Goal: Task Accomplishment & Management: Complete application form

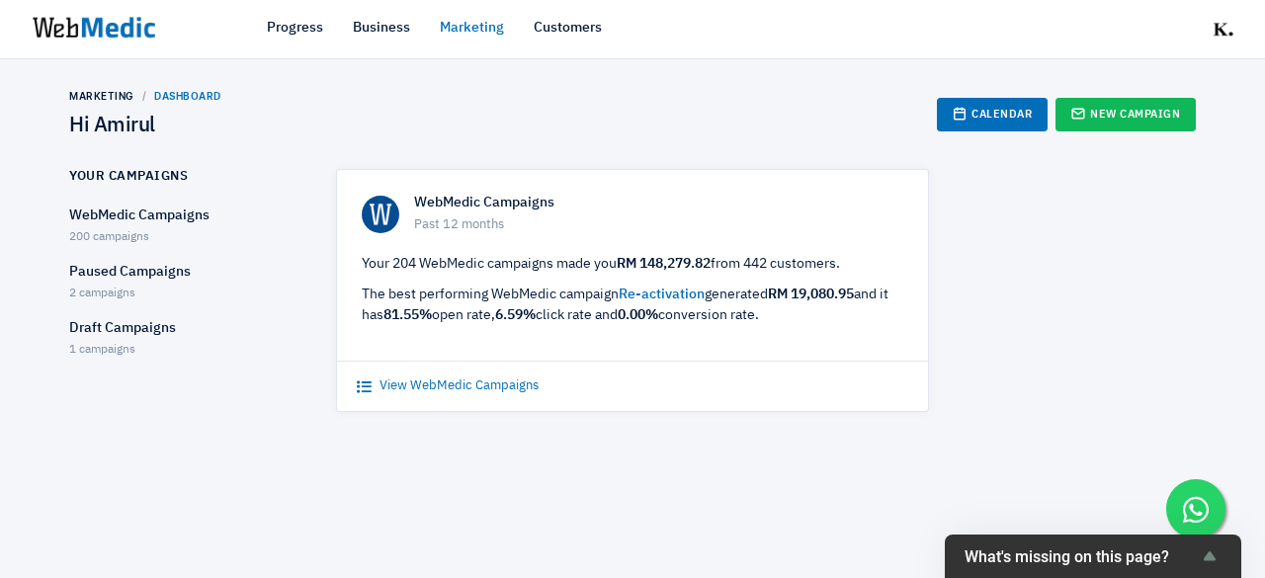
click at [504, 386] on link "View WebMedic Campaigns" at bounding box center [448, 387] width 182 height 20
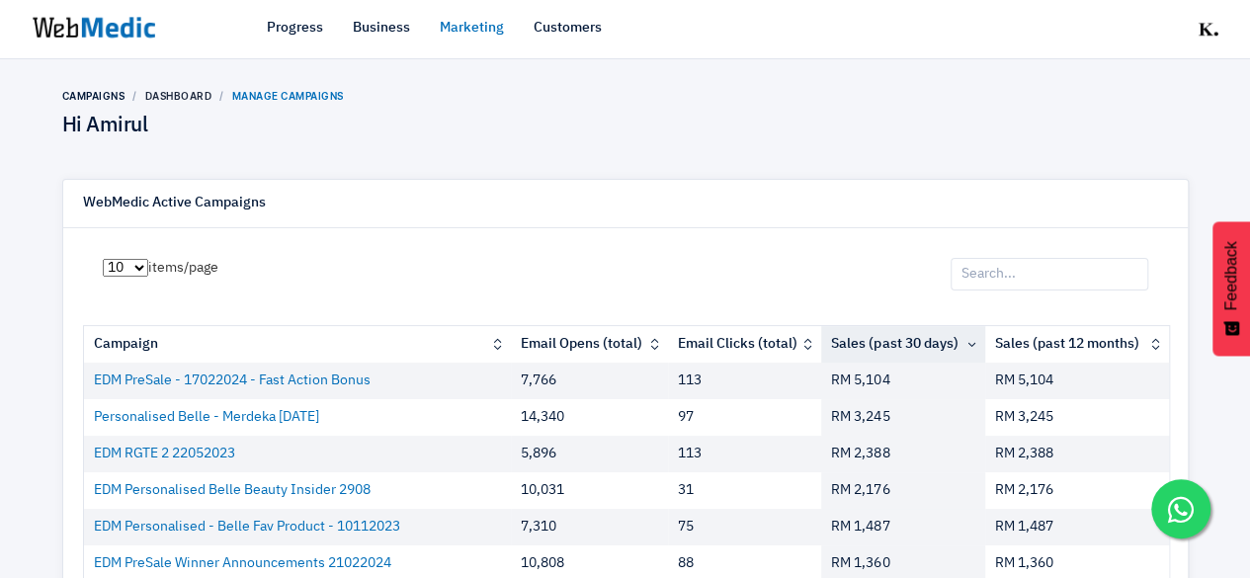
click at [1012, 277] on input "search" at bounding box center [1050, 275] width 198 height 34
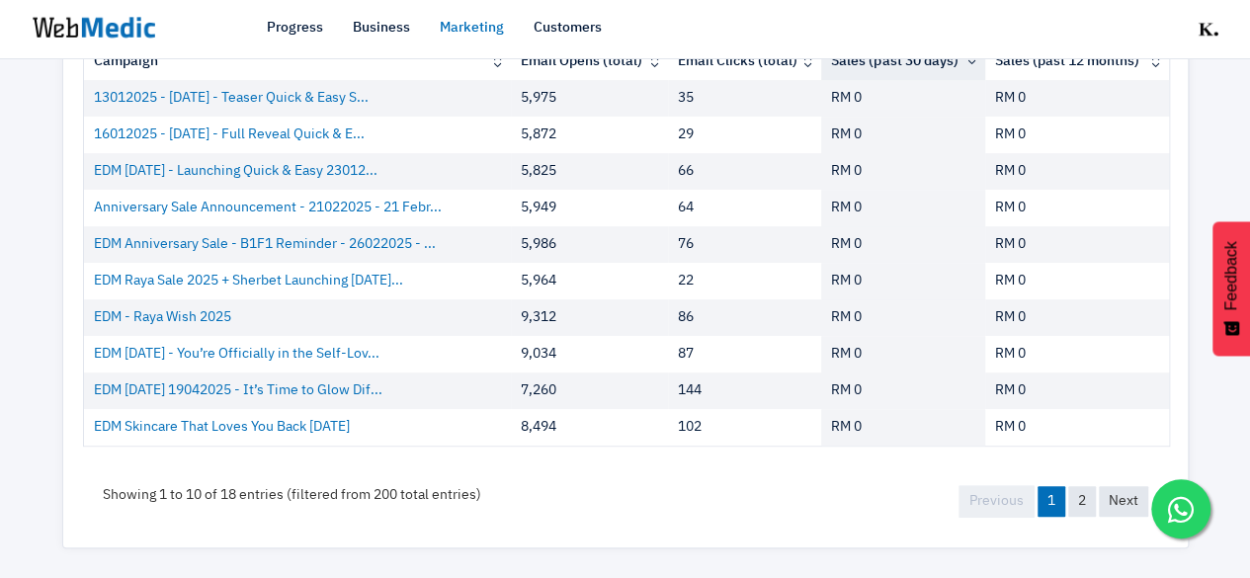
scroll to position [289, 0]
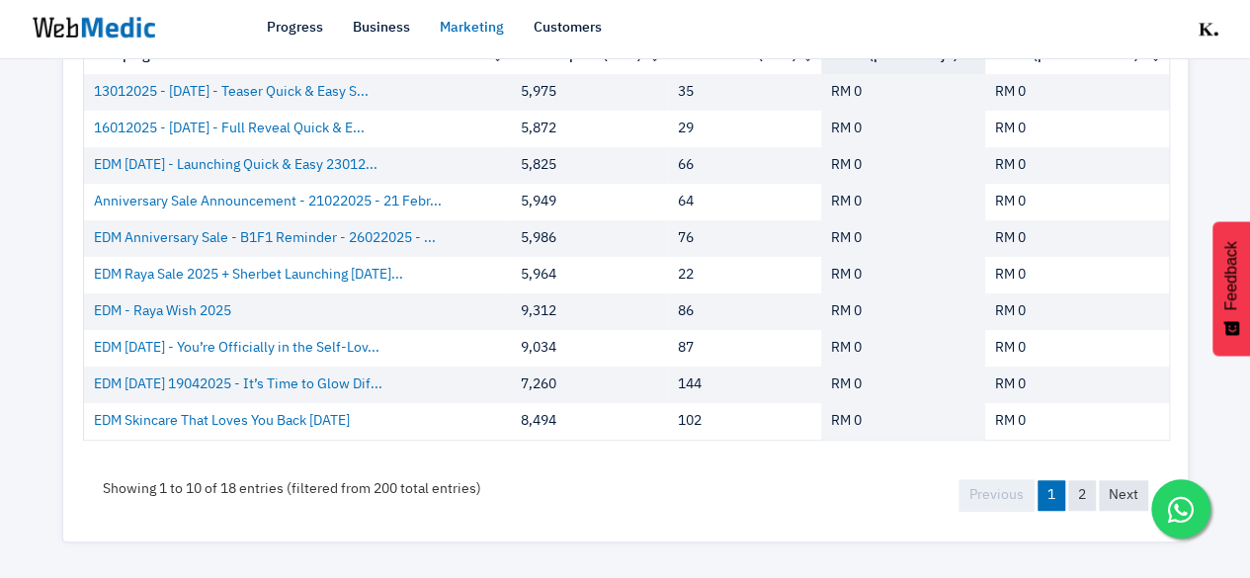
type input "2025"
click at [474, 20] on link "Marketing" at bounding box center [472, 28] width 64 height 21
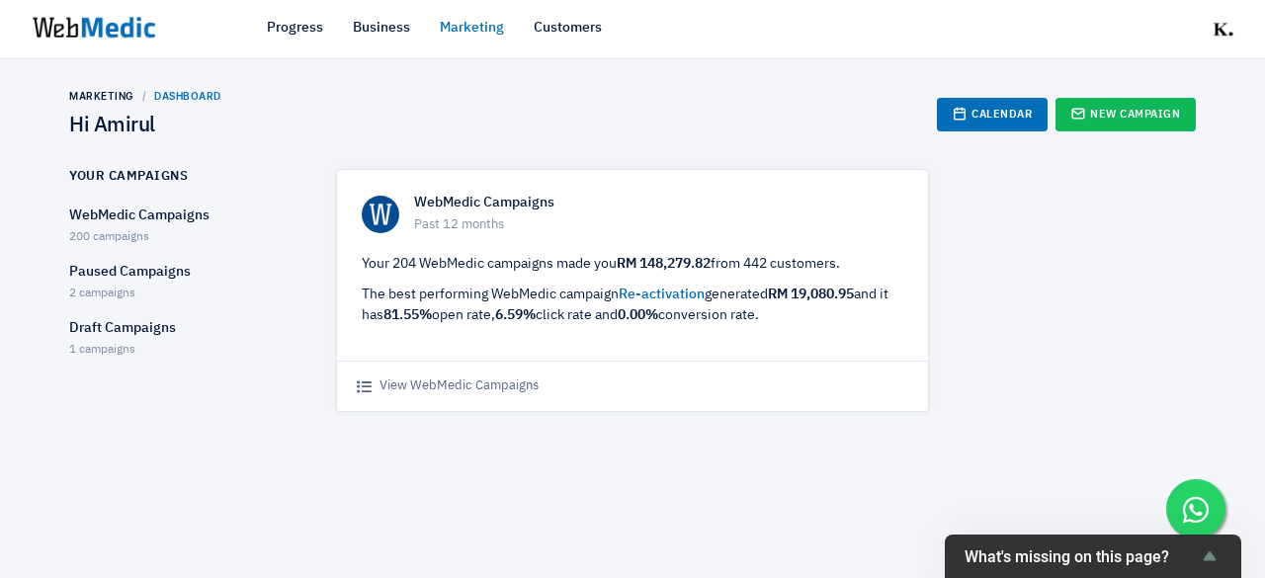
click at [118, 227] on div "WebMedic Campaigns 200 campaigns" at bounding box center [185, 227] width 232 height 42
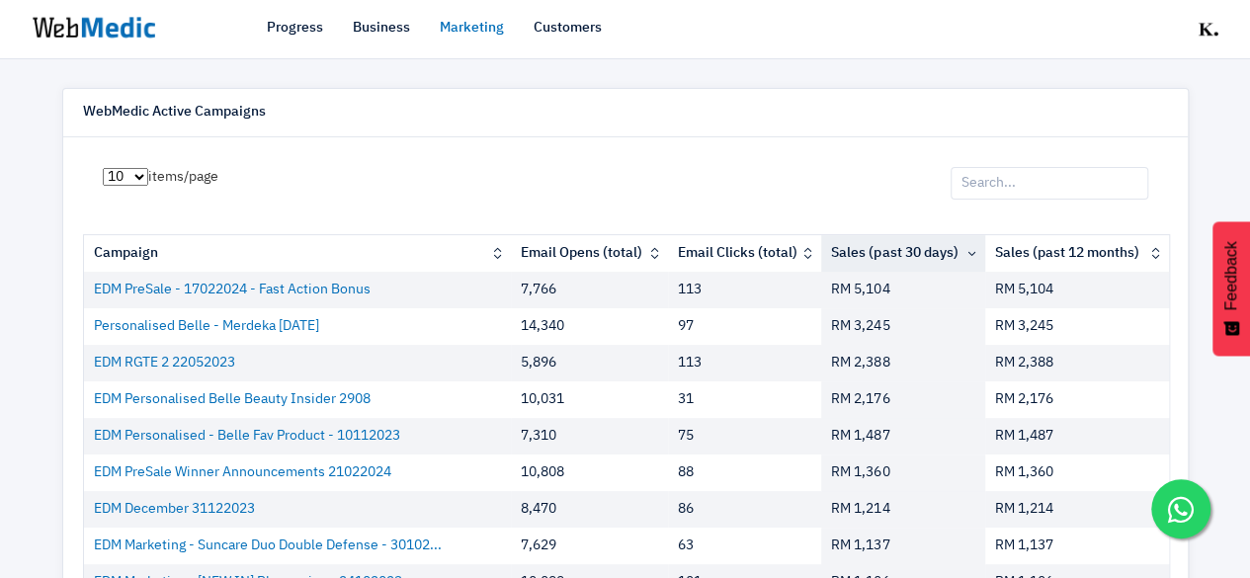
scroll to position [93, 0]
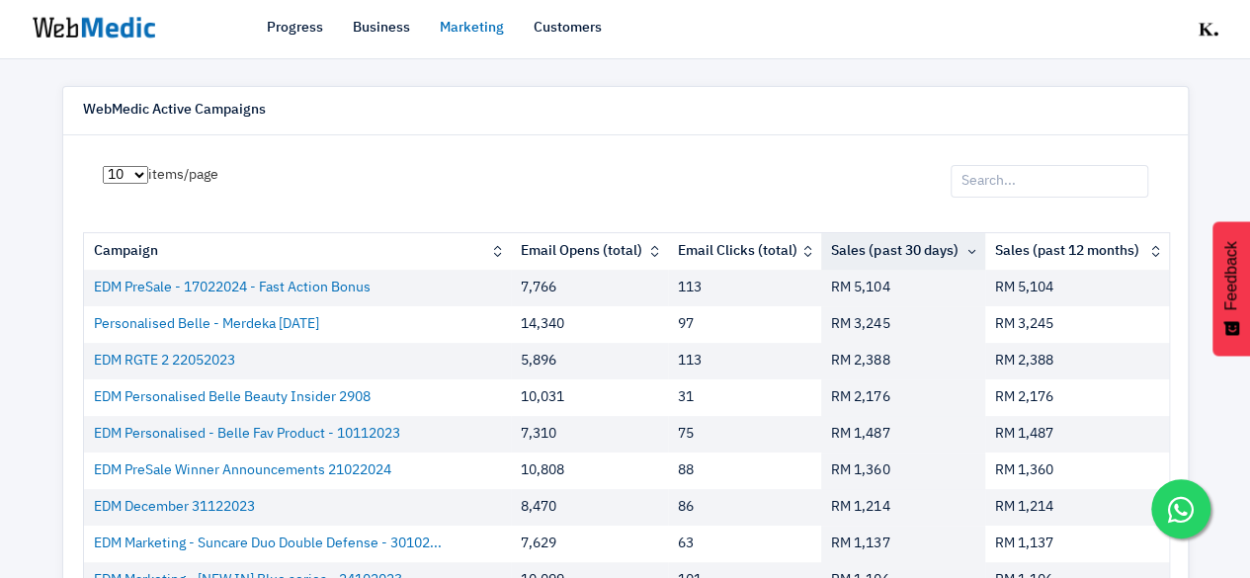
click at [639, 257] on th "Email Opens (total)" at bounding box center [589, 251] width 157 height 37
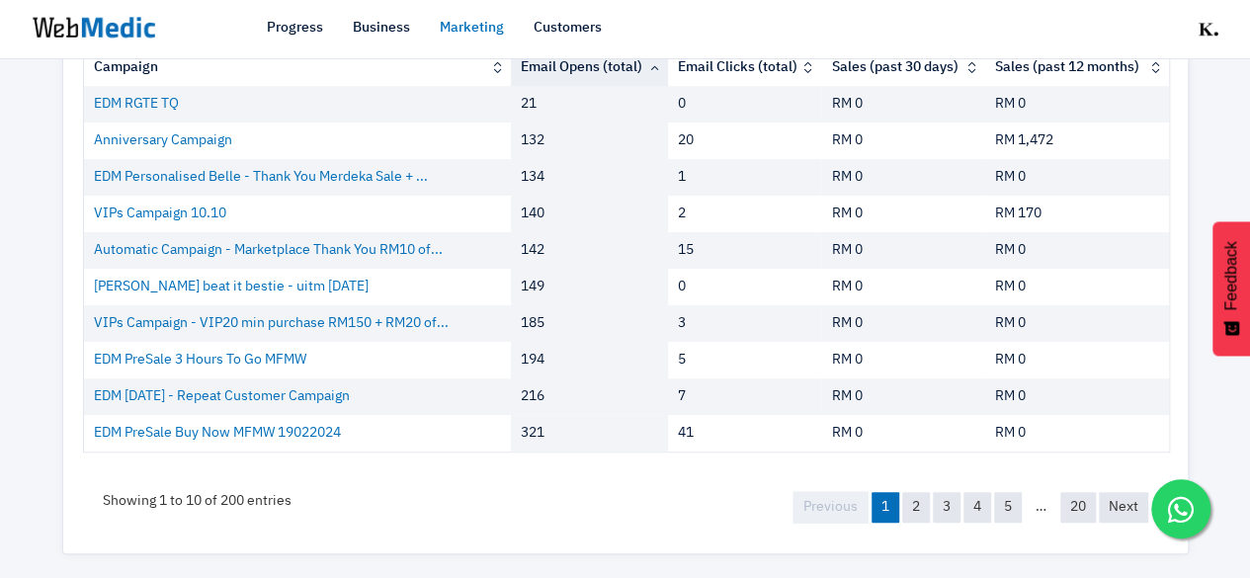
scroll to position [289, 0]
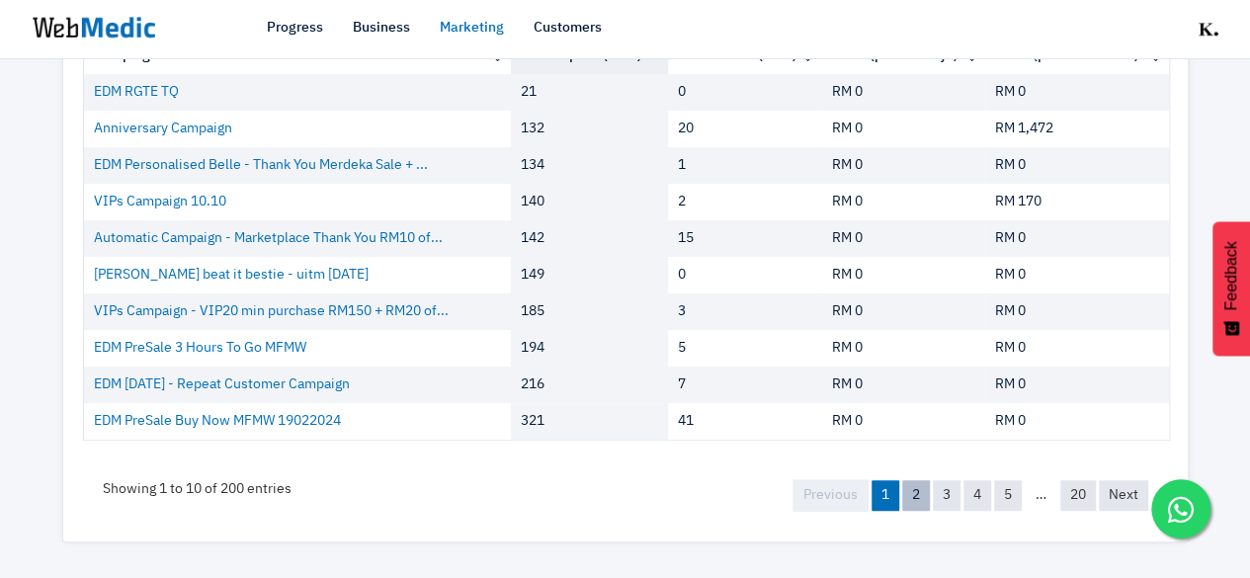
click at [907, 503] on link "2" at bounding box center [916, 495] width 28 height 31
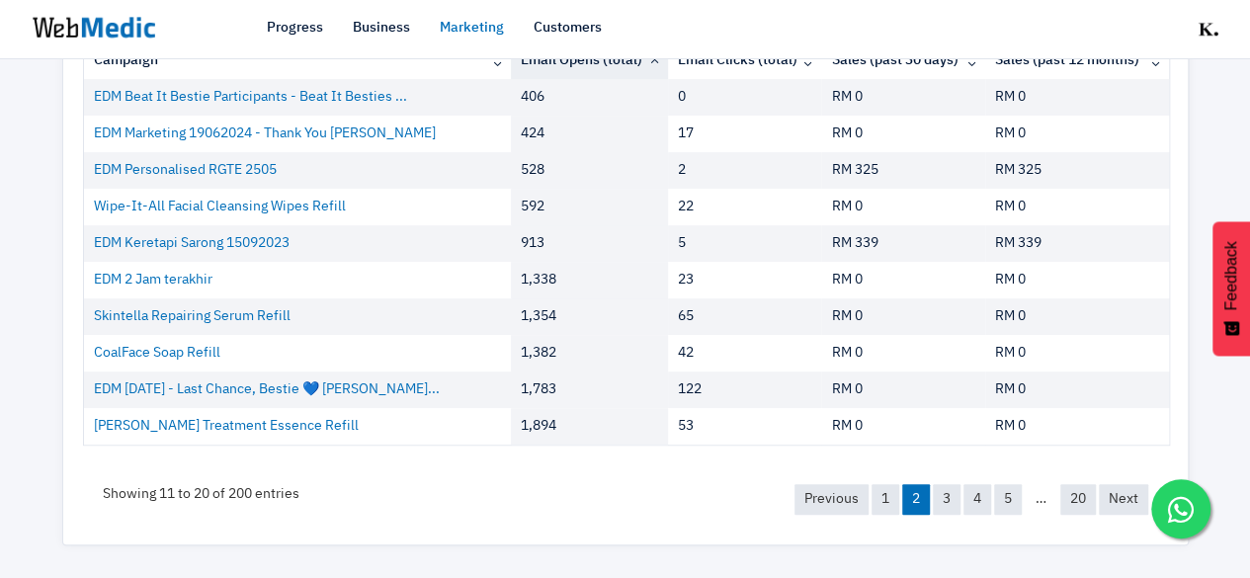
scroll to position [288, 0]
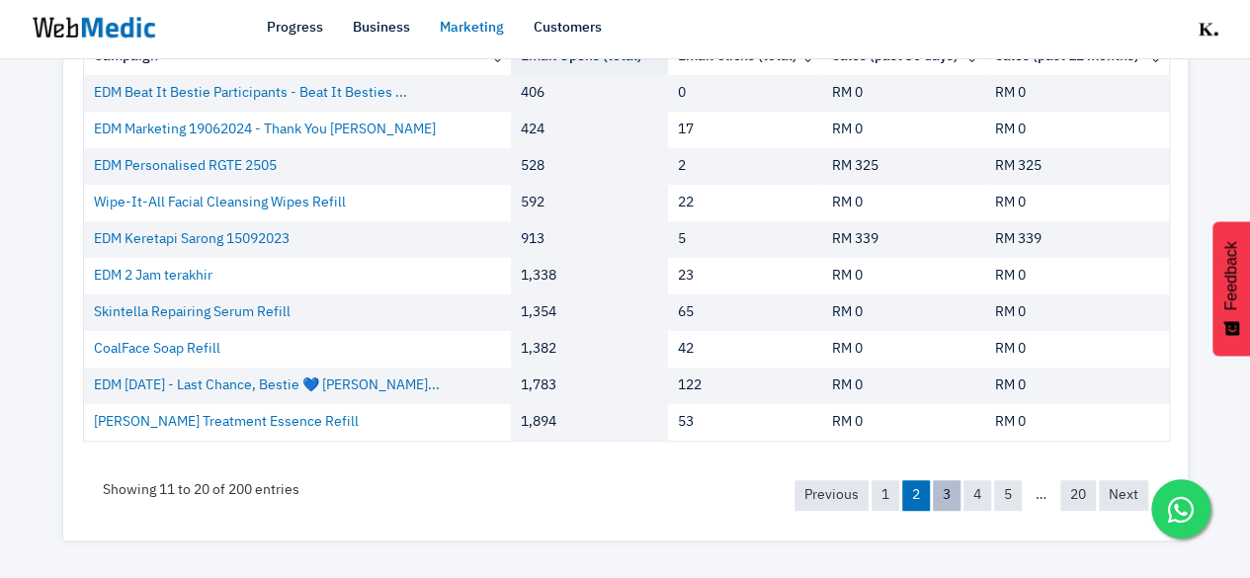
click at [940, 486] on link "3" at bounding box center [947, 495] width 28 height 31
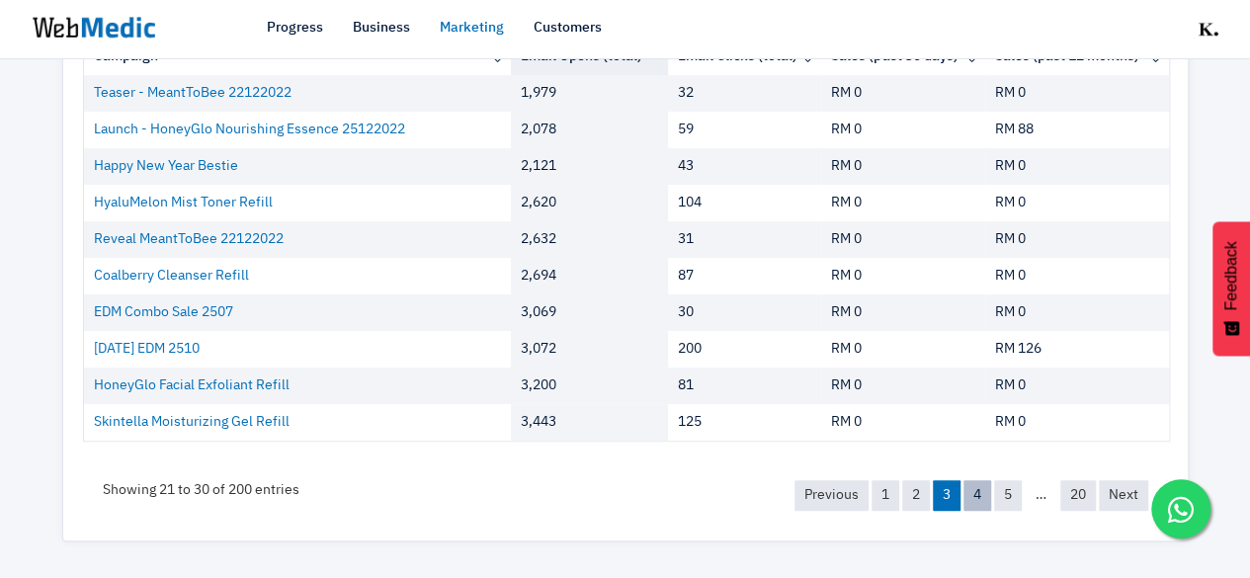
click at [972, 496] on link "4" at bounding box center [978, 495] width 28 height 31
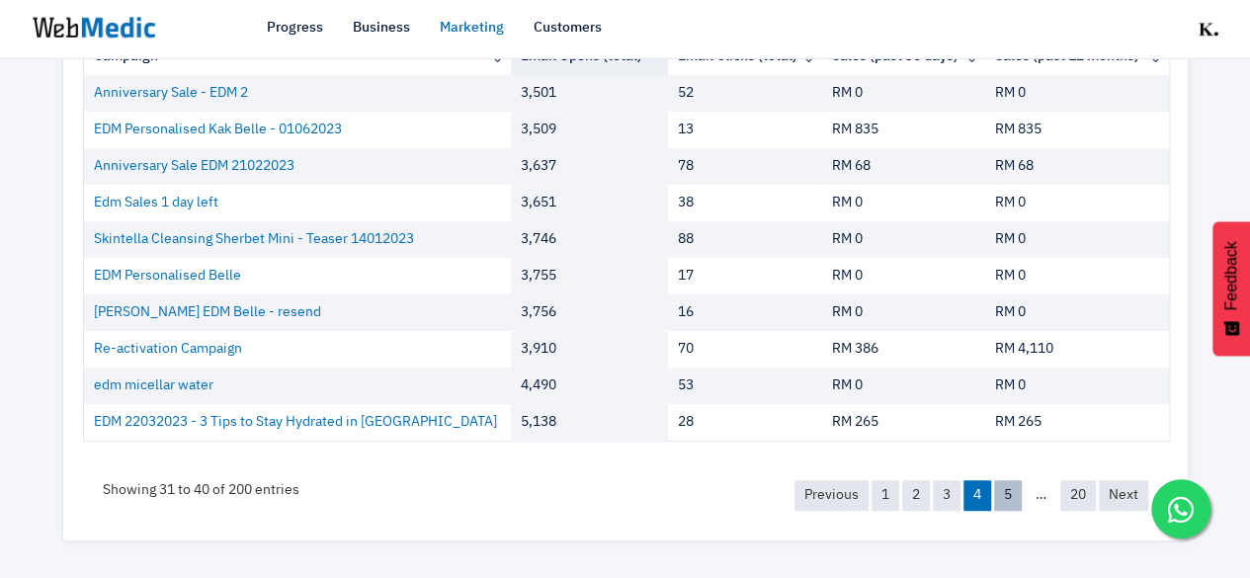
click at [1017, 489] on link "5" at bounding box center [1008, 495] width 28 height 31
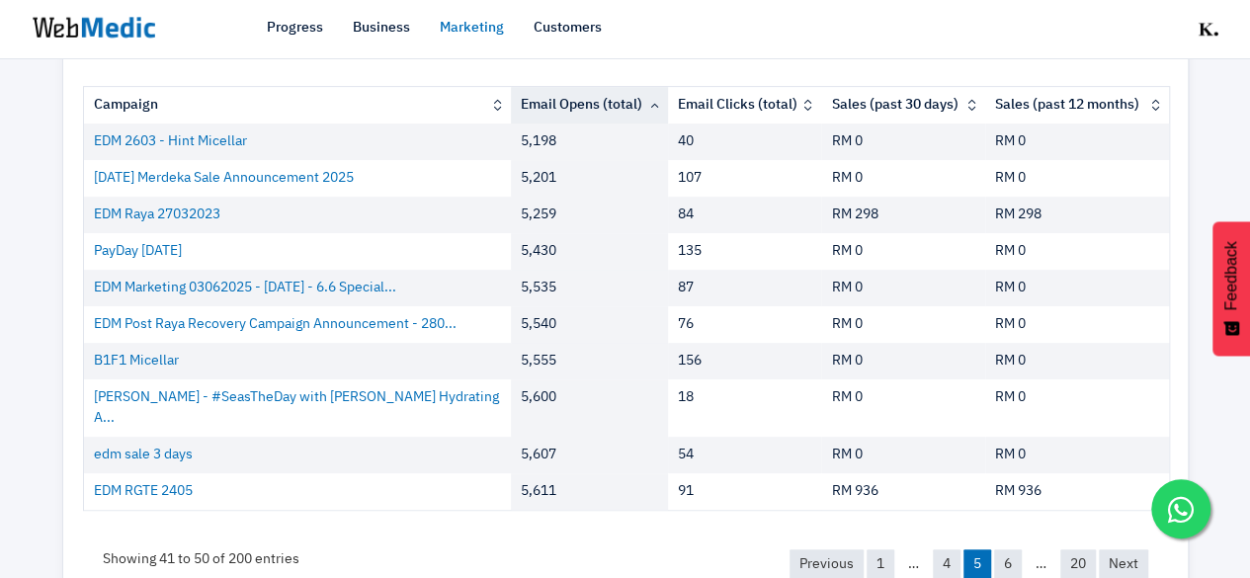
scroll to position [241, 0]
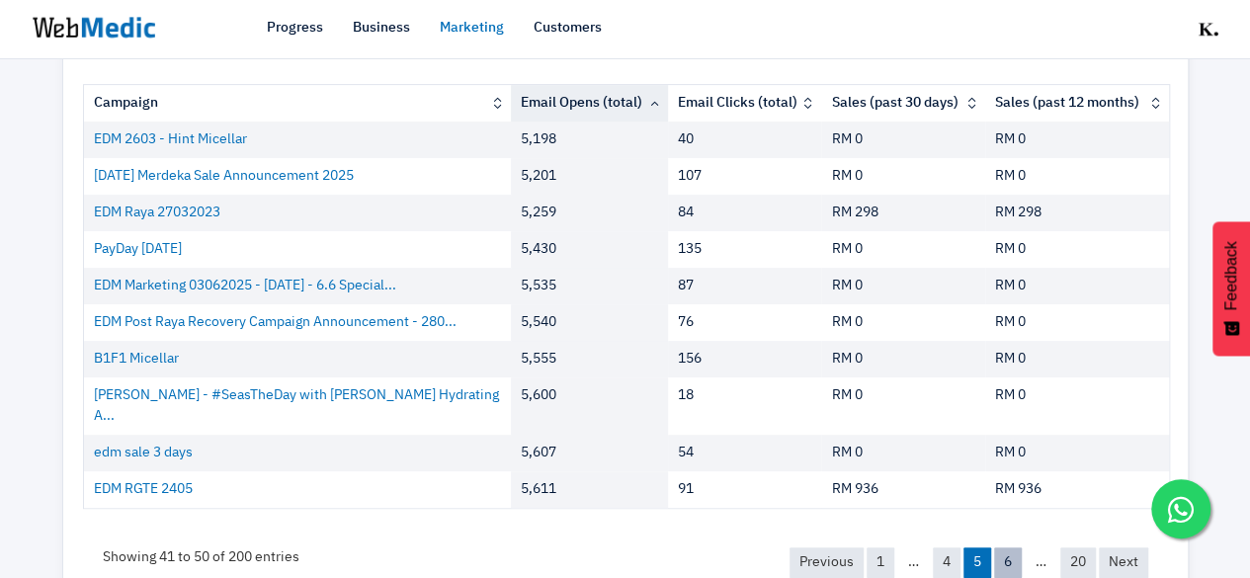
click at [1004, 548] on link "6" at bounding box center [1008, 563] width 28 height 31
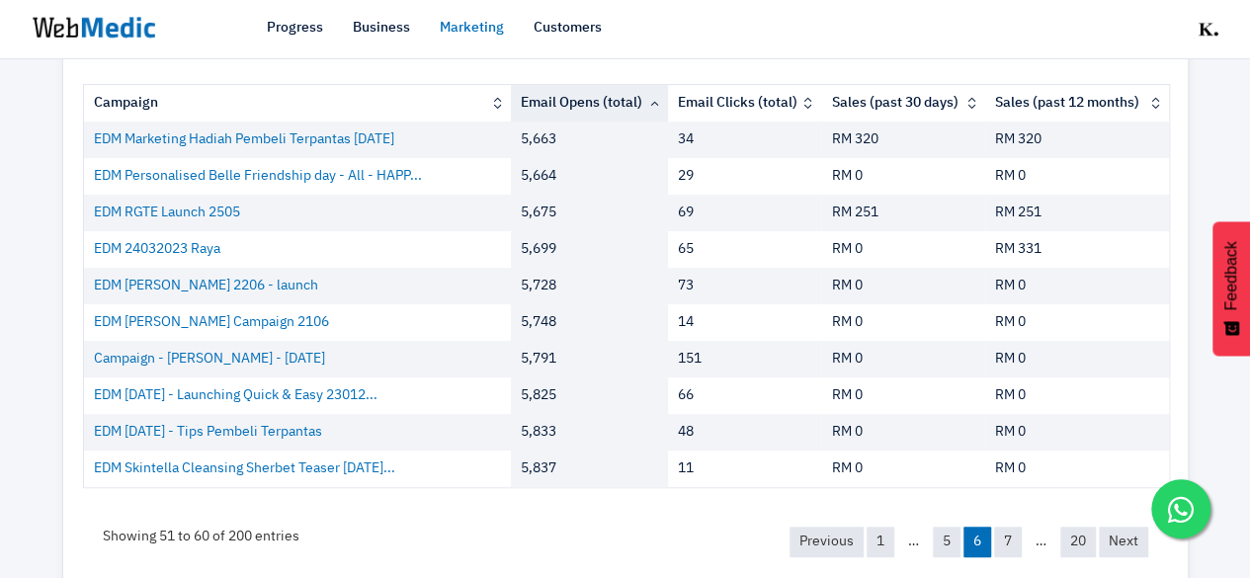
click at [467, 30] on link "Marketing" at bounding box center [472, 28] width 64 height 21
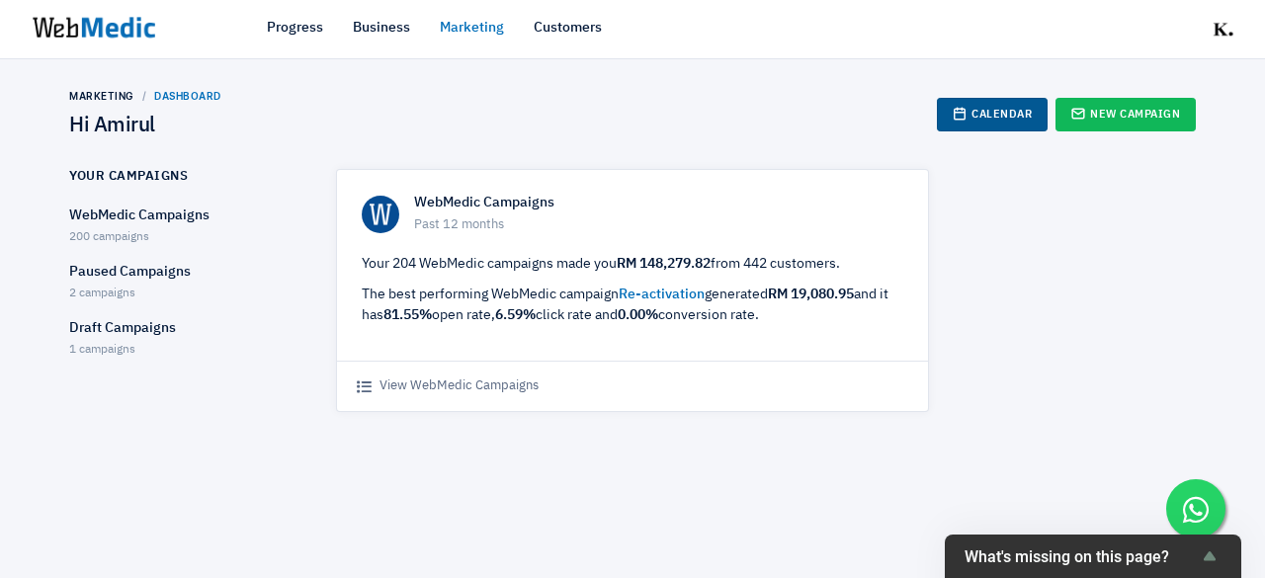
click at [1030, 122] on link "Calendar" at bounding box center [992, 115] width 111 height 34
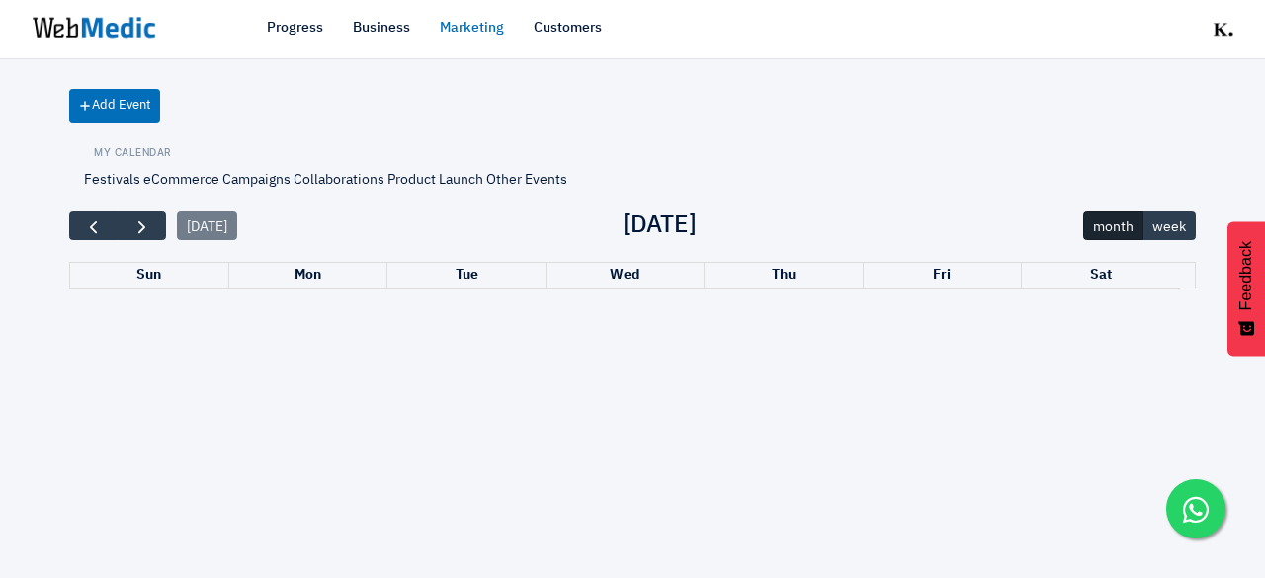
click at [467, 25] on link "Marketing" at bounding box center [472, 28] width 64 height 21
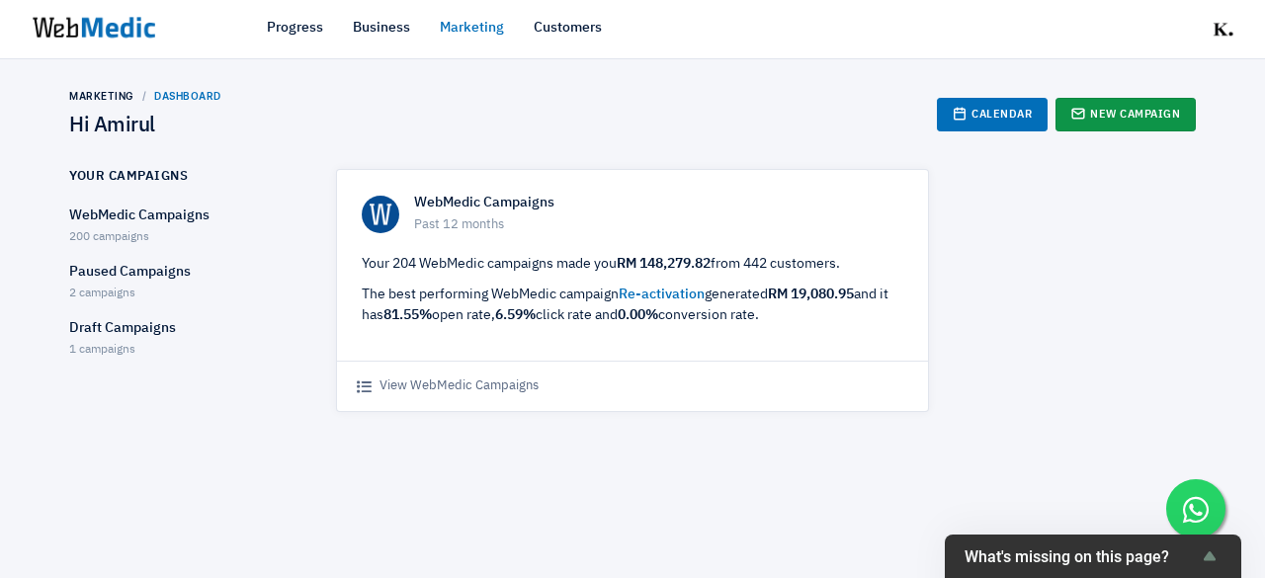
click at [1105, 110] on link "New Campaign" at bounding box center [1126, 115] width 140 height 34
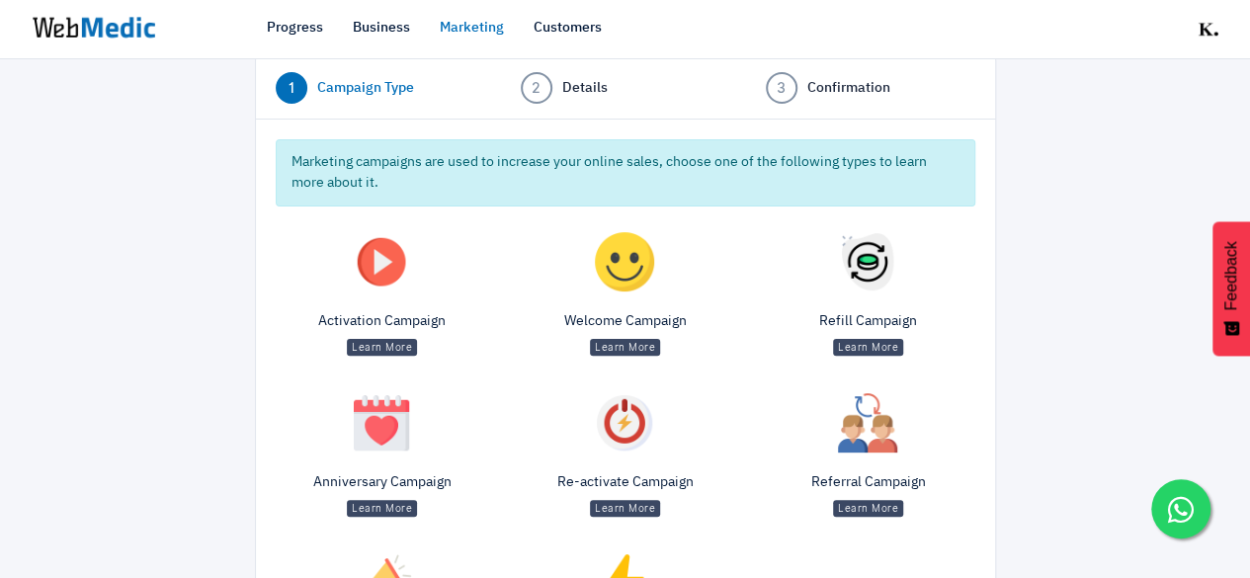
scroll to position [293, 0]
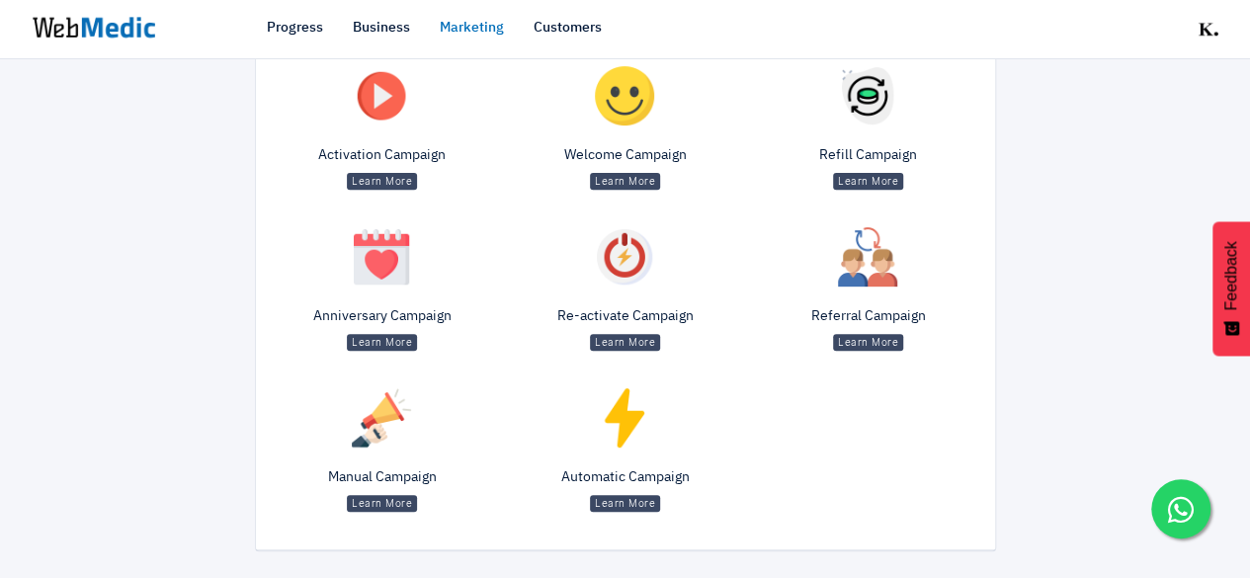
click at [380, 463] on div "Manual Campaign Learn More" at bounding box center [382, 454] width 243 height 151
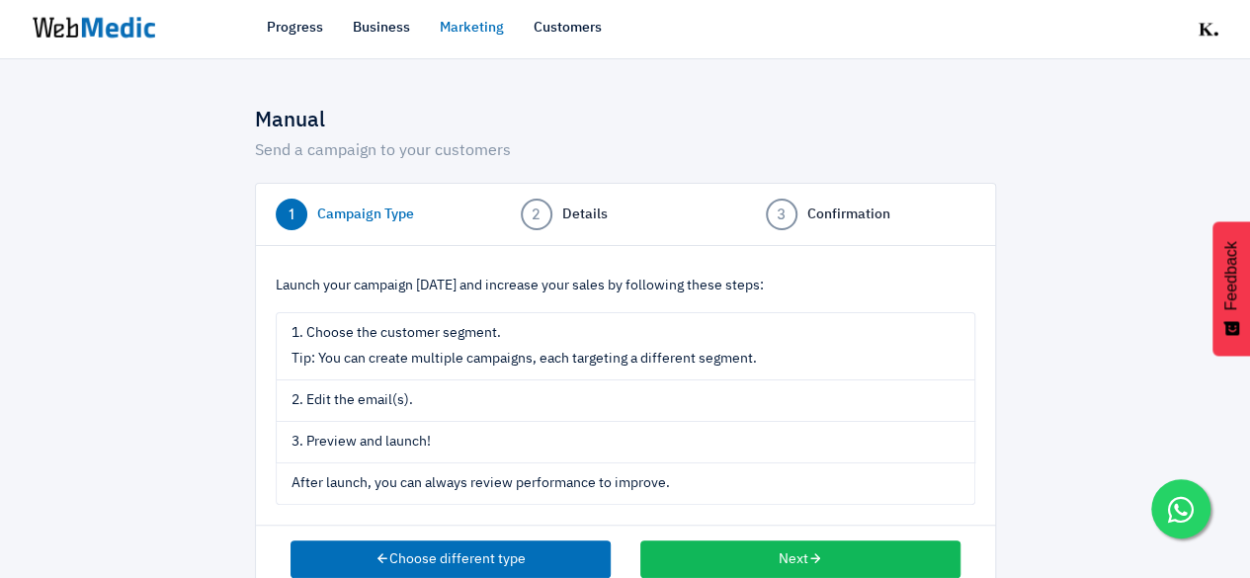
scroll to position [42, 0]
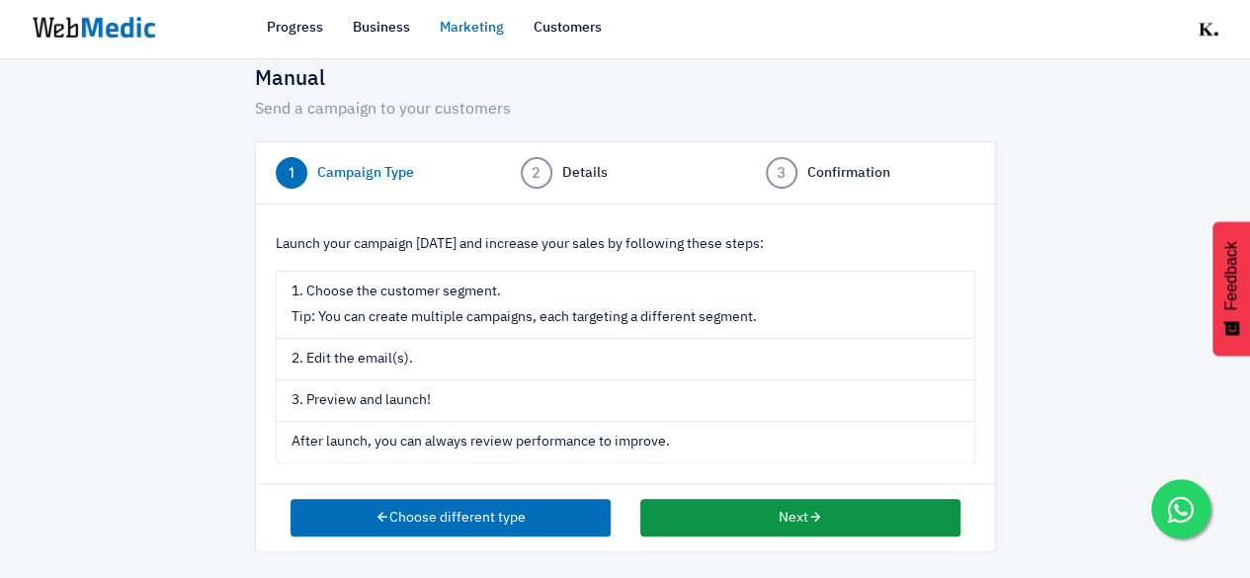
click at [749, 512] on button "Next" at bounding box center [800, 518] width 320 height 38
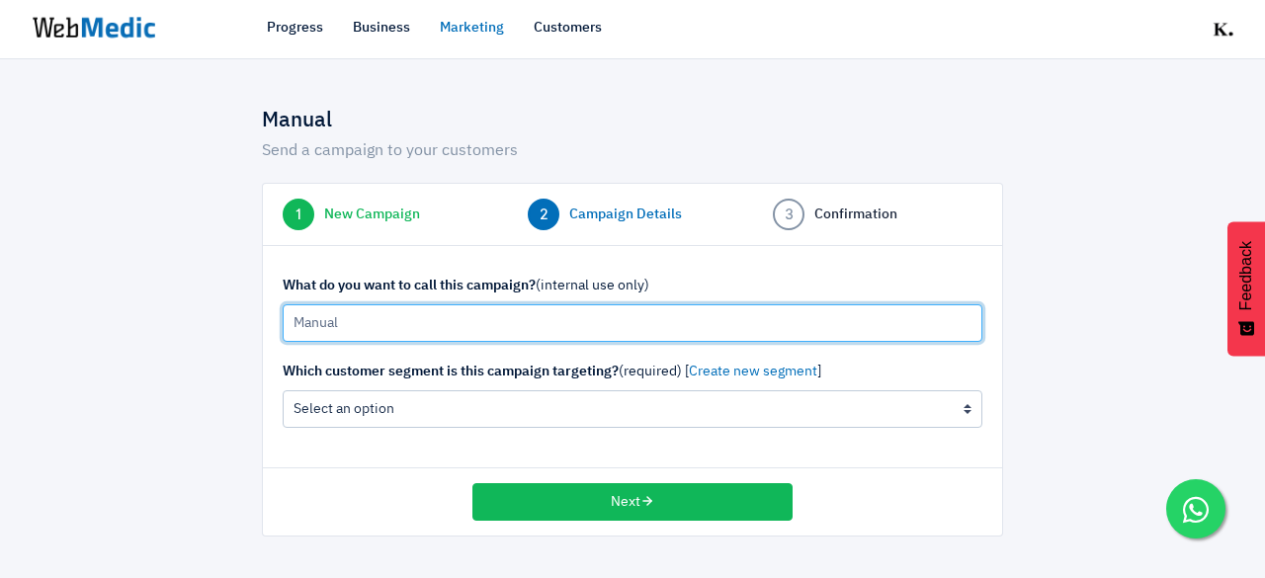
click at [538, 329] on input "Manual" at bounding box center [633, 323] width 700 height 38
type input "25/8/2025 Merdeka Sale Combo Suggestion"
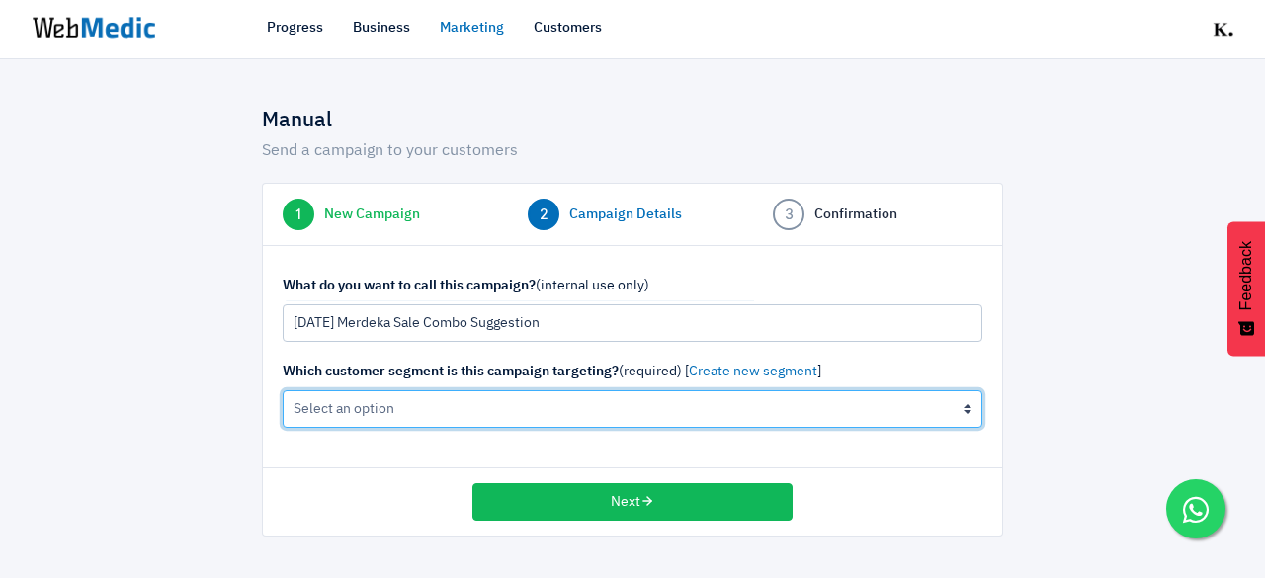
click at [467, 403] on select "All Contacts (not recommended) The active cleanser, moisturiser customers (0 cu…" at bounding box center [633, 409] width 700 height 38
select select "all"
click at [283, 390] on select "All Contacts (not recommended) The active cleanser, moisturiser customers (0 cu…" at bounding box center [633, 409] width 700 height 38
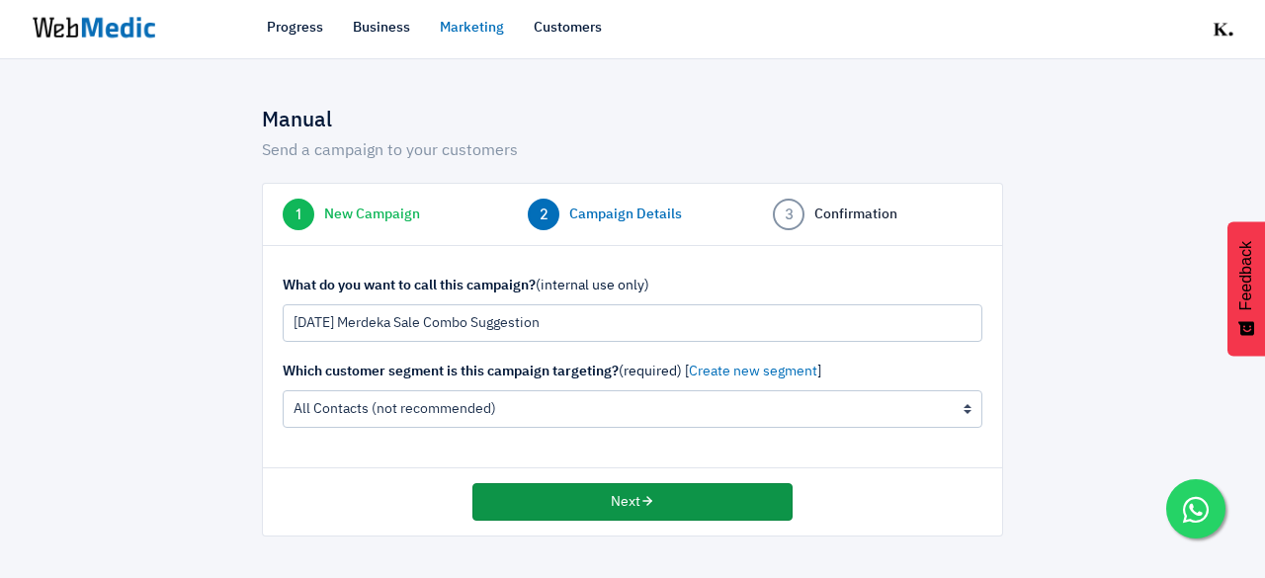
click at [613, 515] on button "Next" at bounding box center [632, 502] width 320 height 38
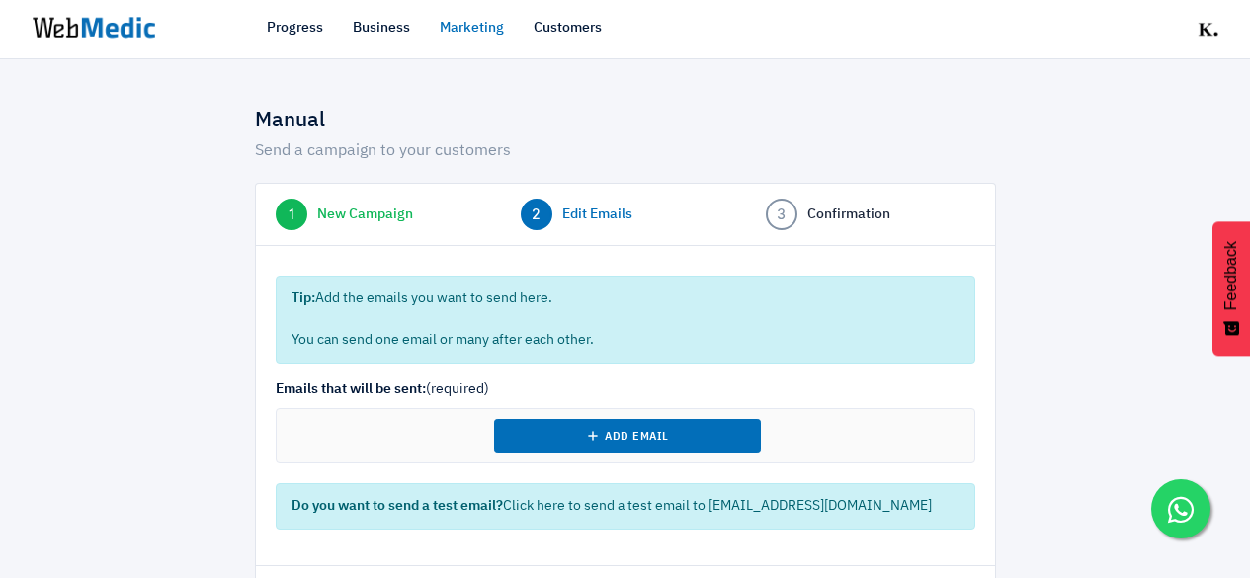
select select "7"
select select "2025"
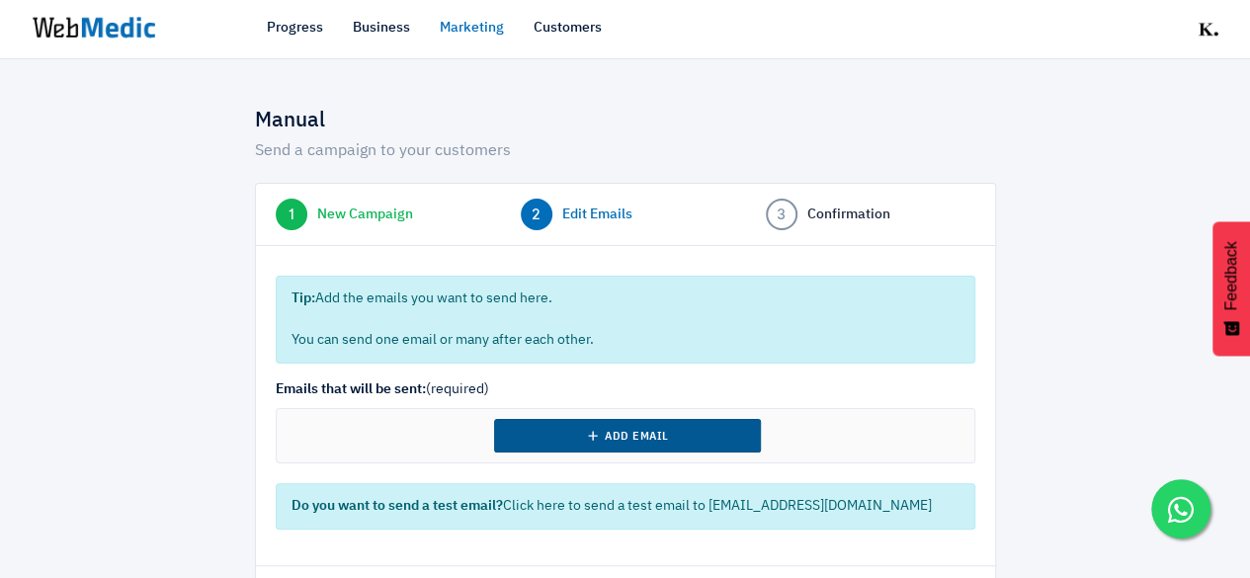
click at [592, 436] on line at bounding box center [593, 436] width 8 height 0
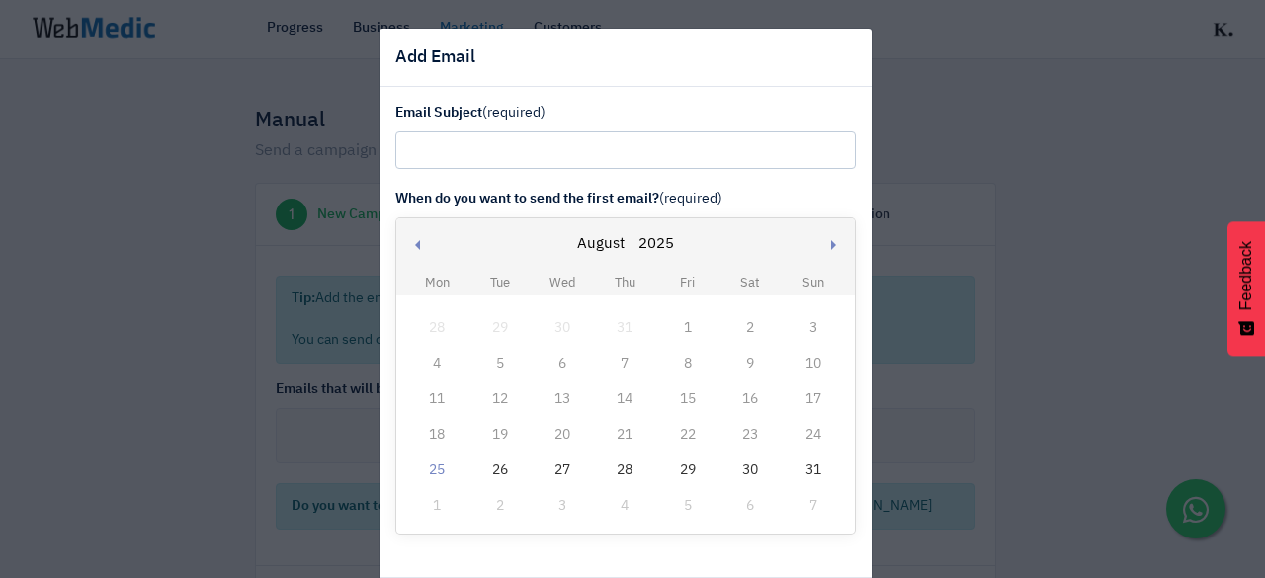
click at [432, 474] on div "25" at bounding box center [437, 471] width 26 height 26
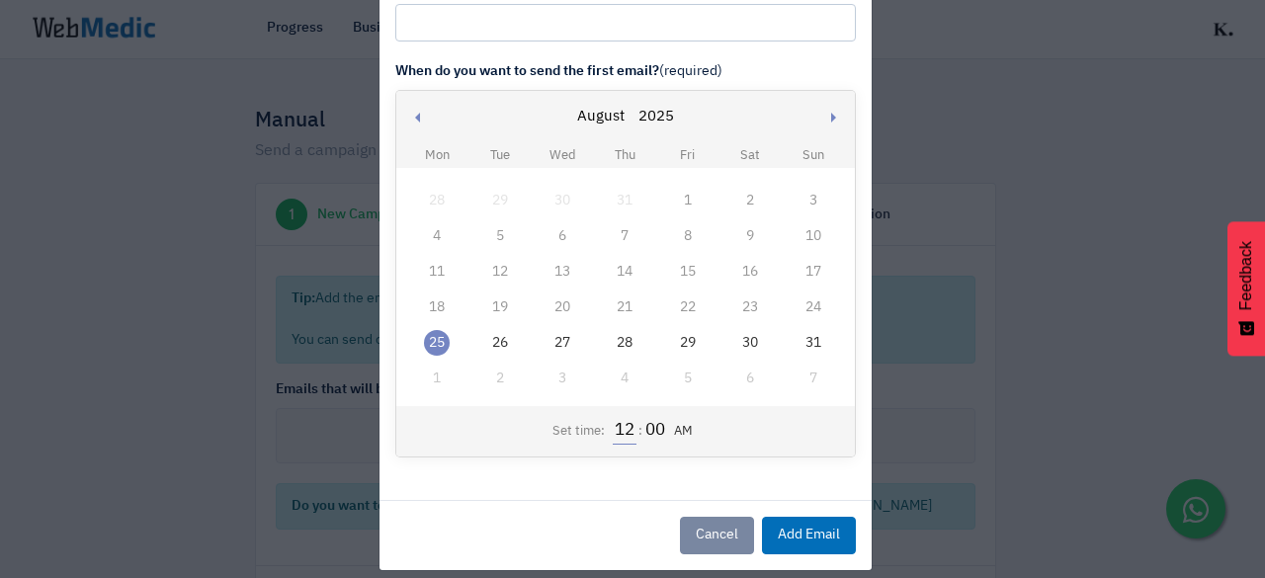
scroll to position [130, 0]
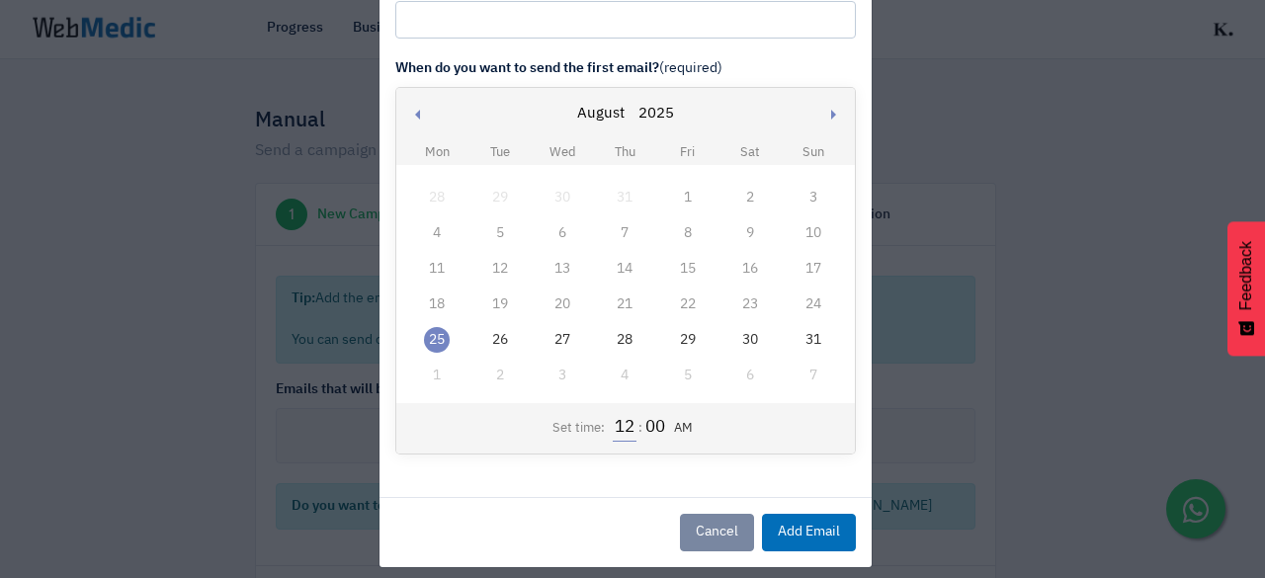
click at [613, 427] on input "12" at bounding box center [624, 428] width 23 height 26
type input "9"
click at [801, 526] on button "Add Email" at bounding box center [809, 533] width 94 height 38
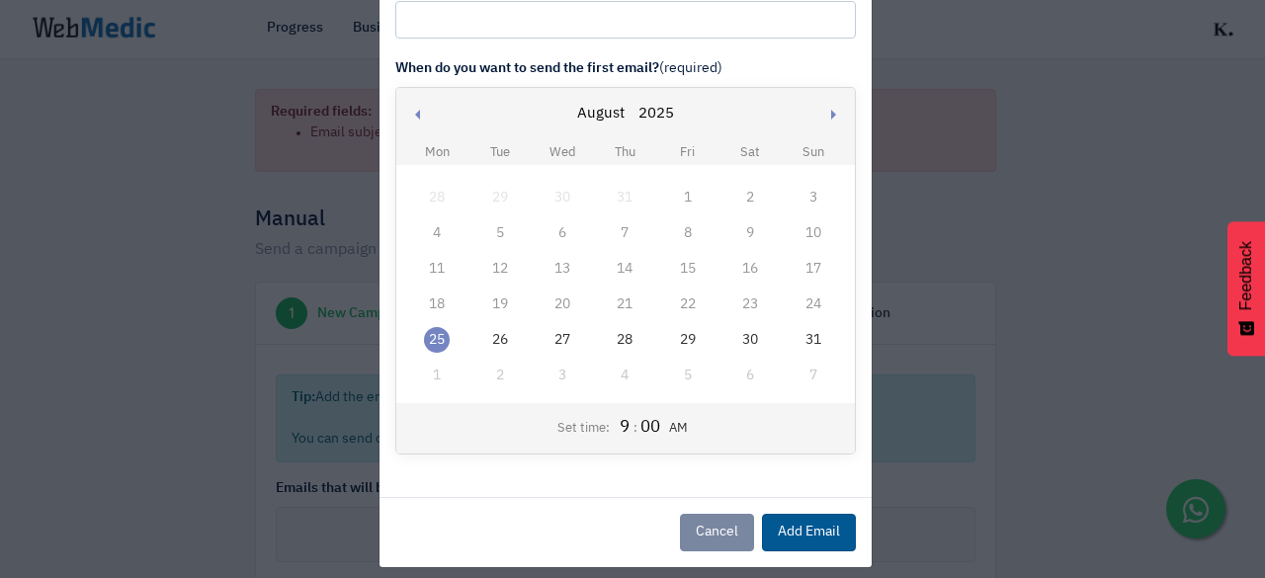
scroll to position [0, 0]
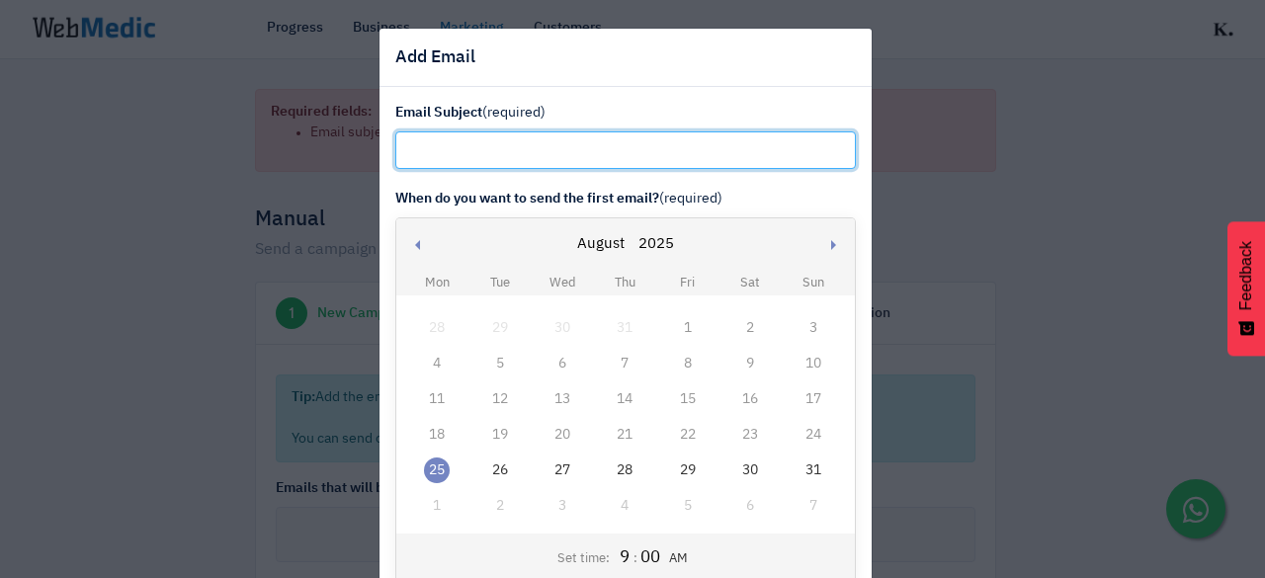
click at [533, 142] on input "text" at bounding box center [625, 150] width 461 height 38
paste input "Don’t forget - Merdeka Sale ends 31 August"
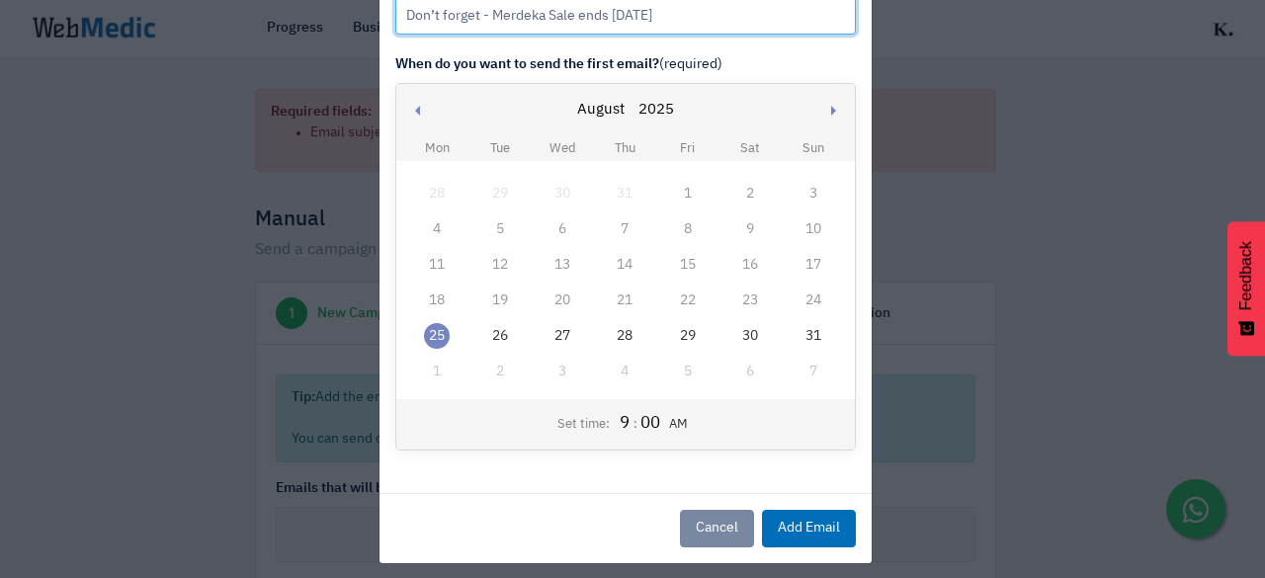
scroll to position [144, 0]
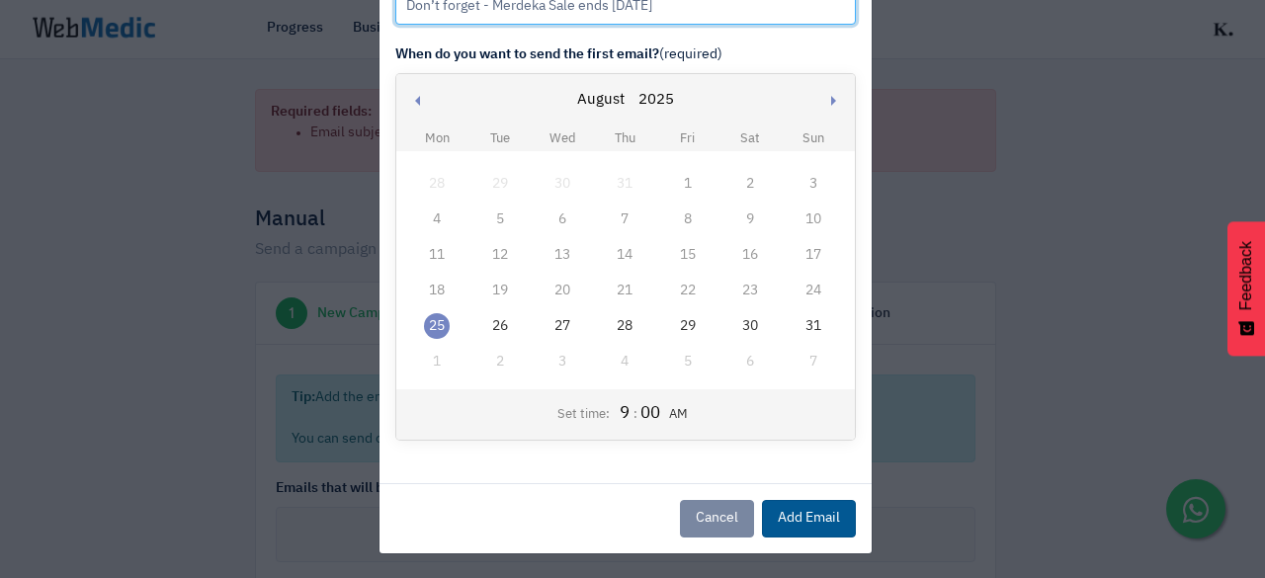
type input "Don’t forget - Merdeka Sale ends 31 August"
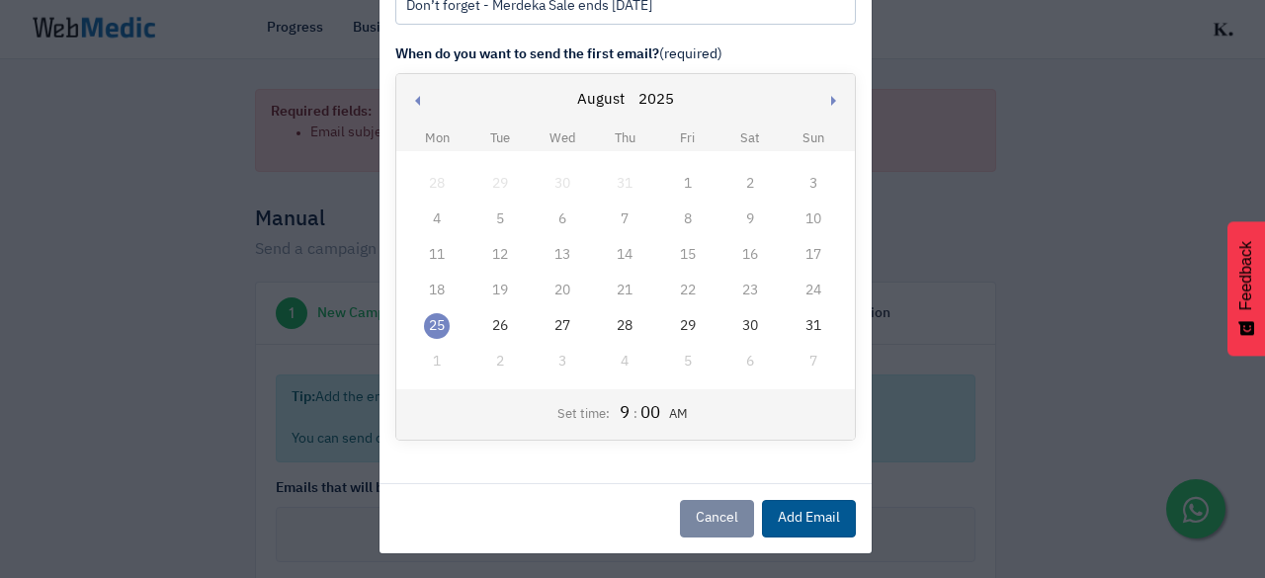
click at [812, 502] on button "Add Email" at bounding box center [809, 519] width 94 height 38
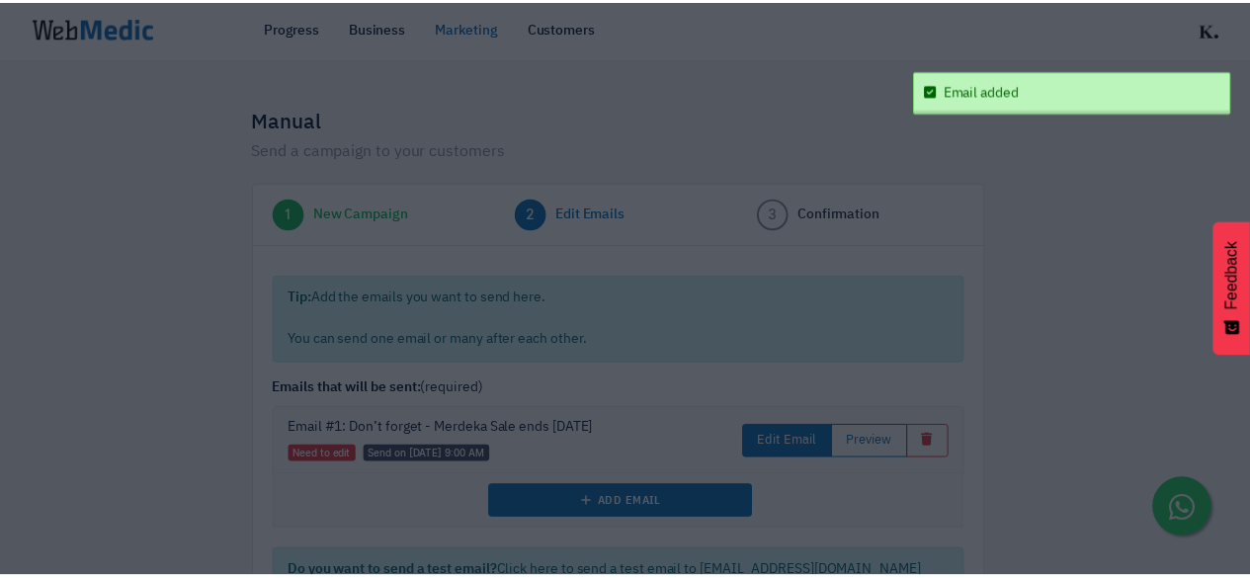
scroll to position [0, 0]
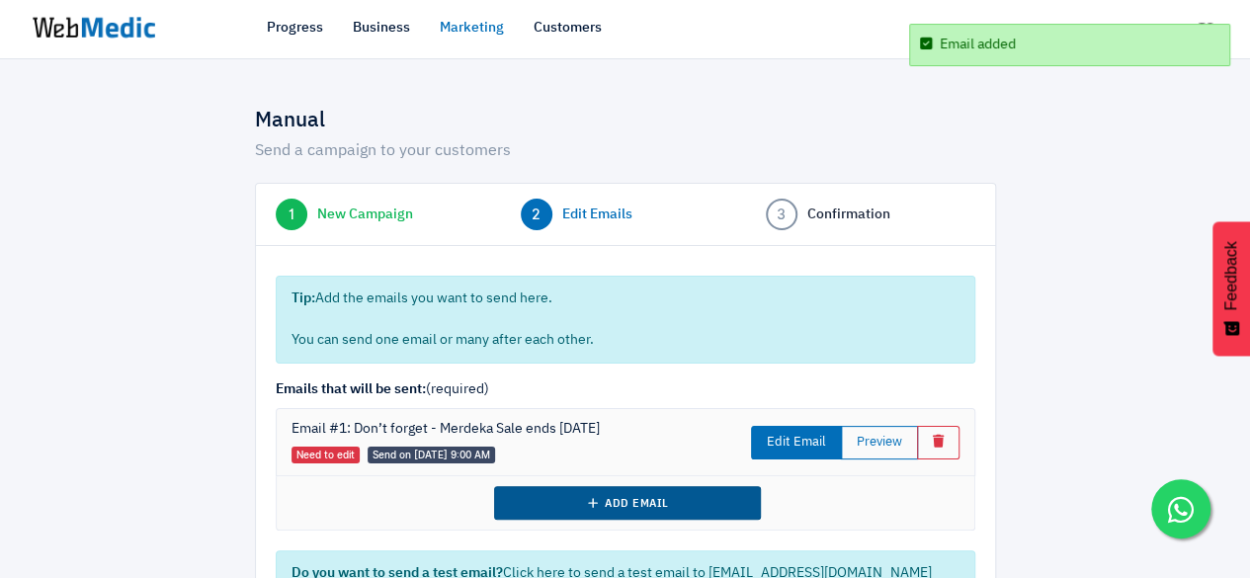
click at [697, 500] on button "Add Email" at bounding box center [627, 503] width 267 height 34
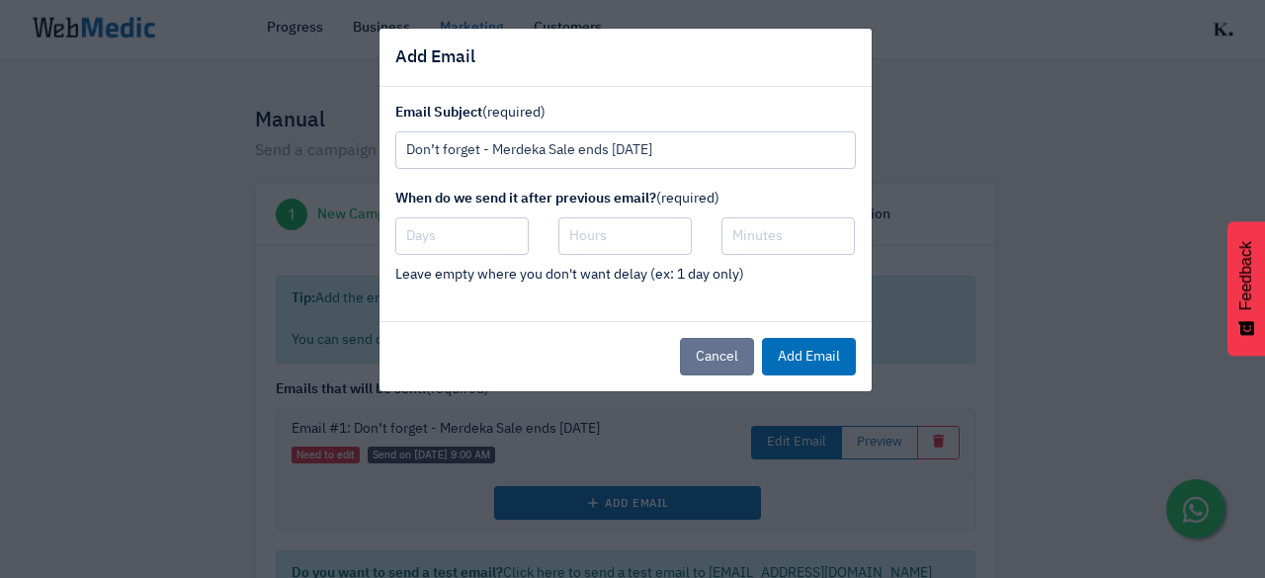
click at [717, 353] on button "Cancel" at bounding box center [717, 357] width 74 height 38
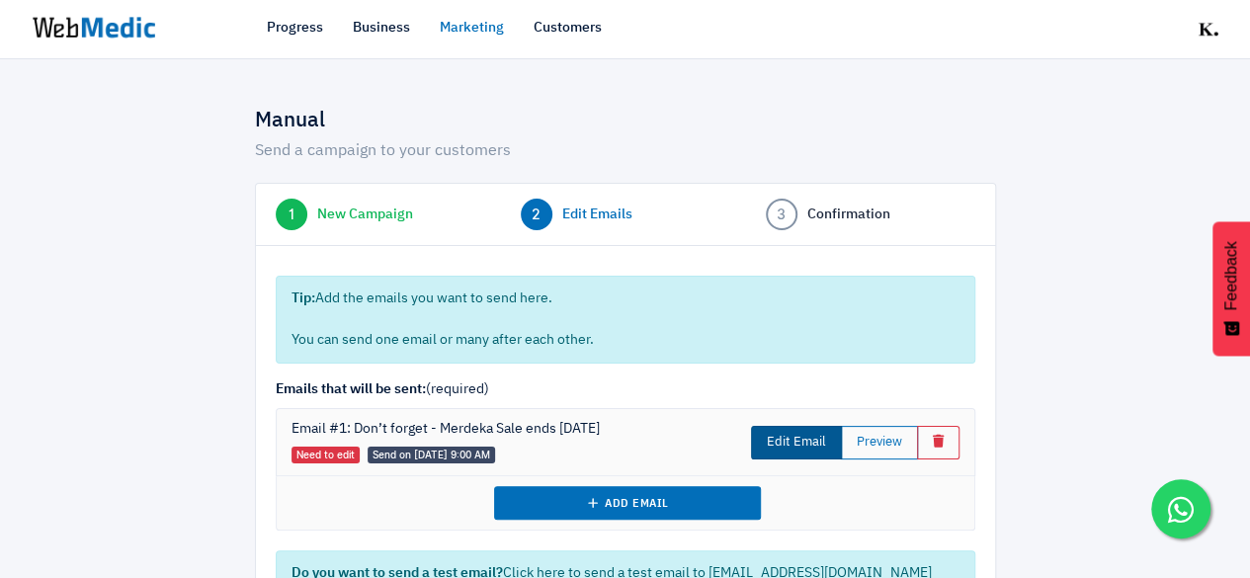
click at [782, 432] on link "Edit Email" at bounding box center [796, 443] width 91 height 34
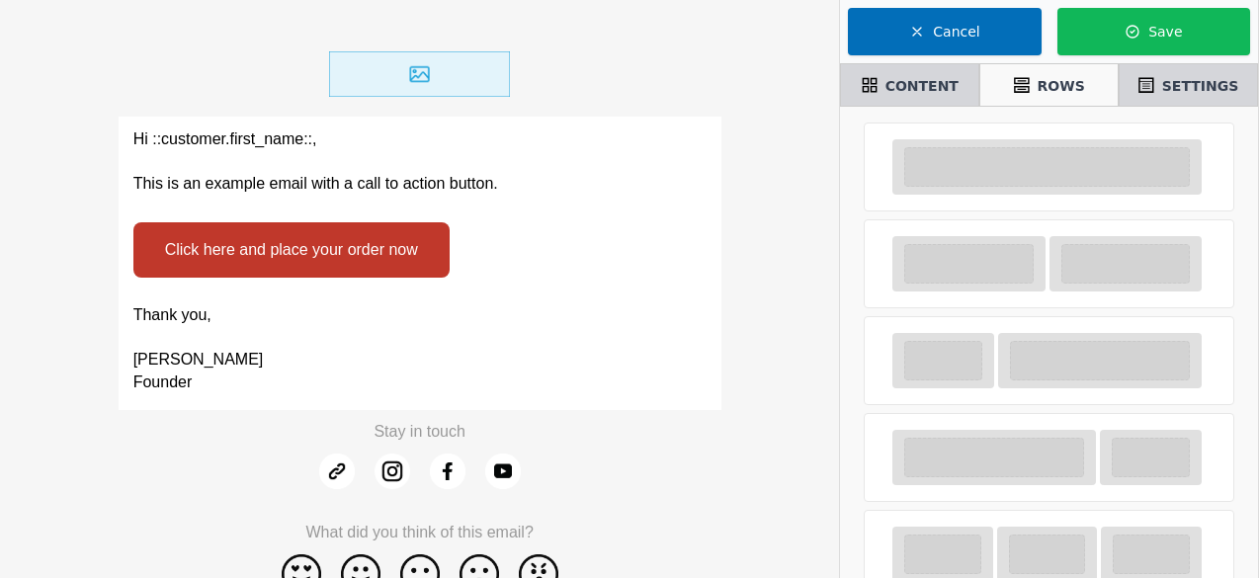
click at [566, 167] on p at bounding box center [419, 161] width 573 height 23
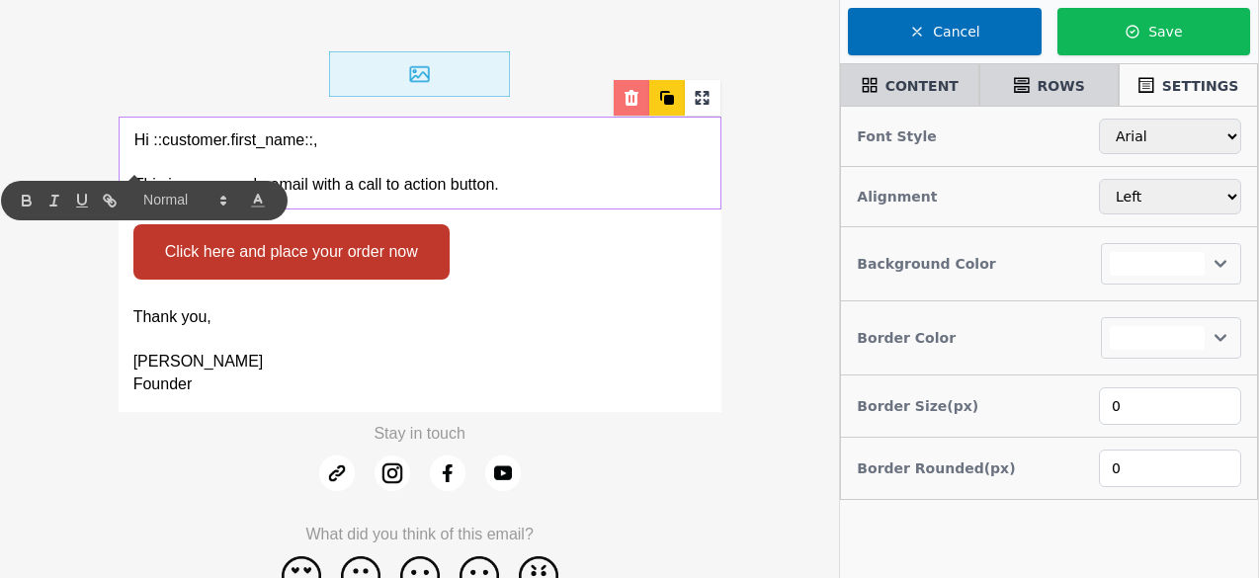
click at [625, 99] on icon at bounding box center [632, 98] width 20 height 20
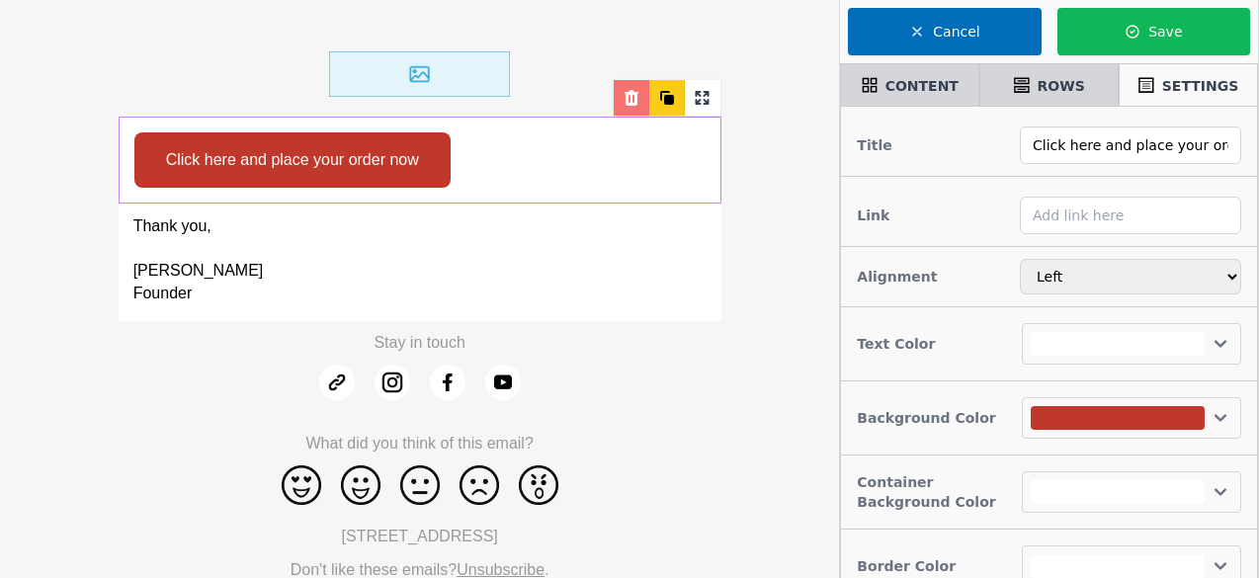
click at [625, 109] on div at bounding box center [632, 98] width 36 height 36
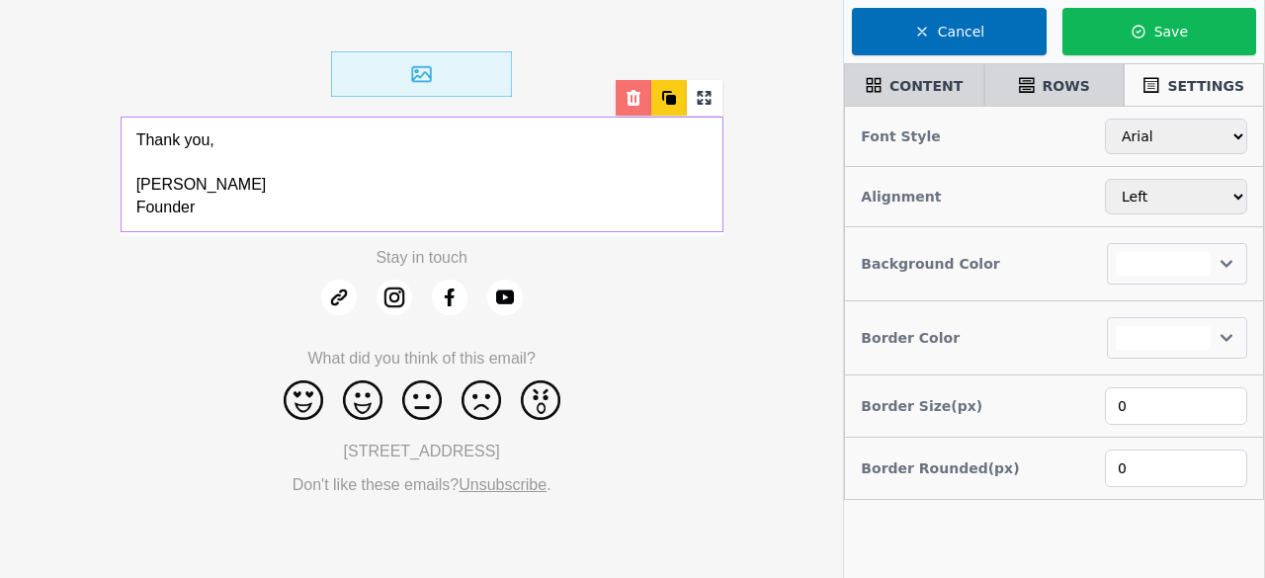
click at [625, 109] on div at bounding box center [634, 98] width 36 height 36
select select
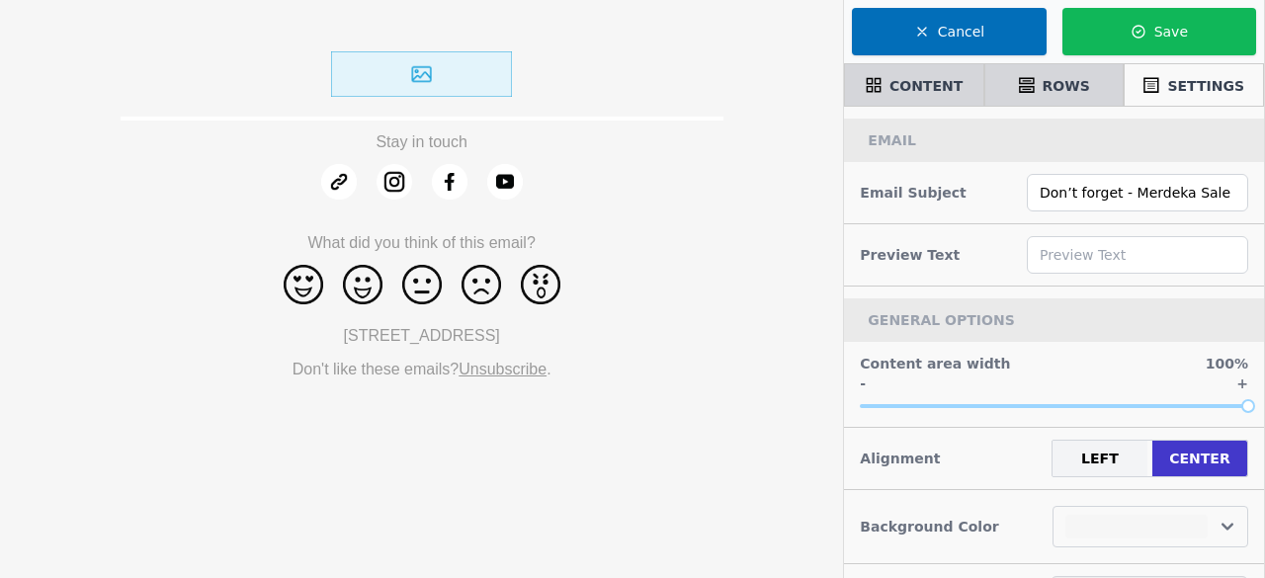
click at [625, 109] on div at bounding box center [422, 74] width 603 height 85
select select "center"
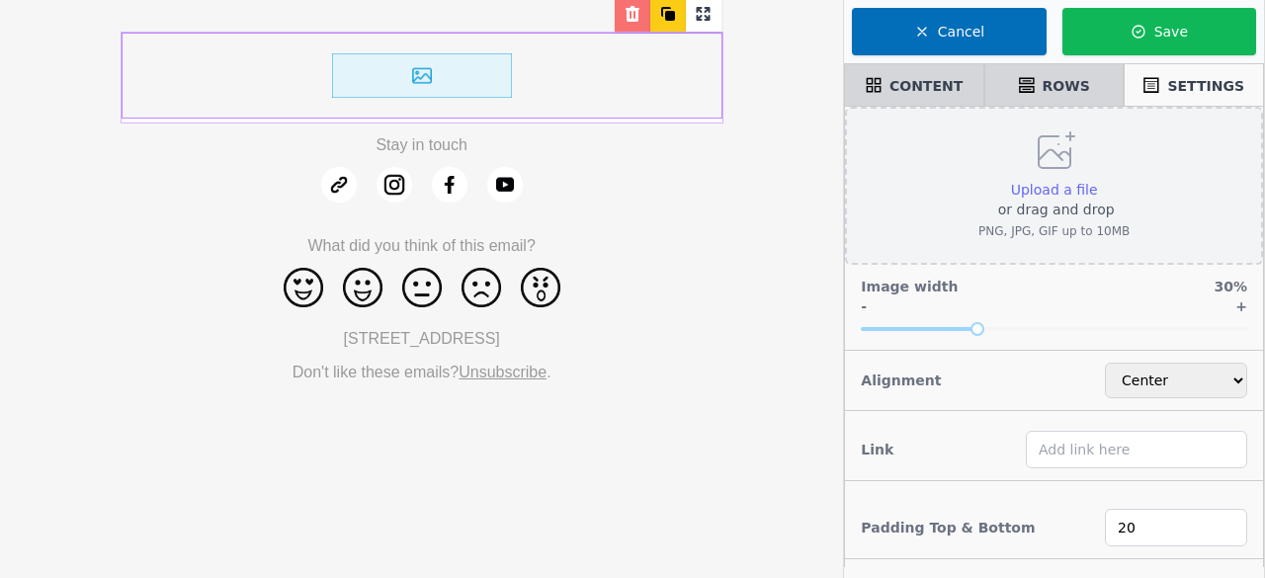
click at [1085, 190] on span "Upload a file" at bounding box center [1054, 190] width 87 height 16
click at [1097, 180] on input "Upload a file or drag and drop PNG, JPG, GIF up to 10MB" at bounding box center [1097, 179] width 1 height 1
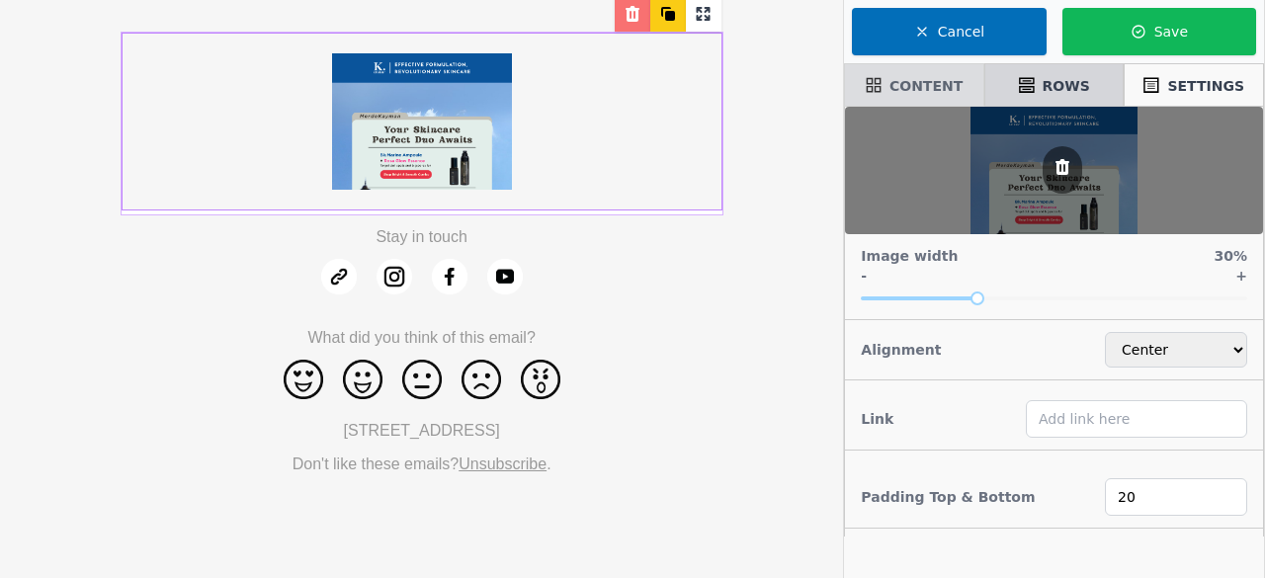
click at [943, 104] on div "CONTENT" at bounding box center [914, 84] width 140 height 43
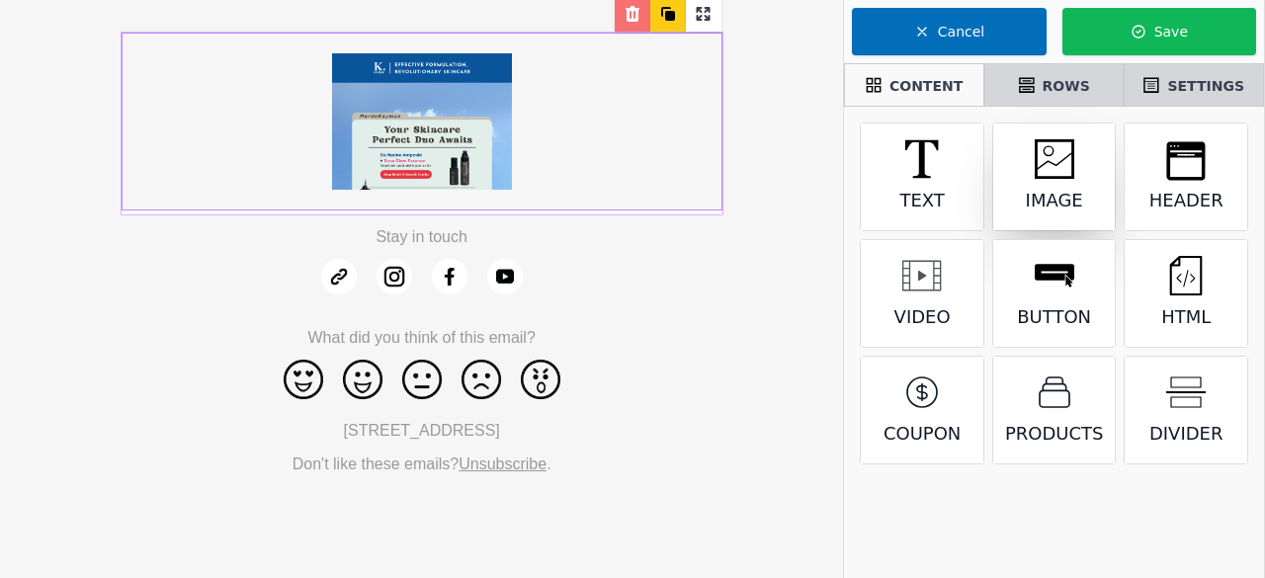
click at [1046, 219] on div "Image" at bounding box center [1054, 177] width 123 height 107
click at [666, 19] on icon at bounding box center [669, 13] width 20 height 20
select select "center"
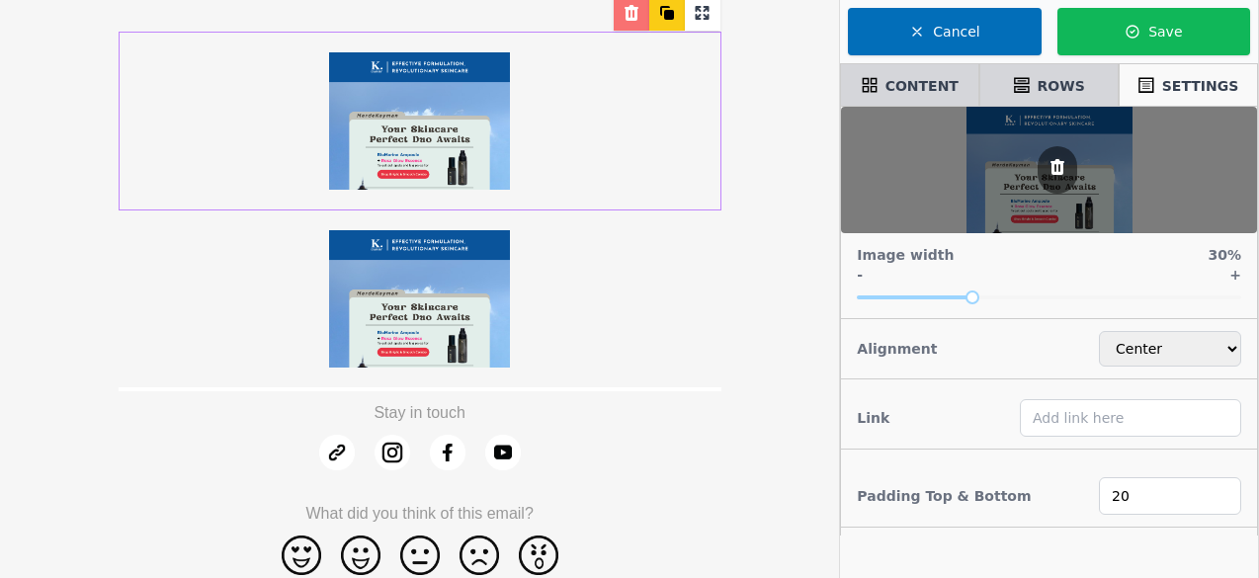
click at [666, 19] on icon at bounding box center [669, 15] width 10 height 10
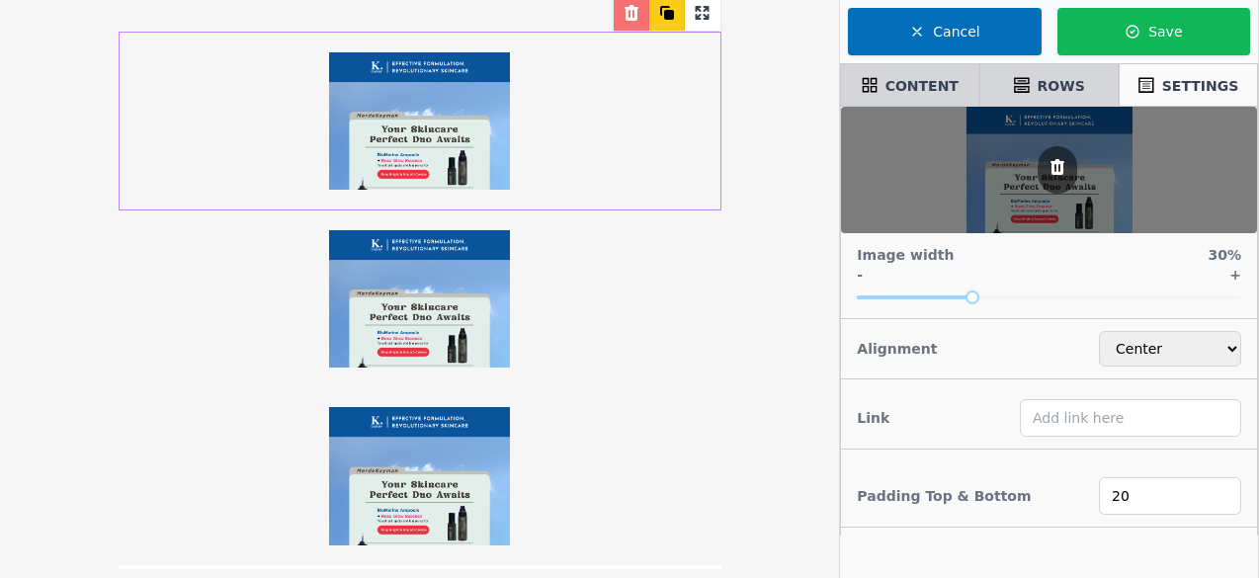
click at [437, 307] on img at bounding box center [419, 298] width 181 height 137
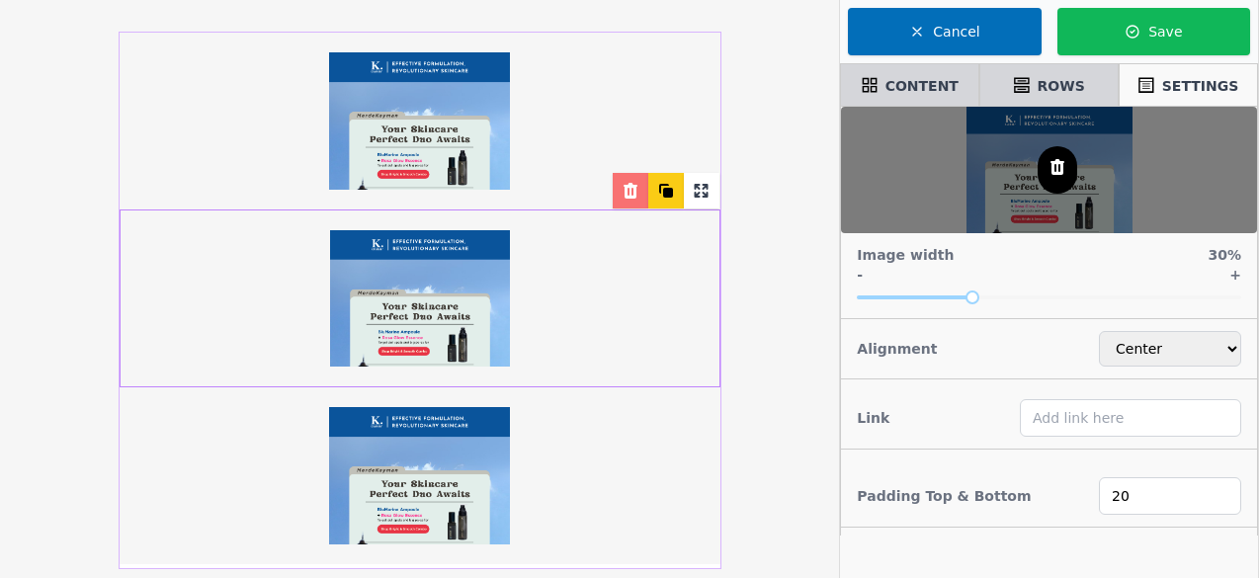
click at [1049, 169] on icon at bounding box center [1058, 167] width 24 height 20
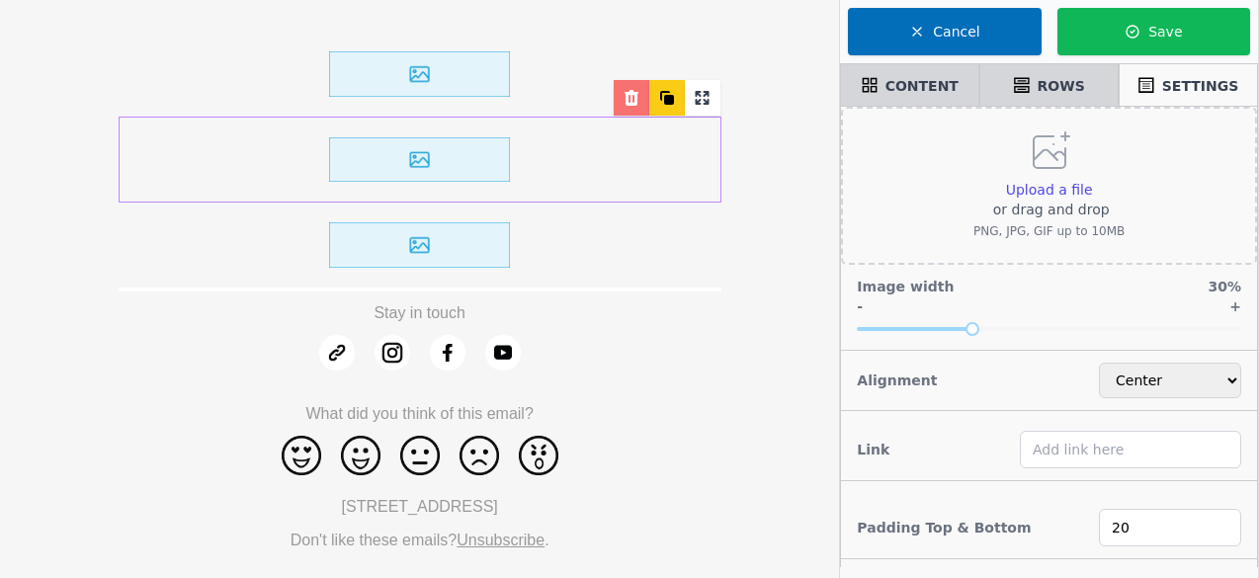
click at [425, 86] on img at bounding box center [419, 73] width 181 height 45
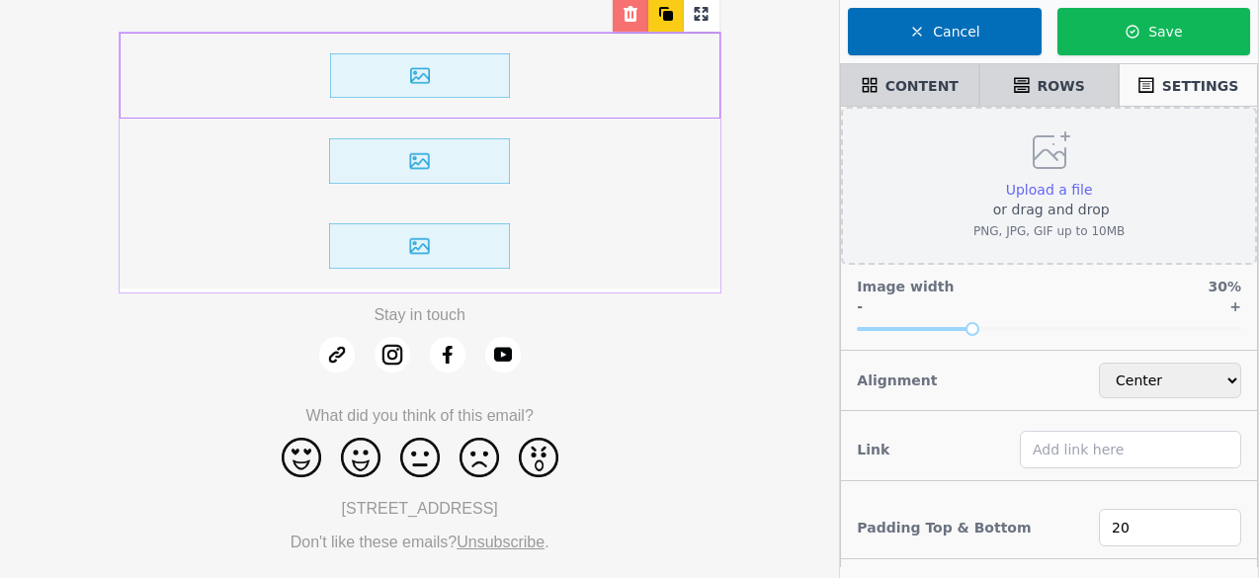
click at [1056, 195] on span "Upload a file" at bounding box center [1049, 190] width 87 height 16
click at [1092, 180] on input "Upload a file or drag and drop PNG, JPG, GIF up to 10MB" at bounding box center [1092, 179] width 1 height 1
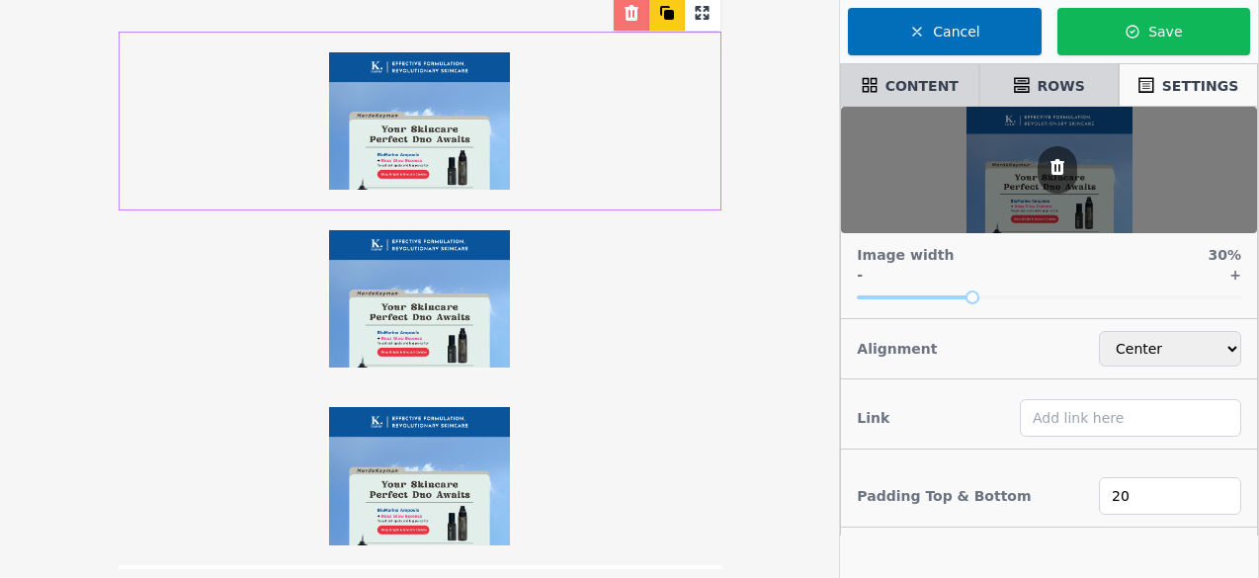
click at [528, 294] on div at bounding box center [420, 299] width 603 height 177
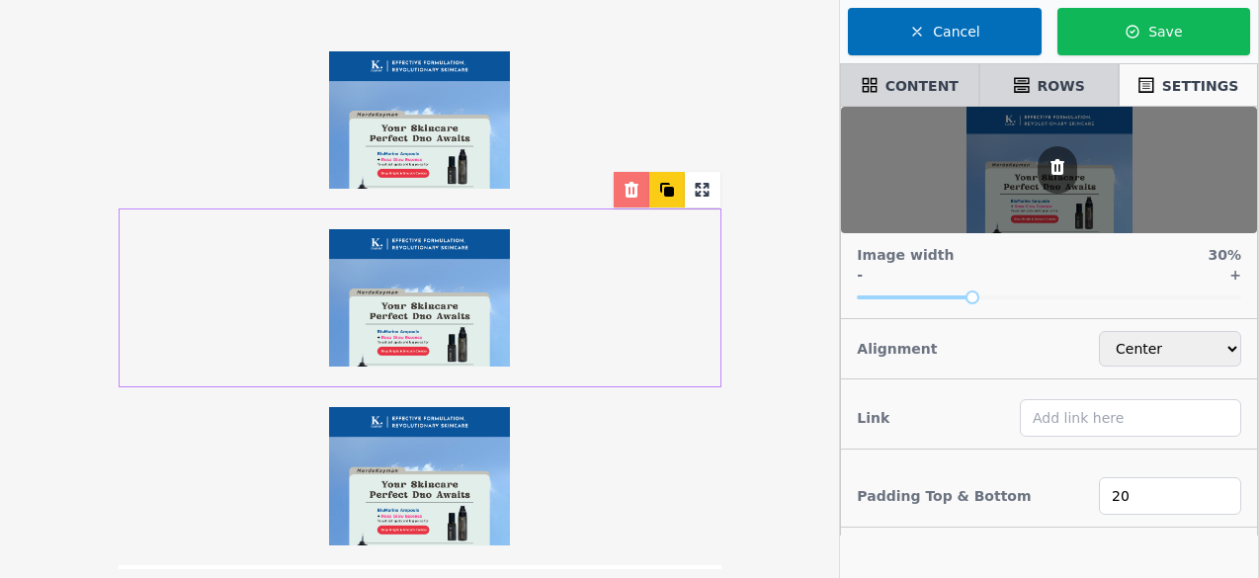
click at [630, 195] on icon at bounding box center [632, 190] width 14 height 16
select select "center"
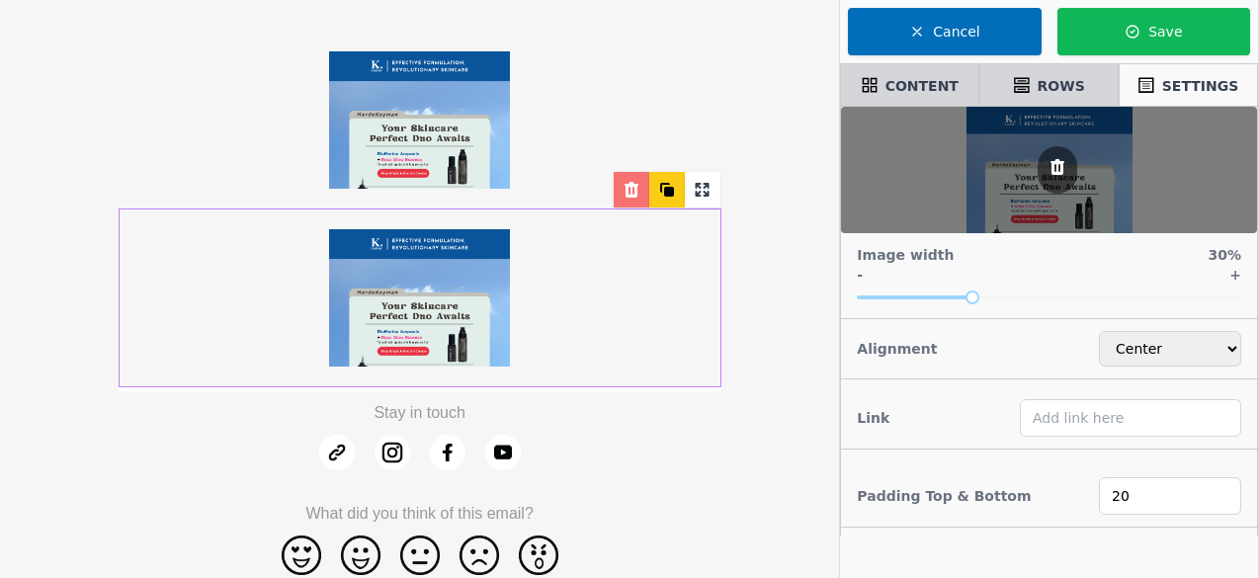
click at [631, 187] on icon at bounding box center [632, 190] width 14 height 16
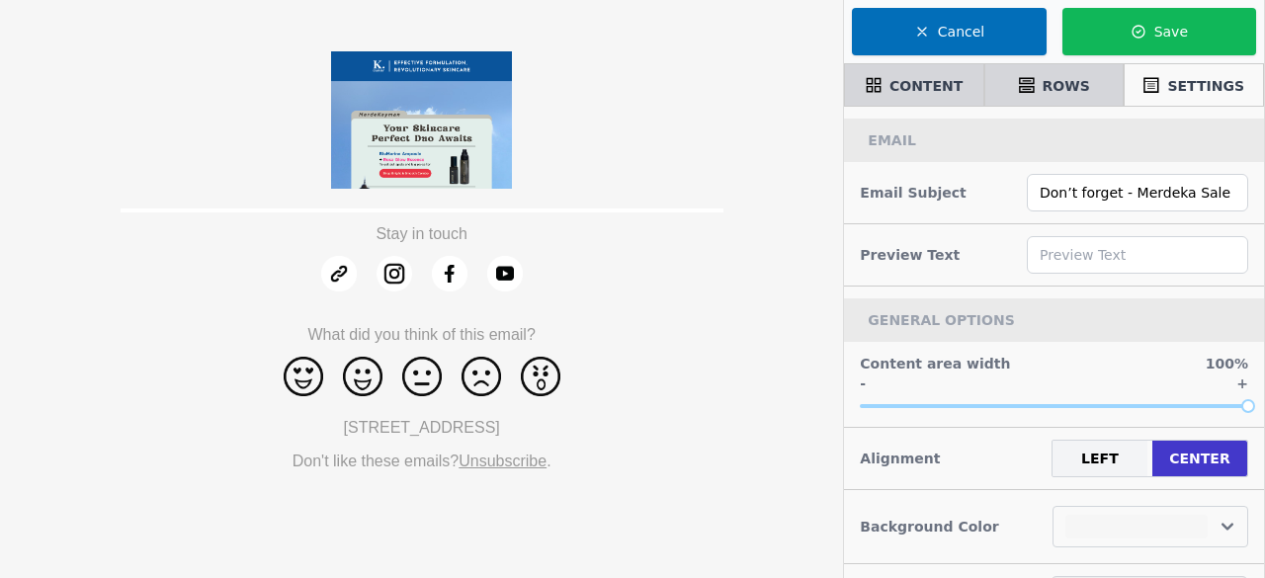
select select
click at [951, 68] on div "CONTENT" at bounding box center [914, 85] width 123 height 34
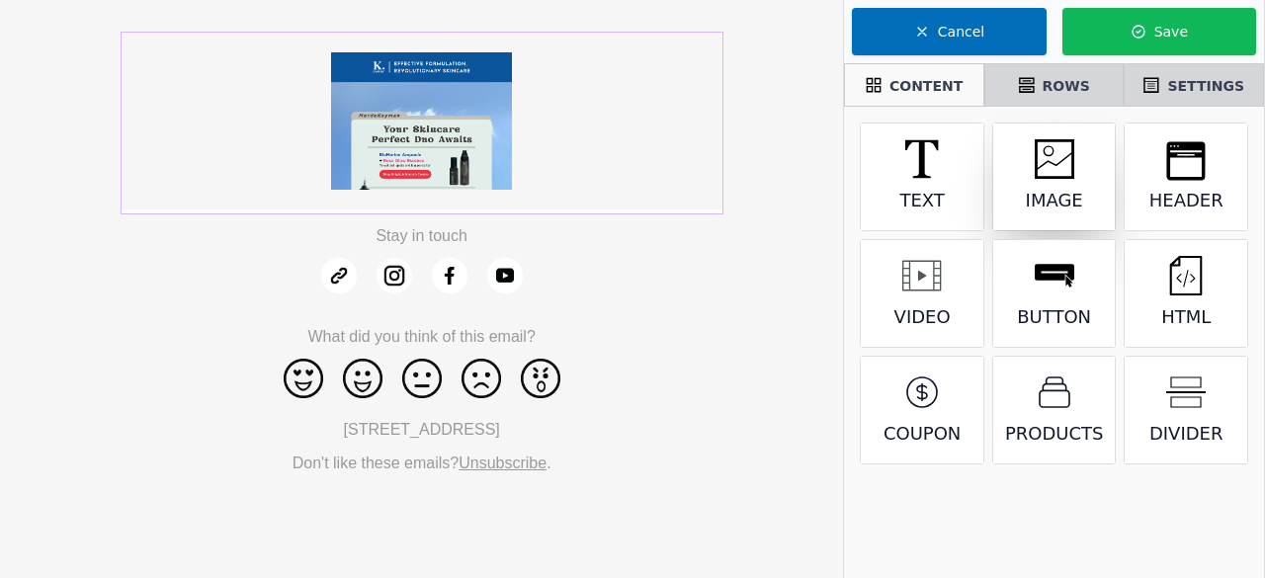
click at [1049, 220] on div "Image" at bounding box center [1054, 177] width 123 height 107
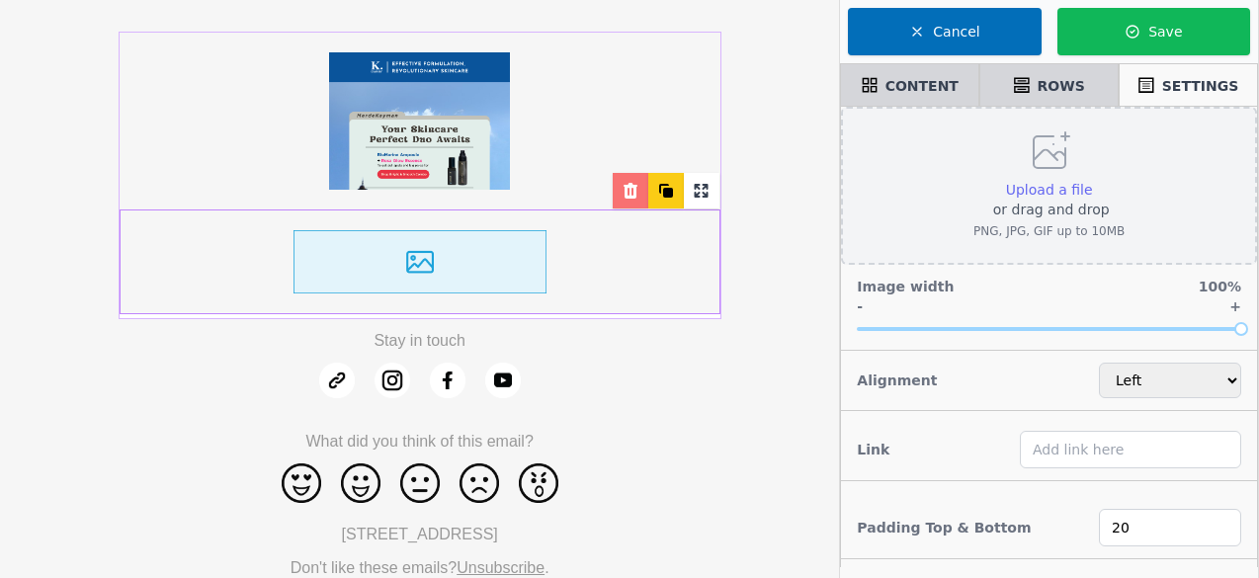
click at [1053, 183] on span "Upload a file" at bounding box center [1049, 190] width 87 height 16
click at [1092, 180] on input "Upload a file or drag and drop PNG, JPG, GIF up to 10MB" at bounding box center [1092, 179] width 1 height 1
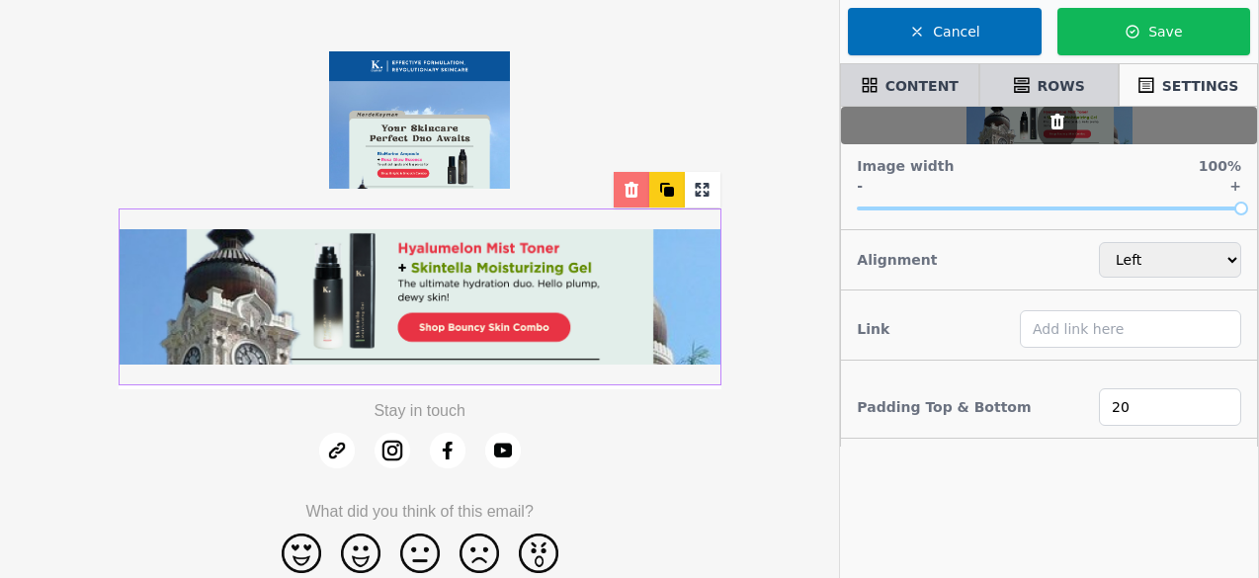
click at [509, 69] on img at bounding box center [419, 119] width 181 height 137
select select "center"
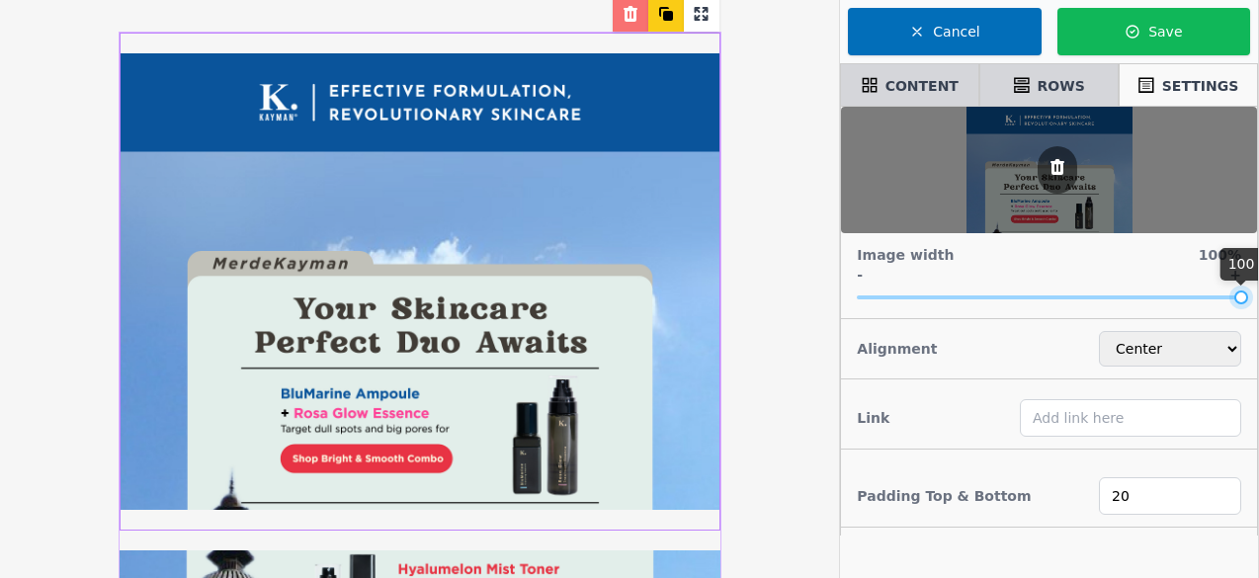
drag, startPoint x: 972, startPoint y: 298, endPoint x: 1264, endPoint y: 281, distance: 293.1
click at [1258, 281] on html "Stay in touch What did you think of this email? 18-1F, Jalan Setia Perdana BEU1…" at bounding box center [629, 498] width 1259 height 996
click at [741, 361] on div "Stay in touch What did you think of this email? 18-1F, Jalan Setia Perdana BEU1…" at bounding box center [419, 498] width 839 height 996
select select
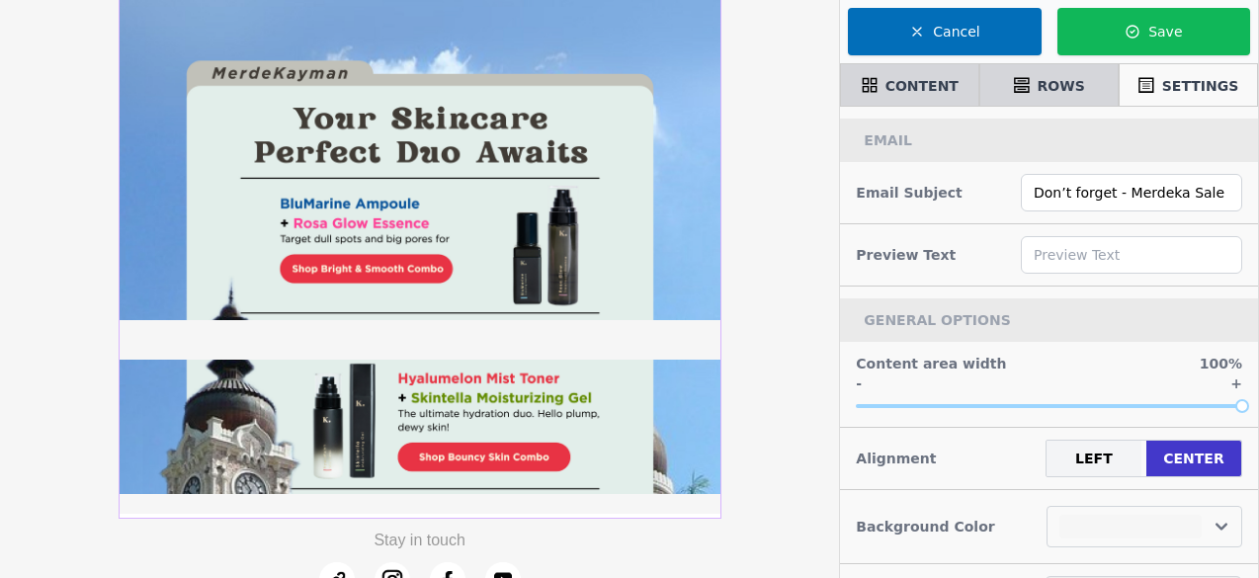
scroll to position [441, 0]
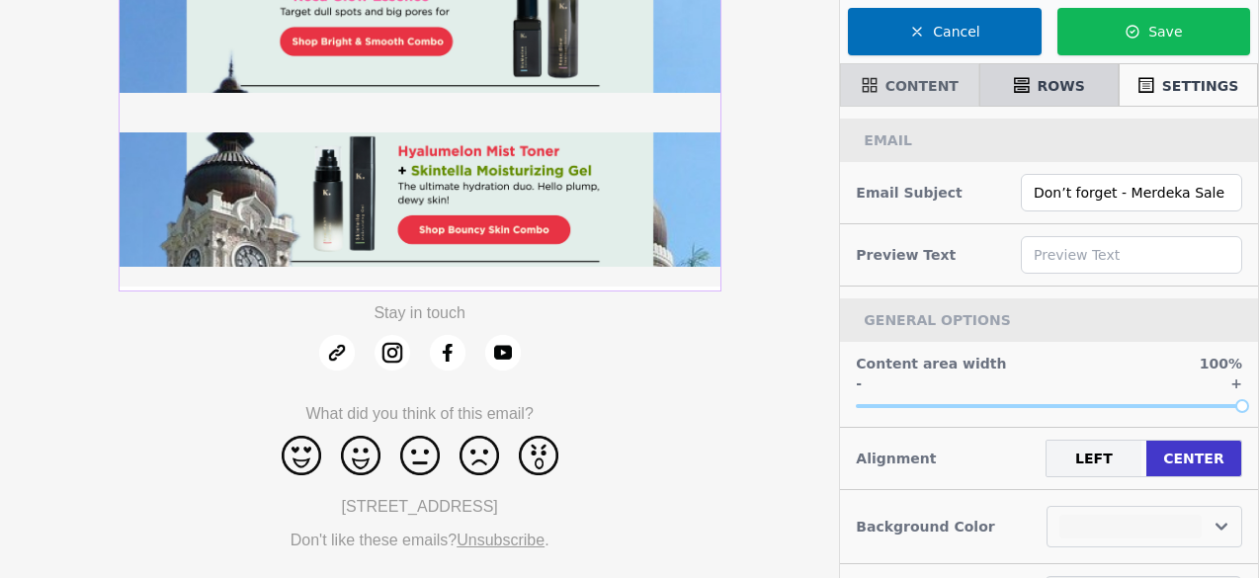
click at [931, 91] on span "CONTENT" at bounding box center [922, 86] width 73 height 20
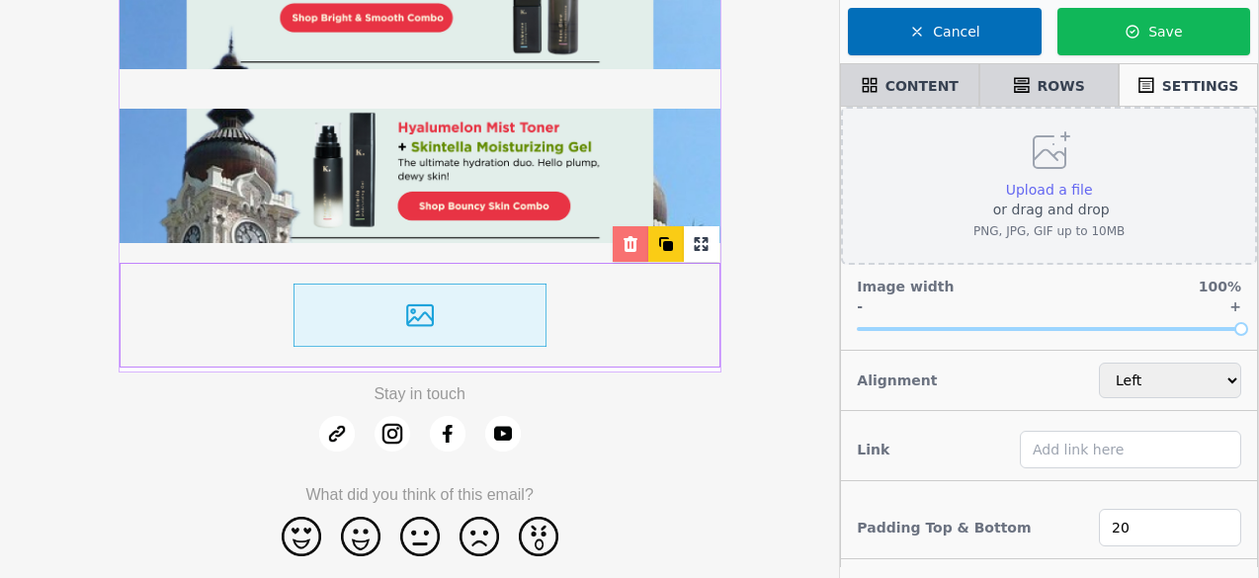
click at [1042, 184] on span "Upload a file" at bounding box center [1049, 190] width 87 height 16
click at [1092, 180] on input "Upload a file or drag and drop PNG, JPG, GIF up to 10MB" at bounding box center [1092, 179] width 1 height 1
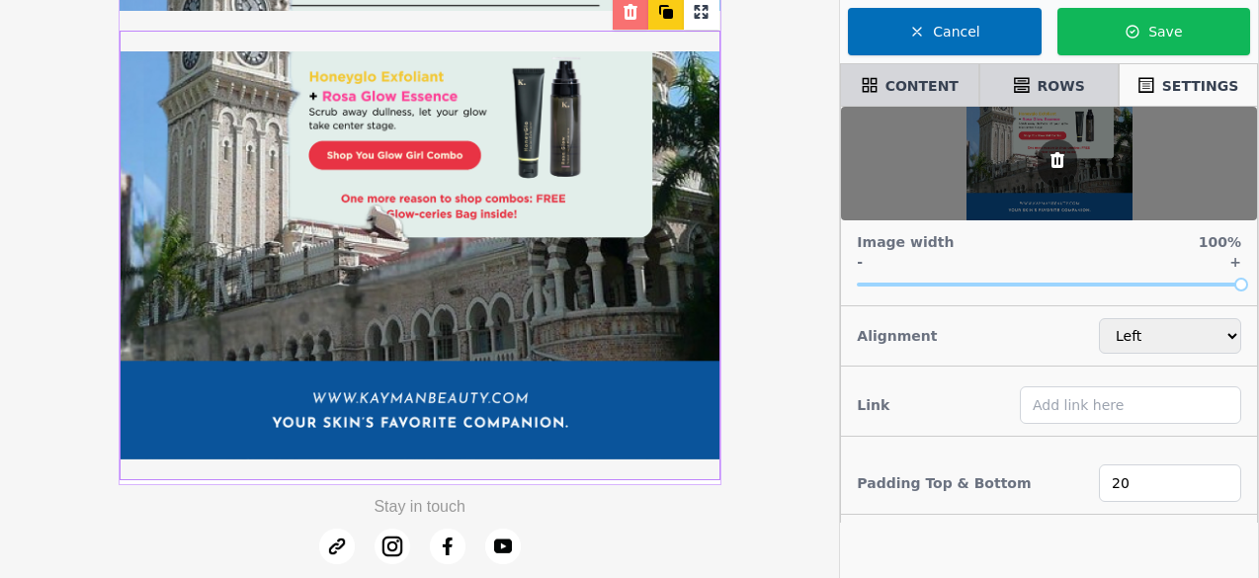
scroll to position [699, 0]
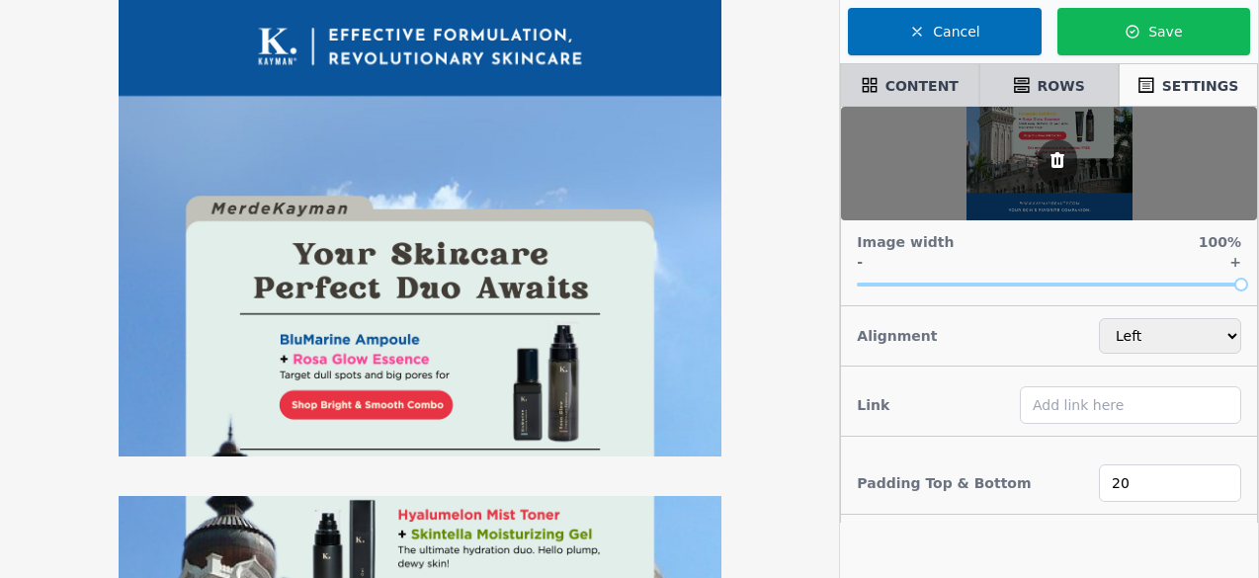
click at [604, 294] on img at bounding box center [420, 227] width 603 height 460
select select "center"
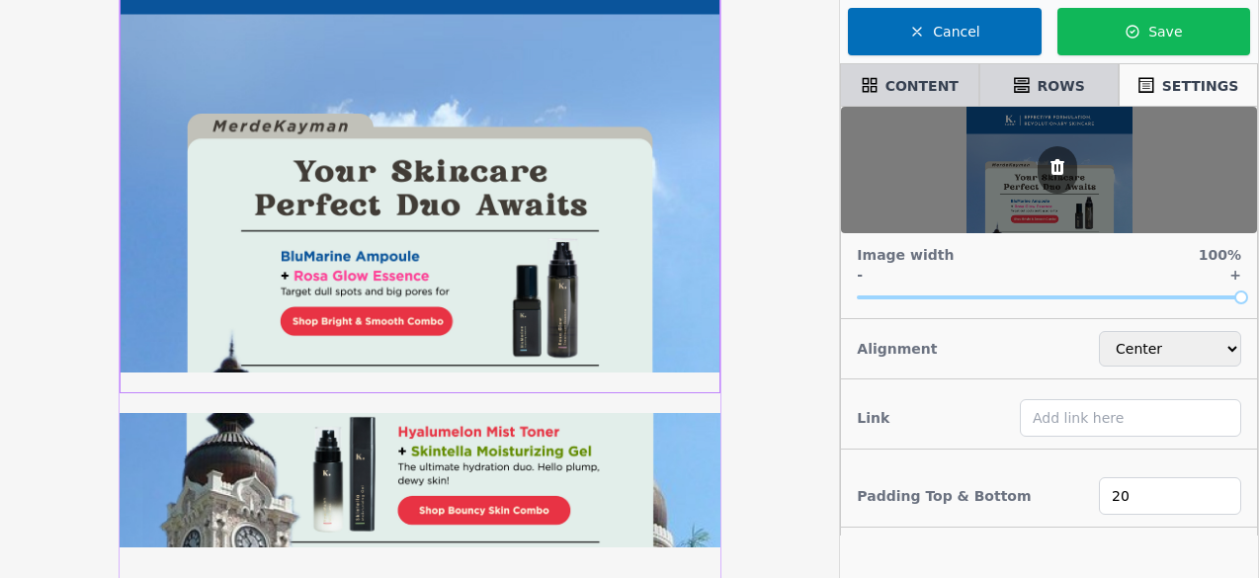
scroll to position [255, 0]
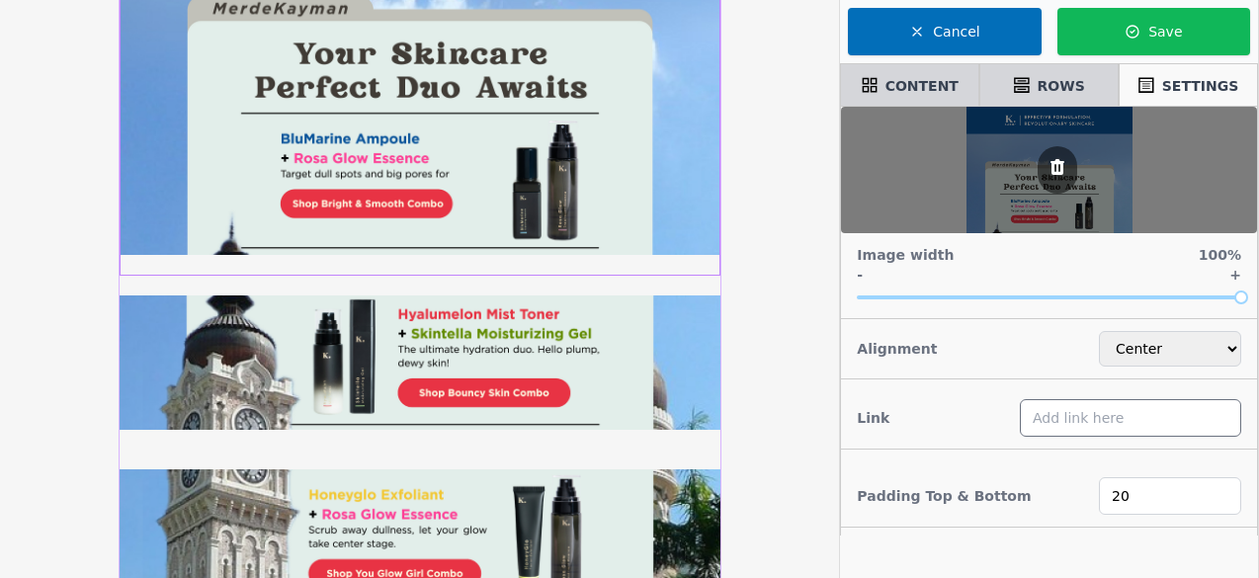
click at [1087, 420] on input "text" at bounding box center [1130, 418] width 221 height 38
paste input "https://kaymanbeauty.com/products/bright-smooth-combo"
type input "https://kaymanbeauty.com/products/bright-smooth-combo"
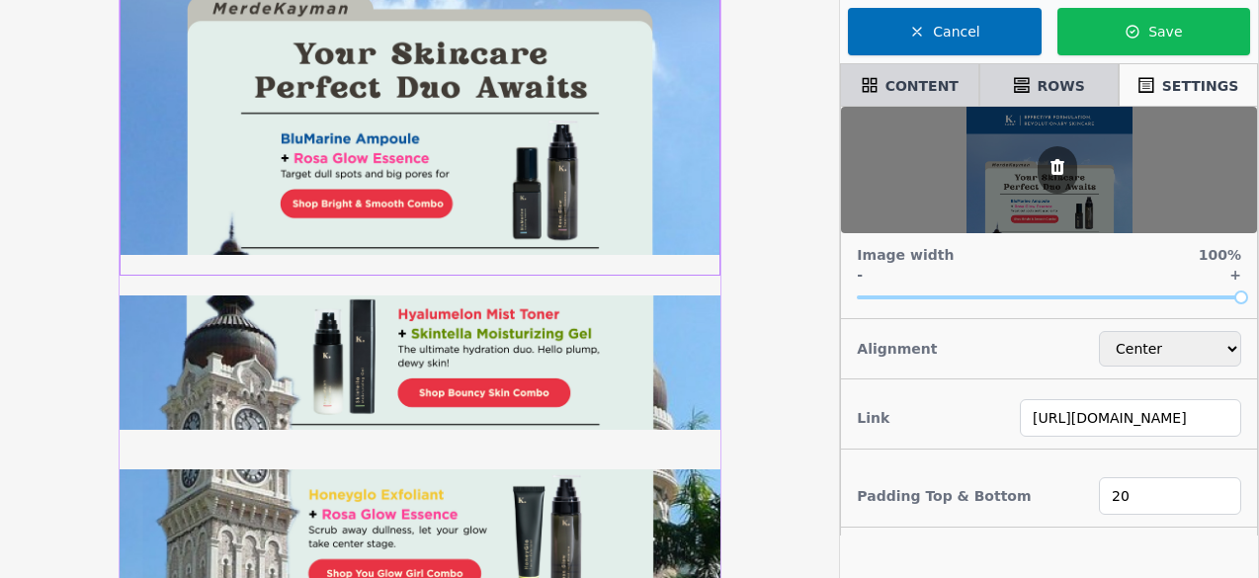
click at [960, 431] on div "Link https://kaymanbeauty.com/products/bright-smooth-combo" at bounding box center [1049, 418] width 416 height 62
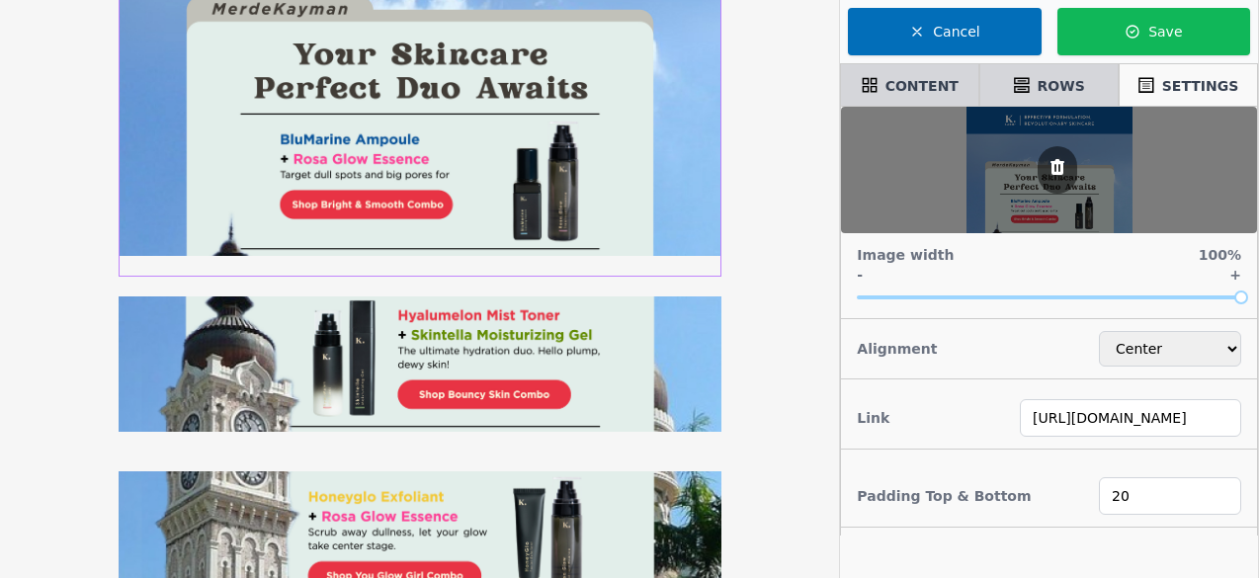
click at [571, 365] on img at bounding box center [420, 364] width 603 height 135
select select "left"
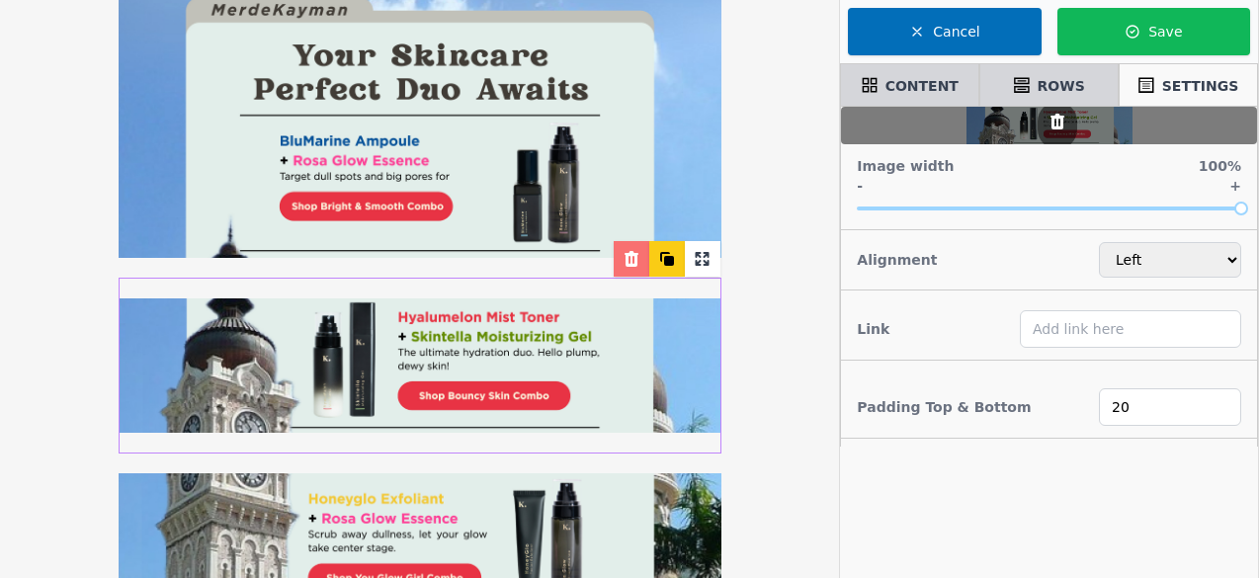
scroll to position [254, 0]
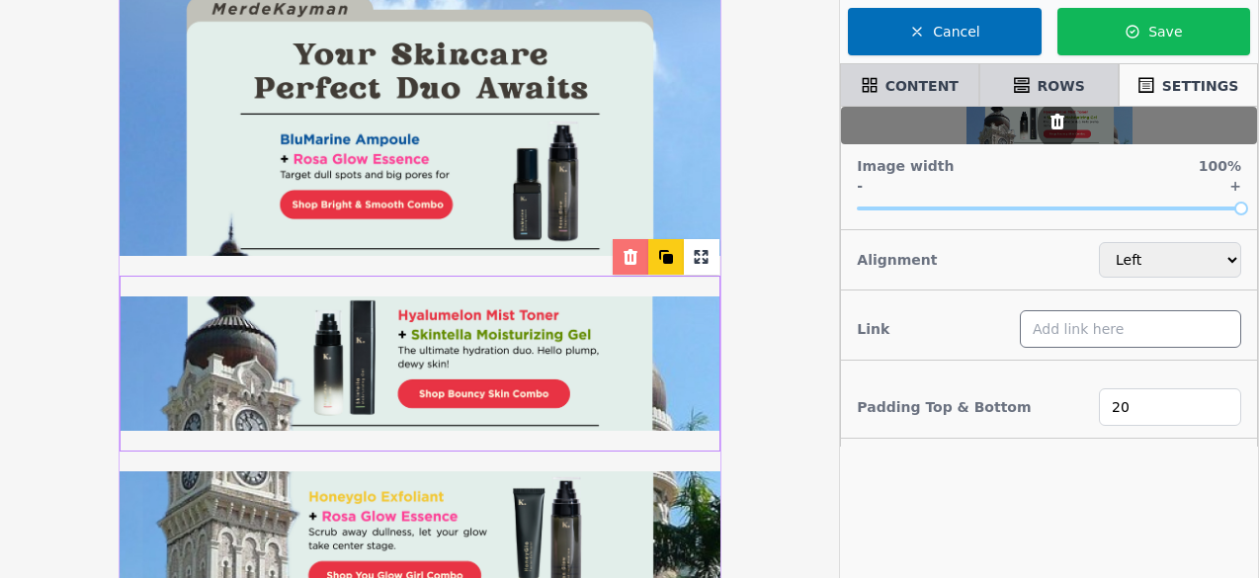
click at [1113, 325] on input "text" at bounding box center [1130, 329] width 221 height 38
paste input "https://kaymanbeauty.com/products/bouncy-skin-combo"
type input "https://kaymanbeauty.com/products/bouncy-skin-combo"
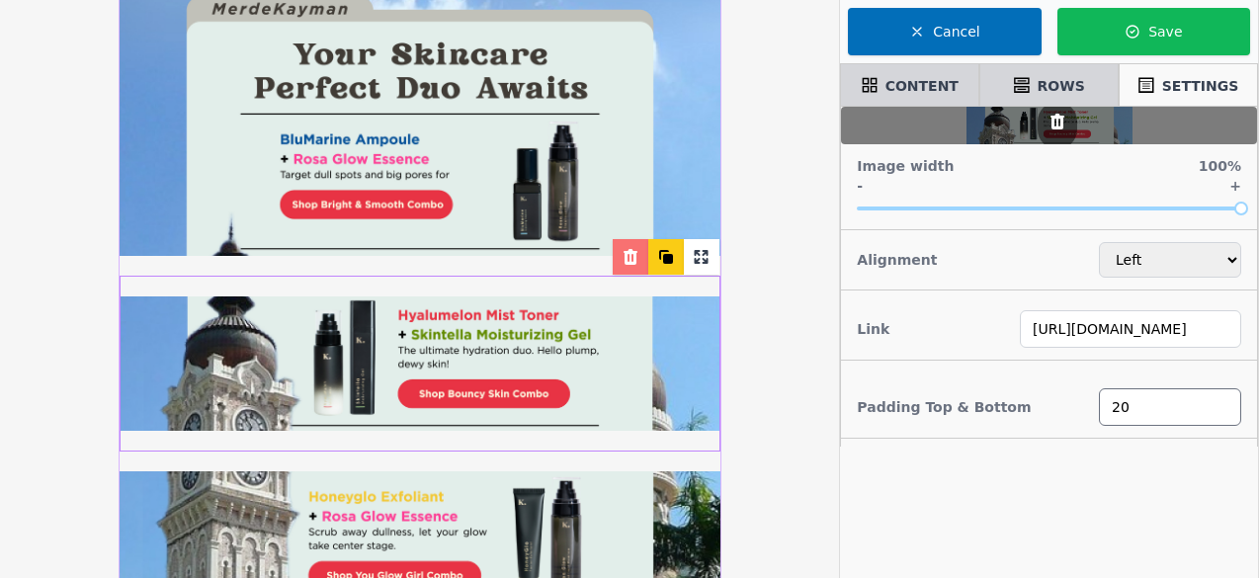
click at [1138, 404] on input "20" at bounding box center [1170, 407] width 142 height 38
type input "2"
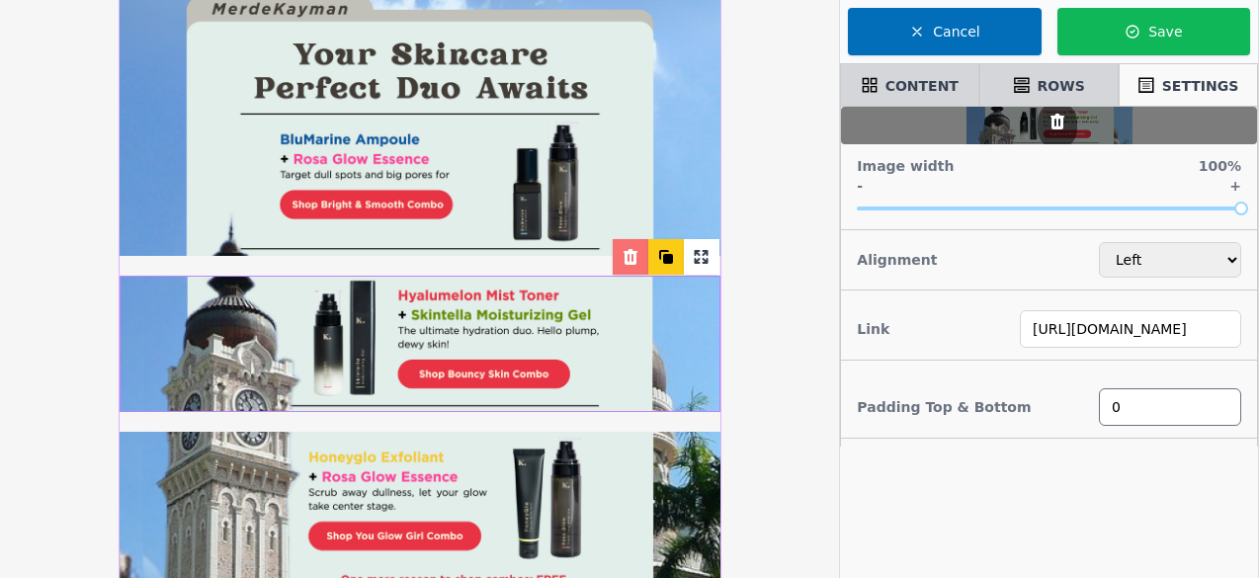
type input "0"
click at [1123, 507] on div "Image Crop Free Square Circle Portrait Landscape Save Cut Cancel Image width 10…" at bounding box center [1049, 396] width 418 height 578
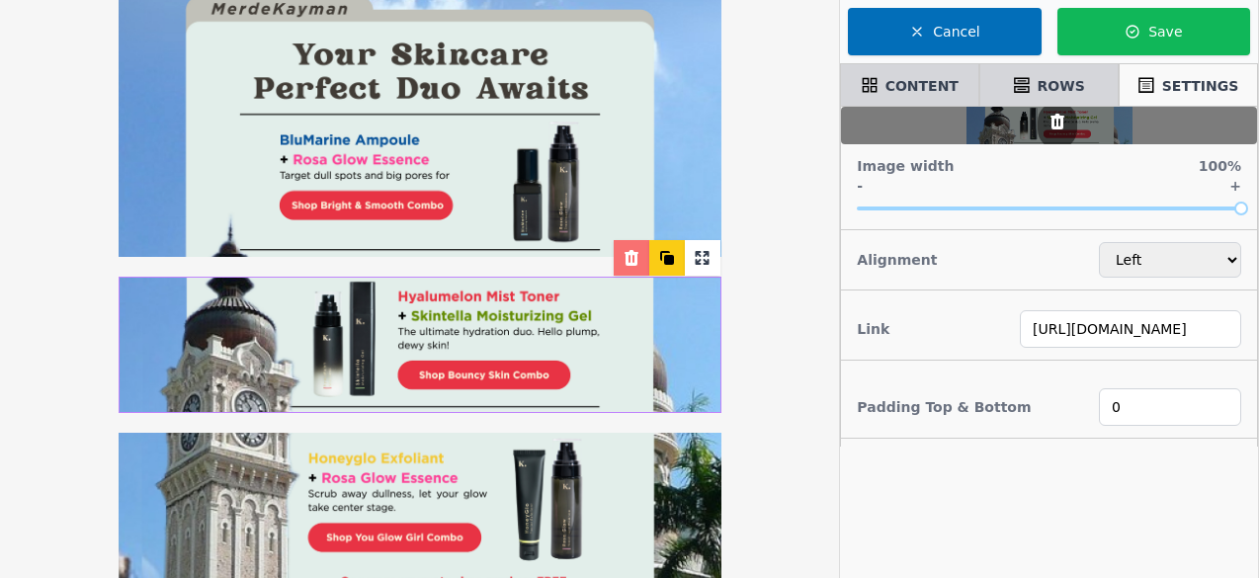
scroll to position [253, 0]
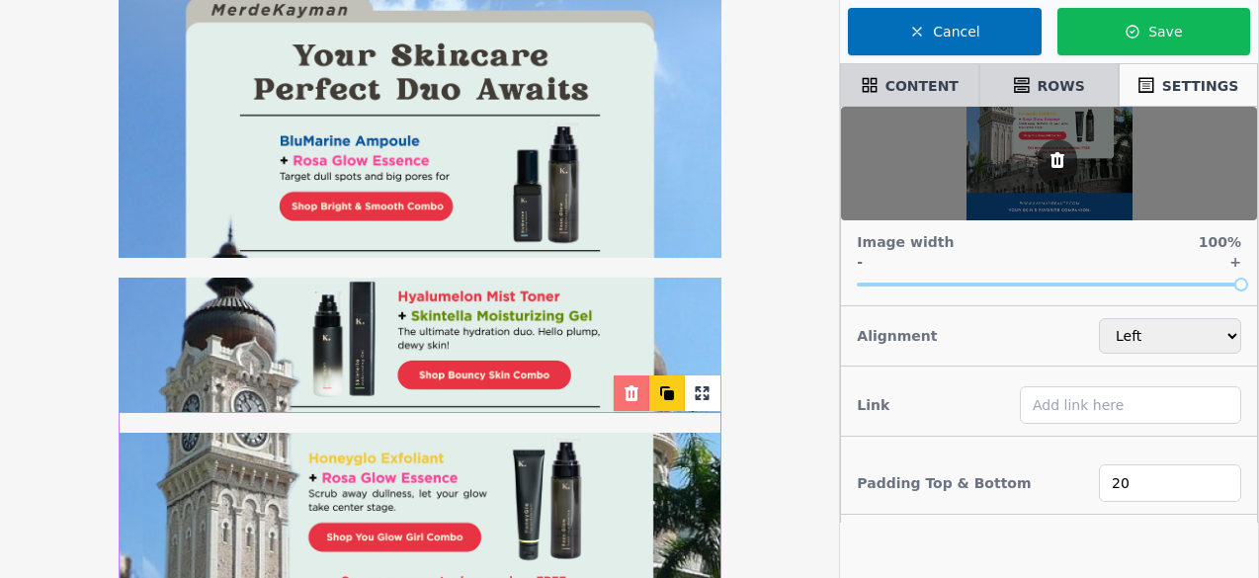
scroll to position [254, 0]
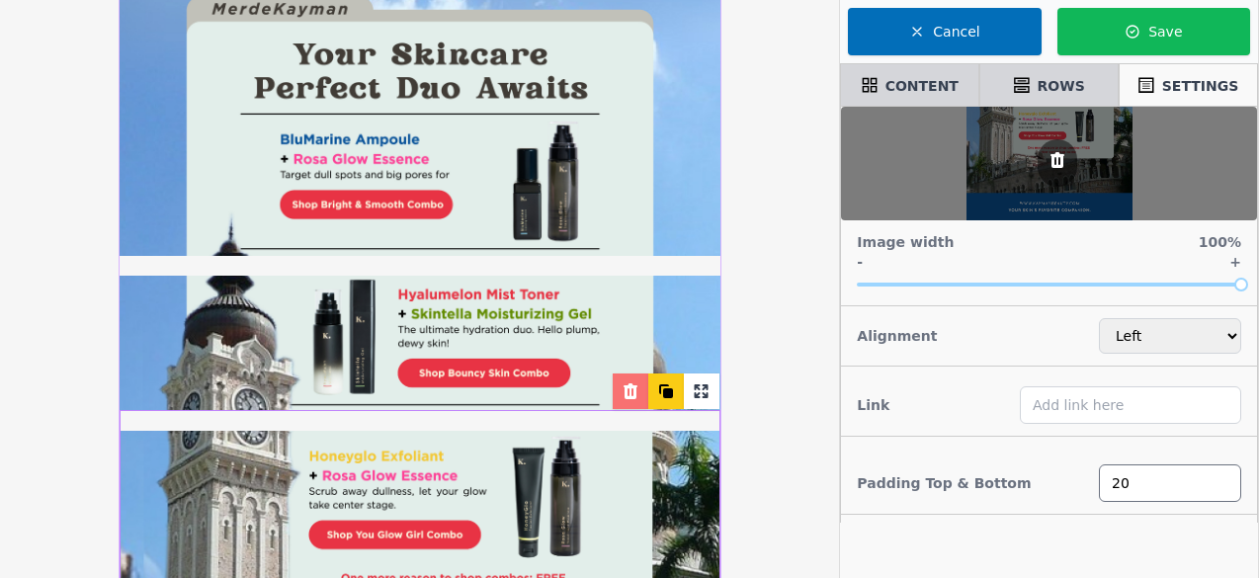
click at [1133, 481] on input "20" at bounding box center [1170, 484] width 142 height 38
type input "2"
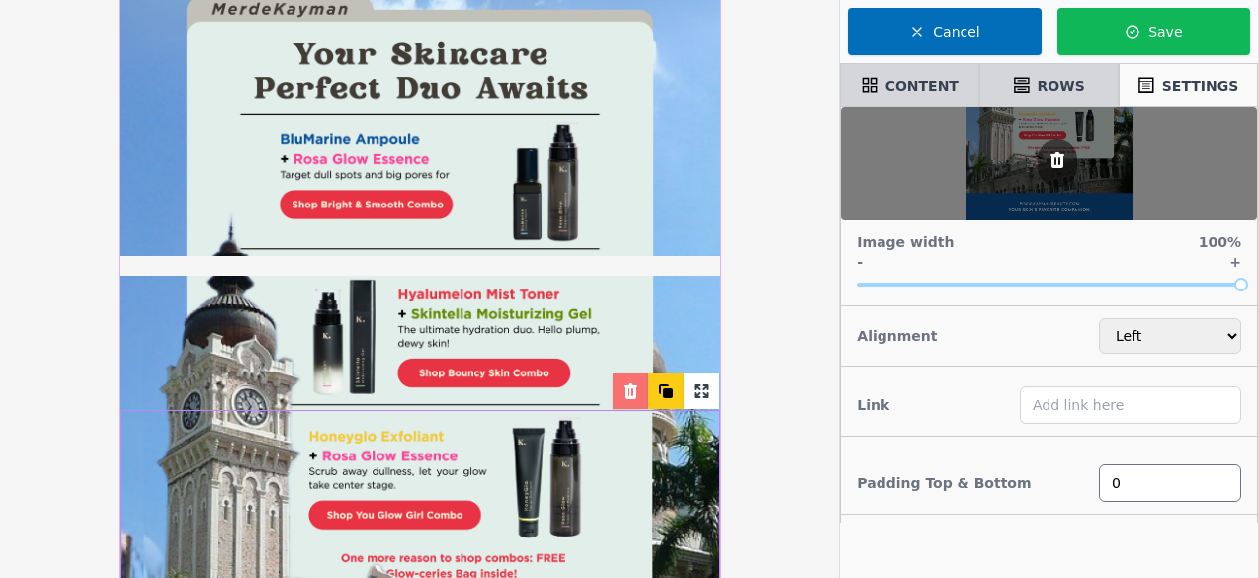
type input "0"
click at [791, 420] on div "Stay in touch What did you think of this email? 18-1F, Jalan Setia Perdana BEU1…" at bounding box center [419, 429] width 839 height 1366
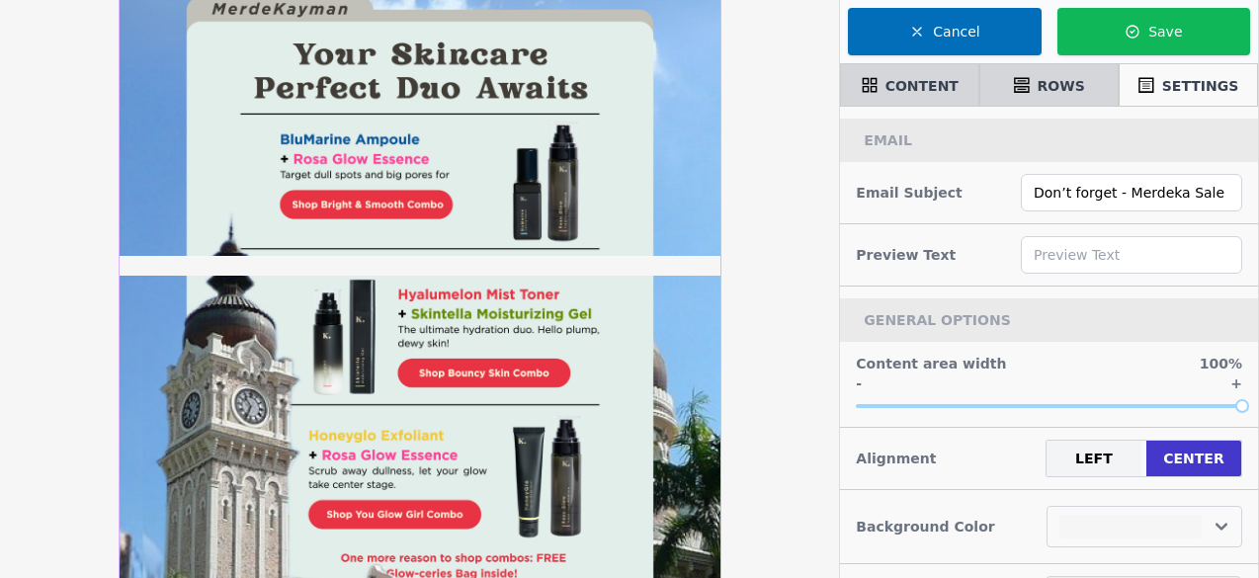
select select
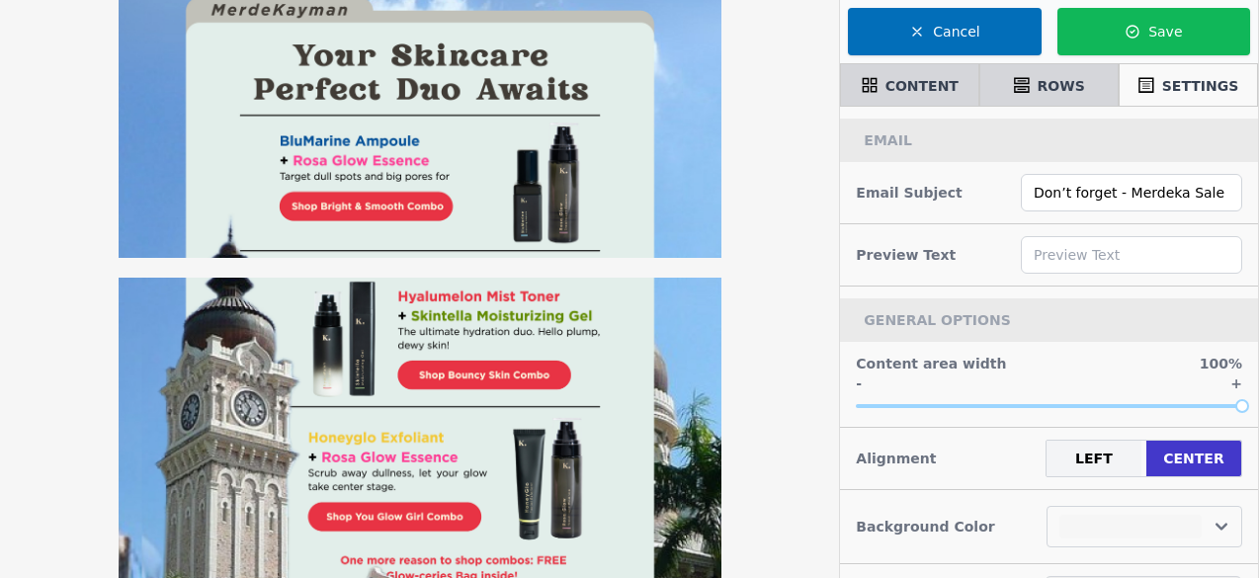
click at [631, 193] on img at bounding box center [420, 28] width 603 height 460
select select "center"
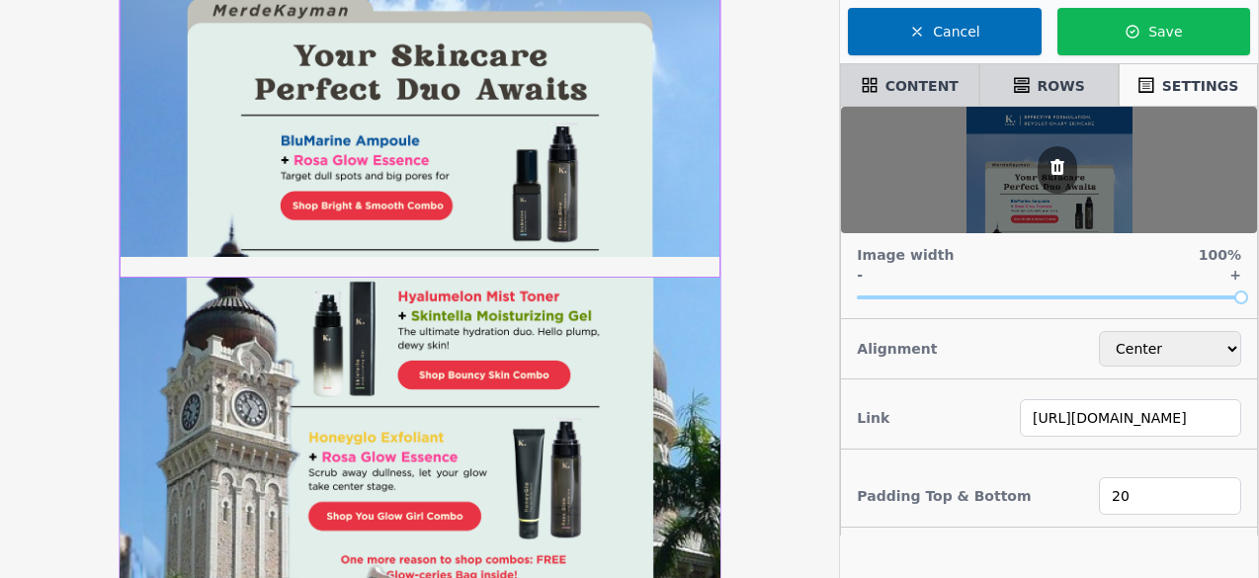
scroll to position [255, 0]
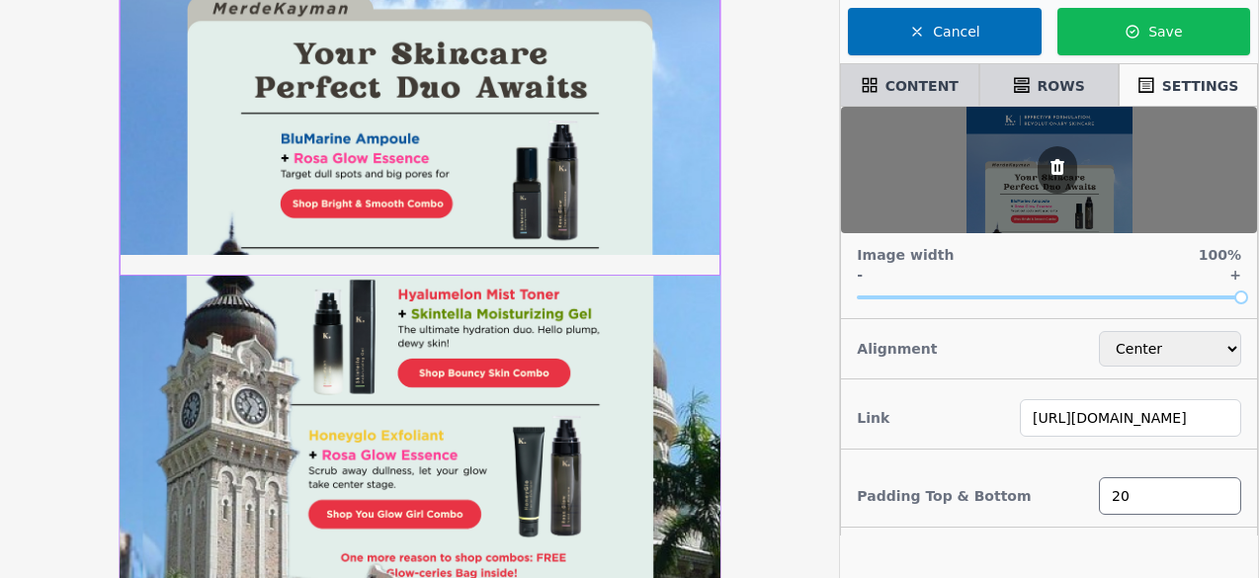
click at [1145, 502] on input "20" at bounding box center [1170, 496] width 142 height 38
type input "2"
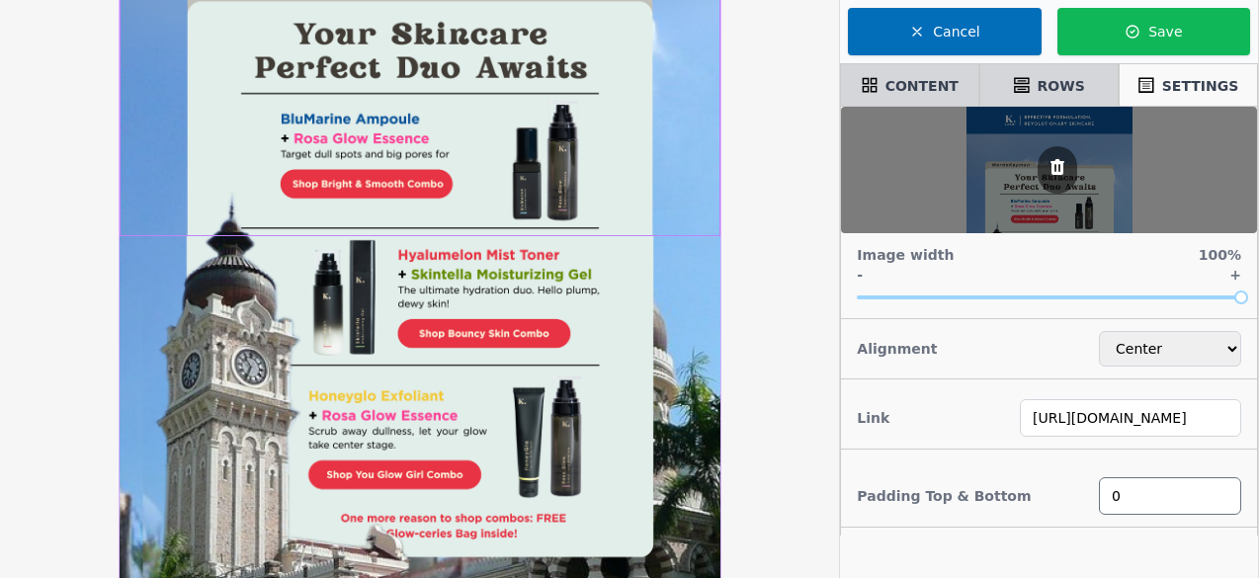
type input "0"
click at [789, 442] on div "Stay in touch What did you think of this email? 18-1F, Jalan Setia Perdana BEU1…" at bounding box center [419, 408] width 839 height 1326
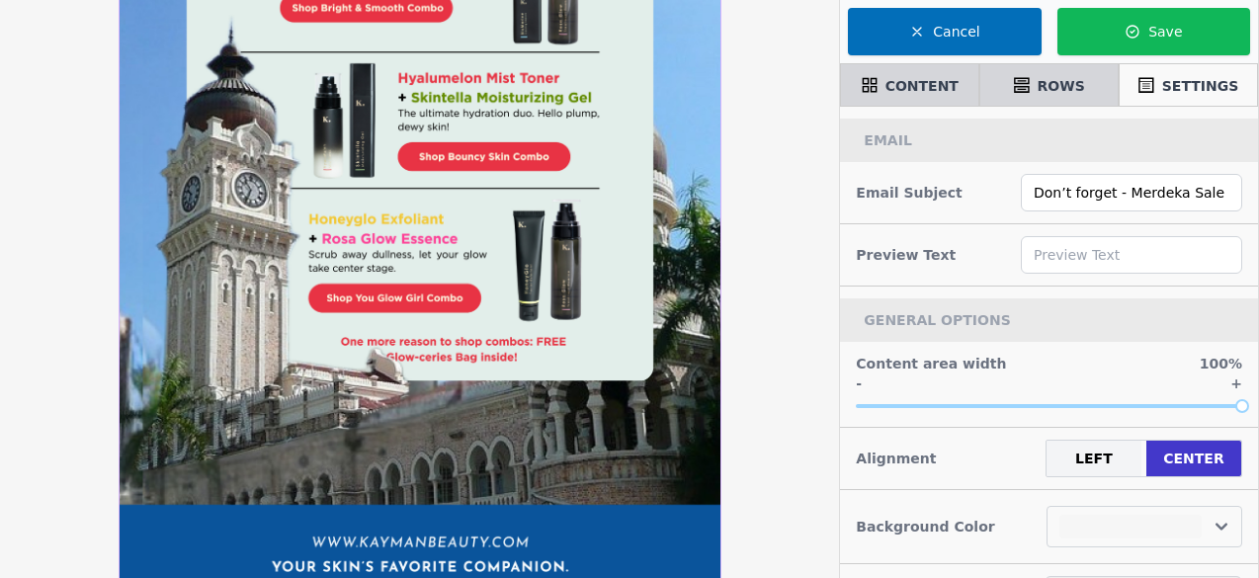
scroll to position [430, 0]
select select
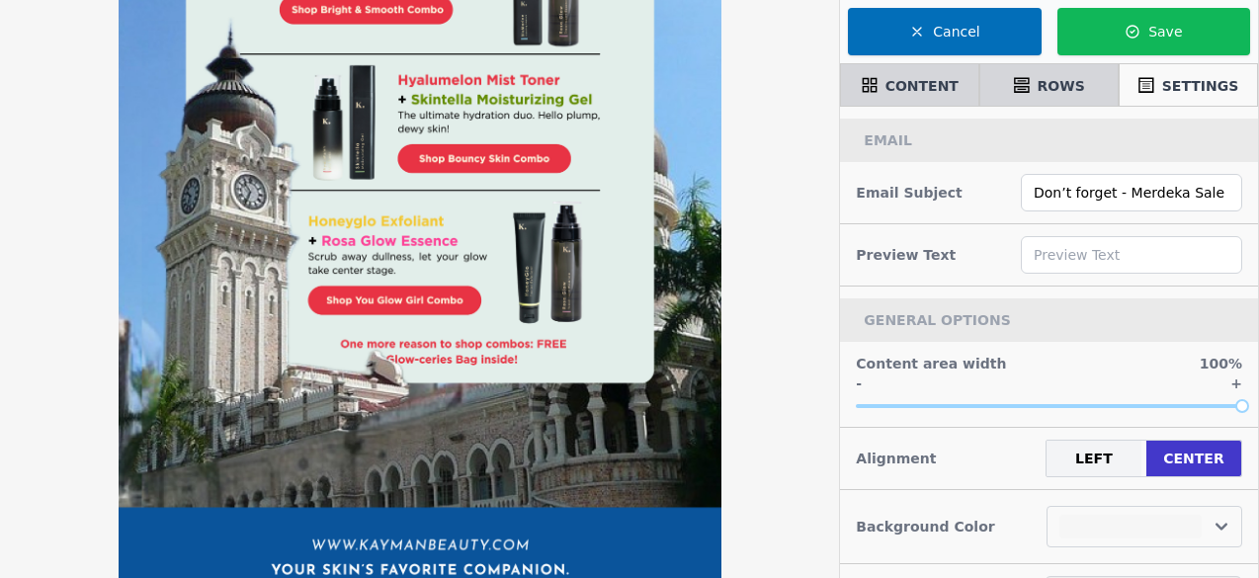
click at [633, 469] on img at bounding box center [420, 401] width 603 height 411
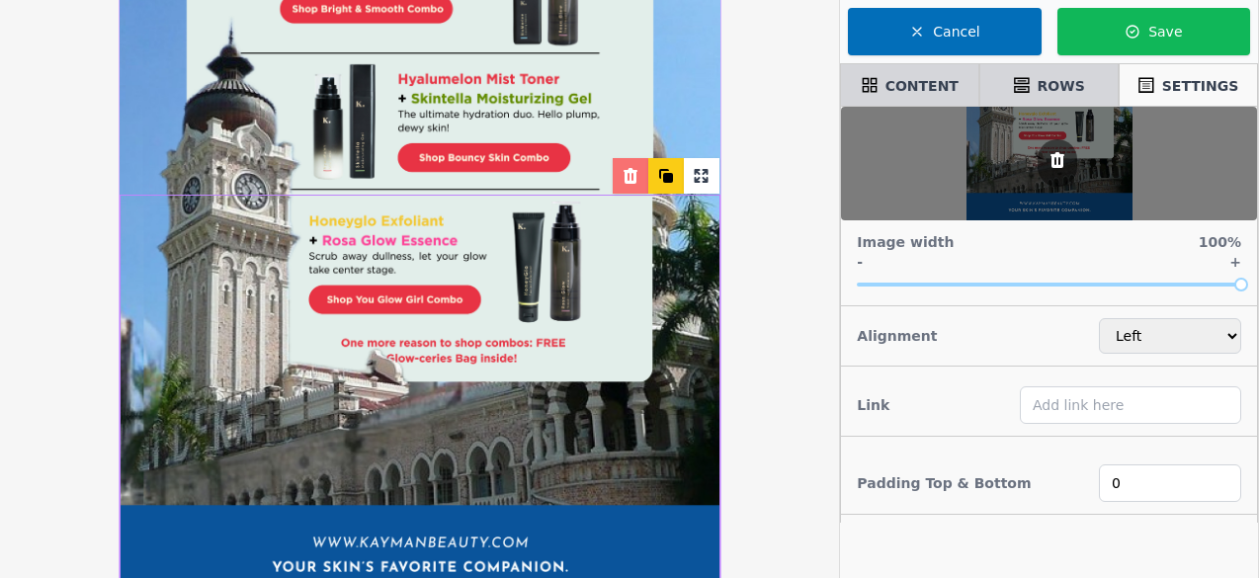
scroll to position [431, 0]
click at [1121, 418] on input "text" at bounding box center [1130, 405] width 221 height 38
paste input "https://kaymanbeauty.com/products/you-glow-girl-combo"
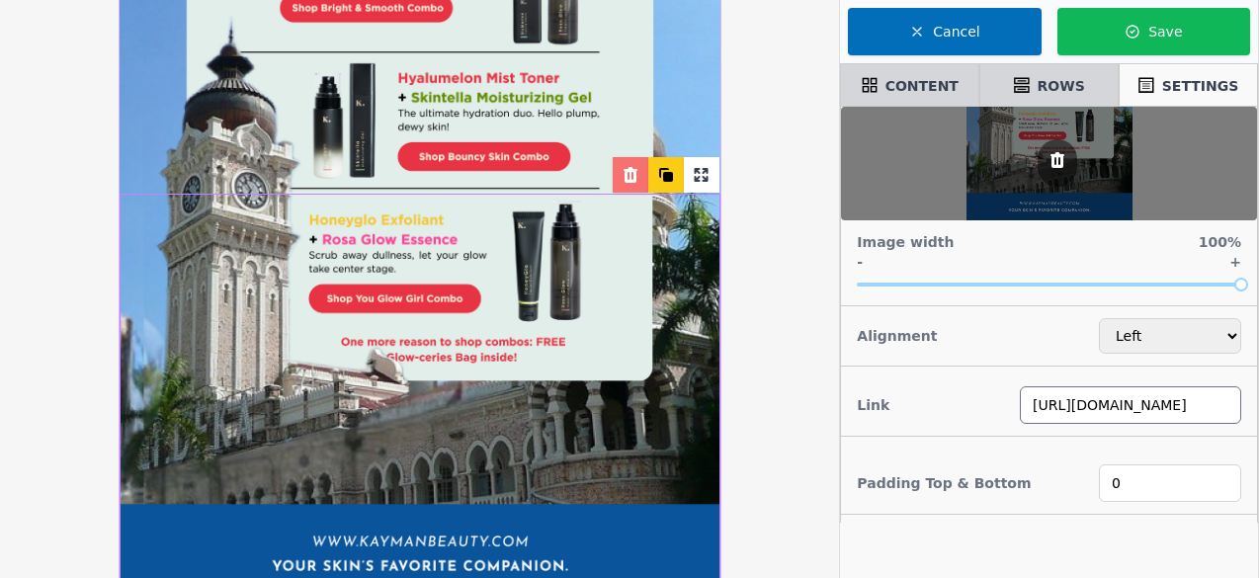
scroll to position [0, 162]
type input "https://kaymanbeauty.com/products/you-glow-girl-combo"
click at [810, 421] on div "Stay in touch What did you think of this email? 18-1F, Jalan Setia Perdana BEU1…" at bounding box center [419, 232] width 839 height 1326
select select
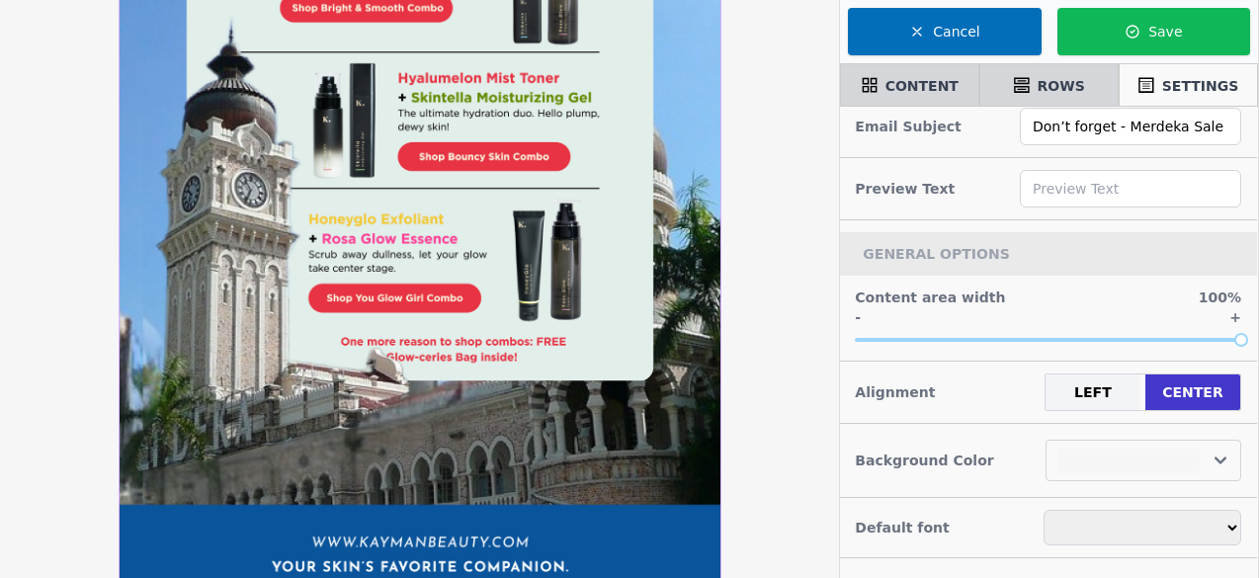
scroll to position [66, 0]
click at [1097, 177] on input "text" at bounding box center [1131, 189] width 221 height 38
paste input "Your Skincare Perfect Duo Awaits"
type input "Your Skincare Perfect Duo Awaits"
select select
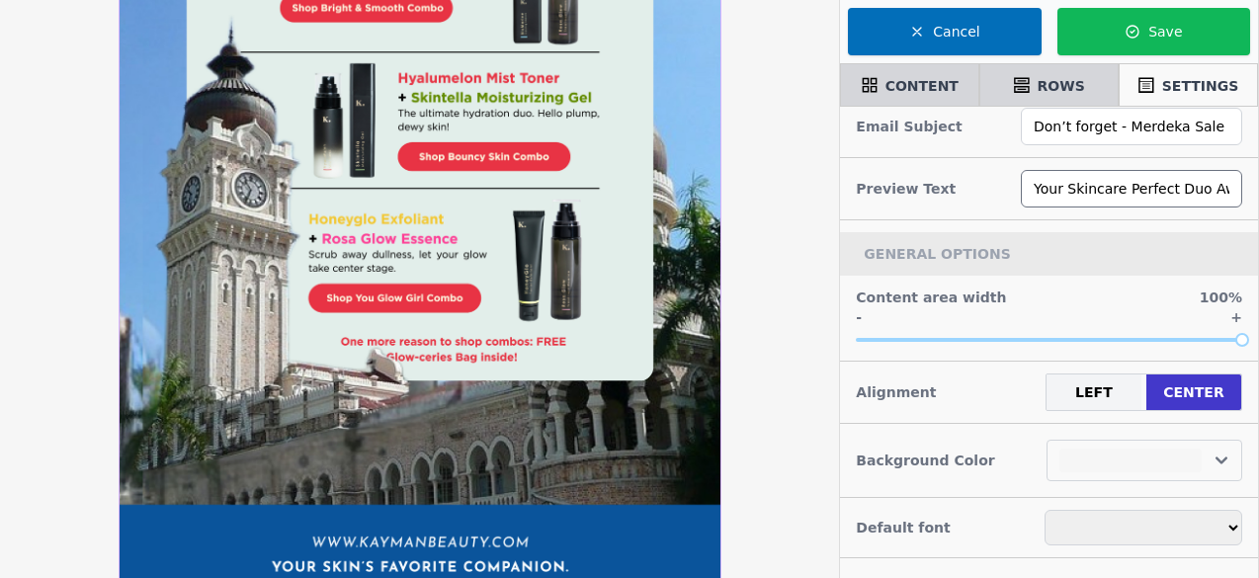
scroll to position [0, 4]
type input "Your Skincare Perfect Duo Awaits"
click at [813, 126] on div "Stay in touch What did you think of this email? 18-1F, Jalan Setia Perdana BEU1…" at bounding box center [419, 232] width 839 height 1326
select select
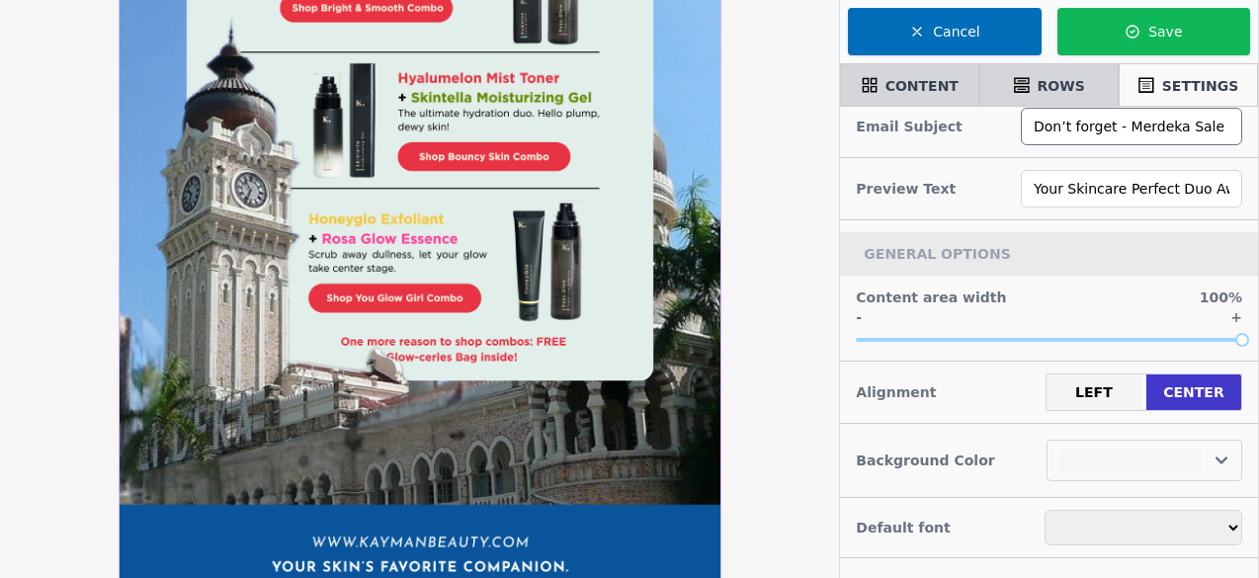
click at [1105, 122] on input "Don’t forget - Merdeka Sale ends 31 August" at bounding box center [1131, 127] width 221 height 38
type input "Don’t forget! - Merdeka Sale ends 31 August"
select select
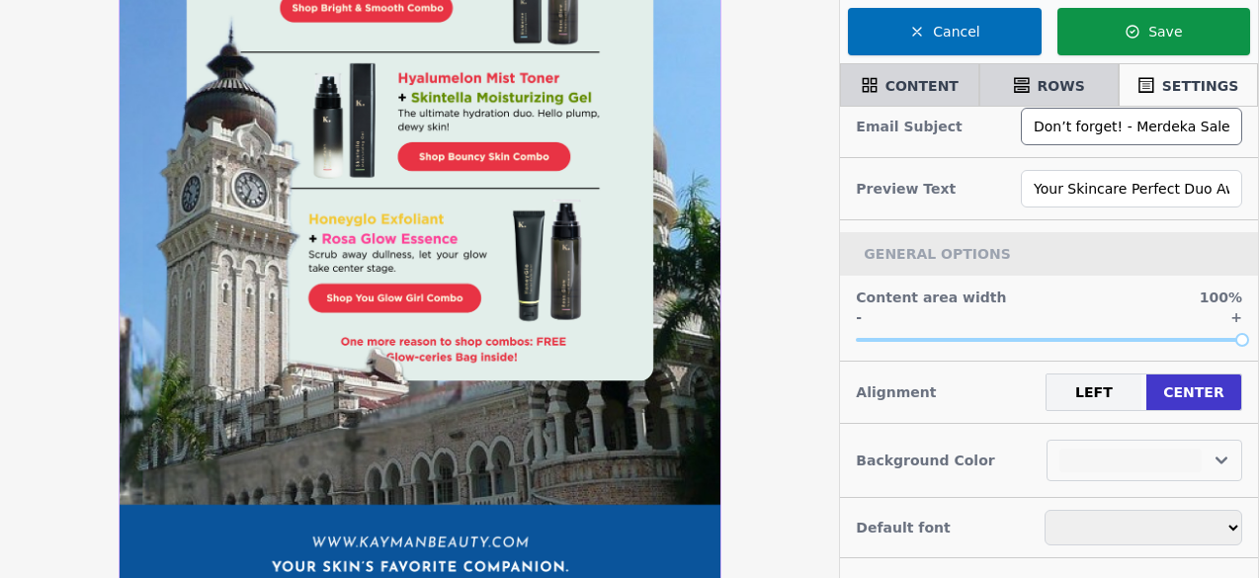
type input "Don’t forget! - Merdeka Sale ends 31 August"
click at [1135, 45] on button "Save" at bounding box center [1154, 31] width 193 height 47
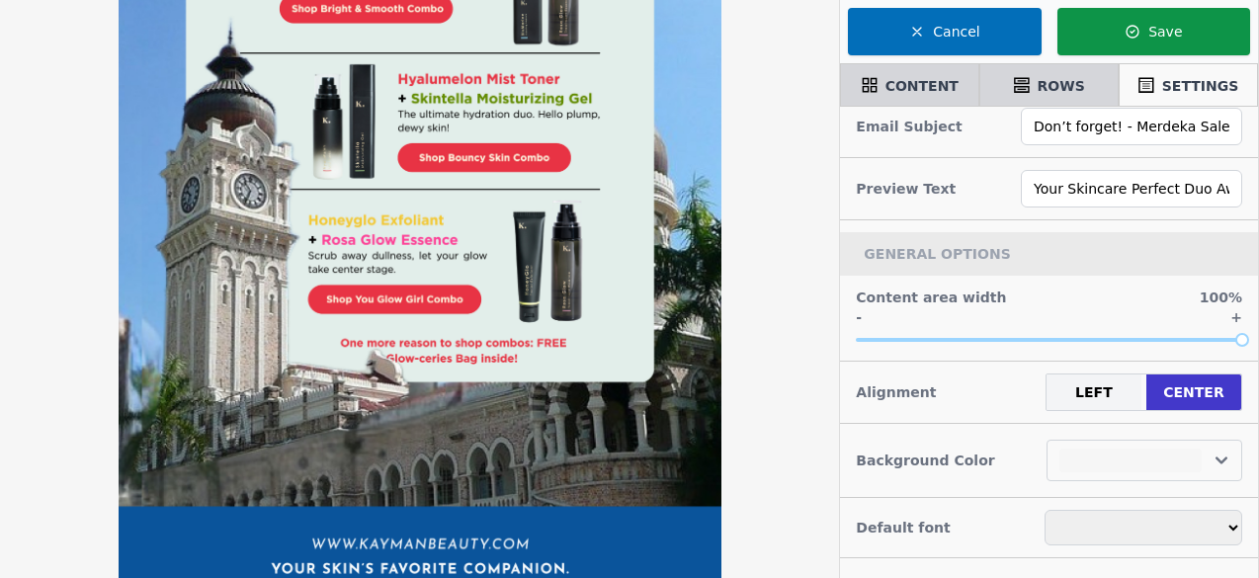
scroll to position [430, 0]
select select
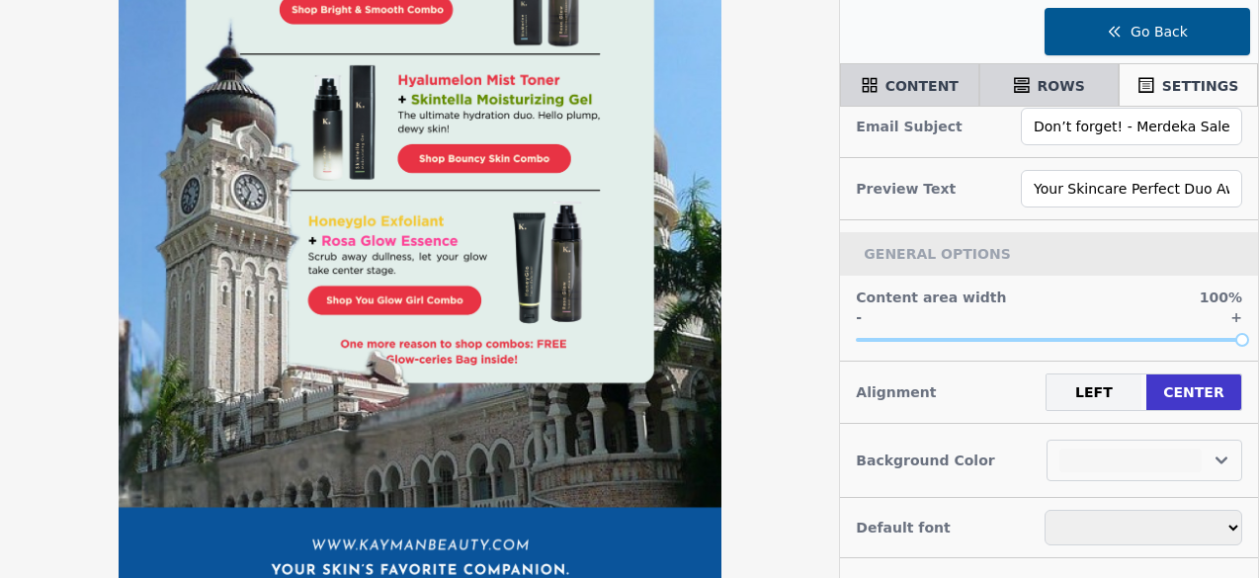
click at [1135, 45] on button "Go Back" at bounding box center [1148, 31] width 206 height 47
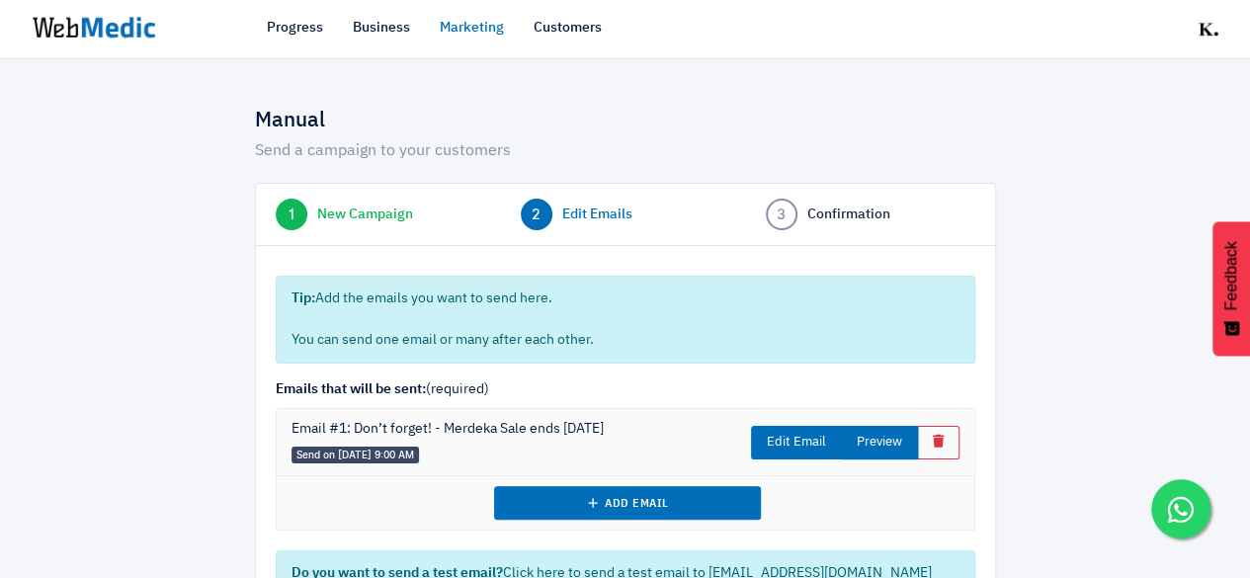
click at [877, 454] on button "Preview" at bounding box center [879, 443] width 77 height 34
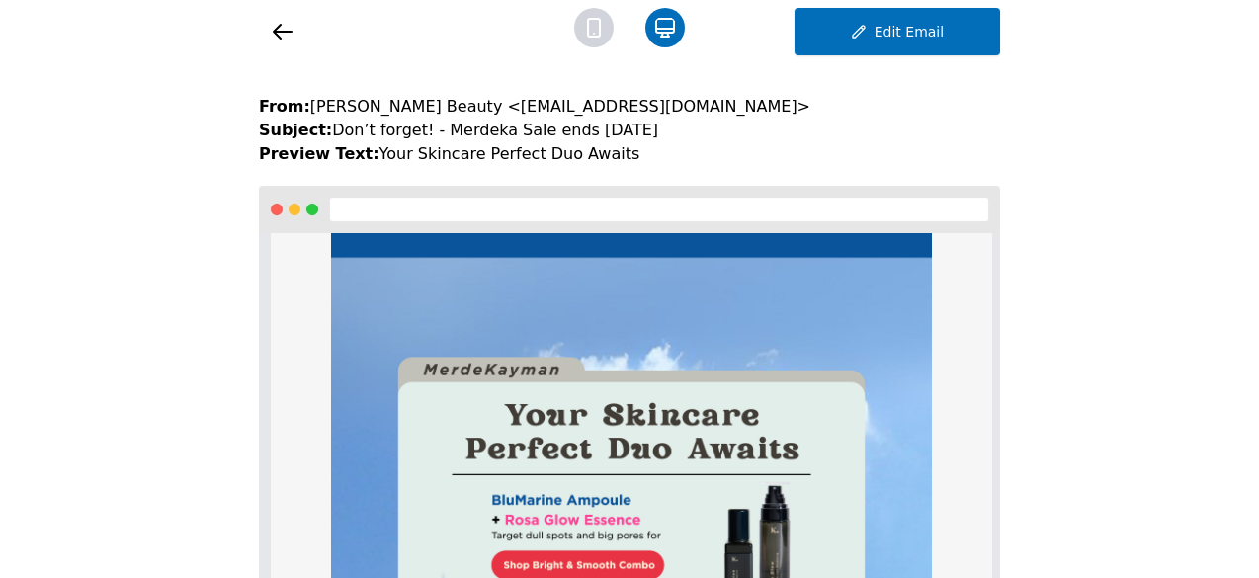
scroll to position [76, 0]
click at [596, 35] on icon at bounding box center [594, 28] width 40 height 40
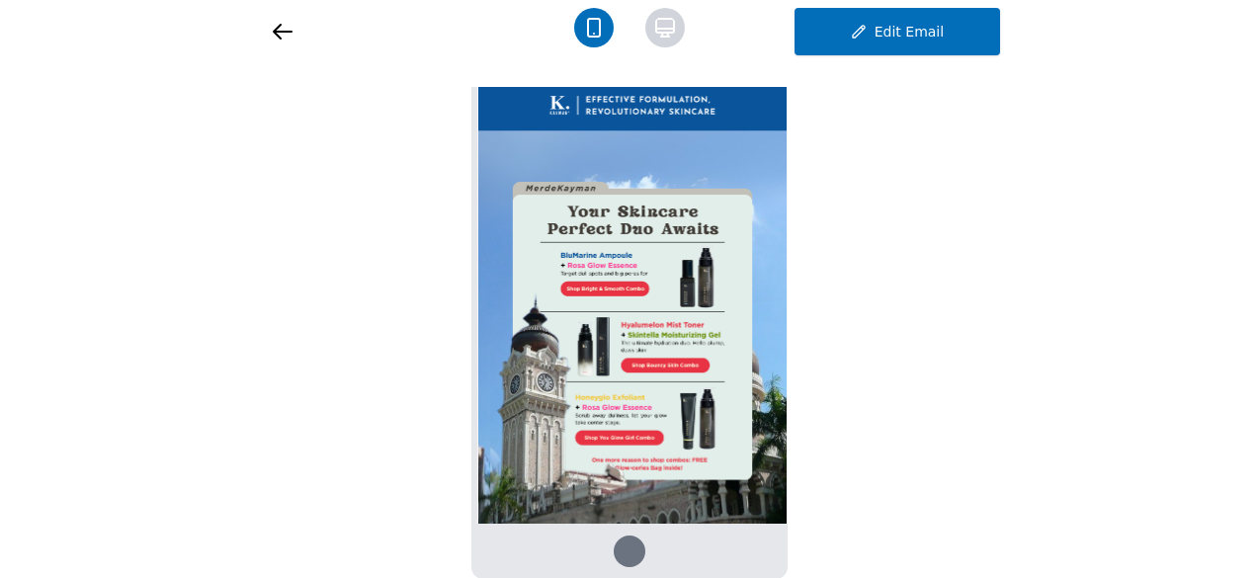
scroll to position [0, 0]
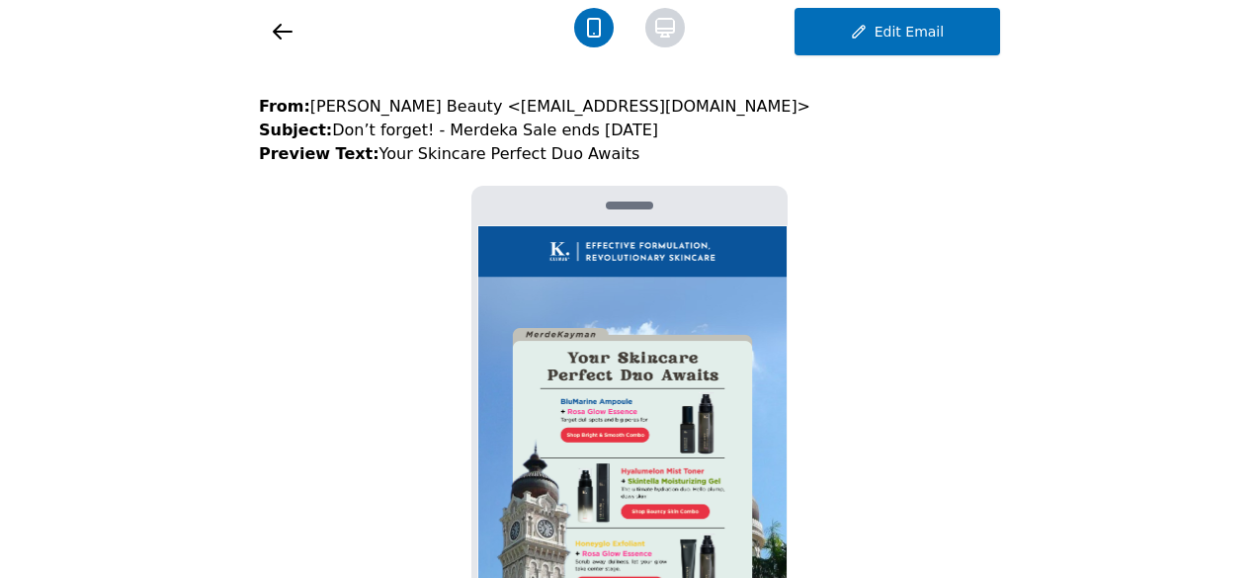
click at [275, 29] on icon at bounding box center [283, 32] width 24 height 24
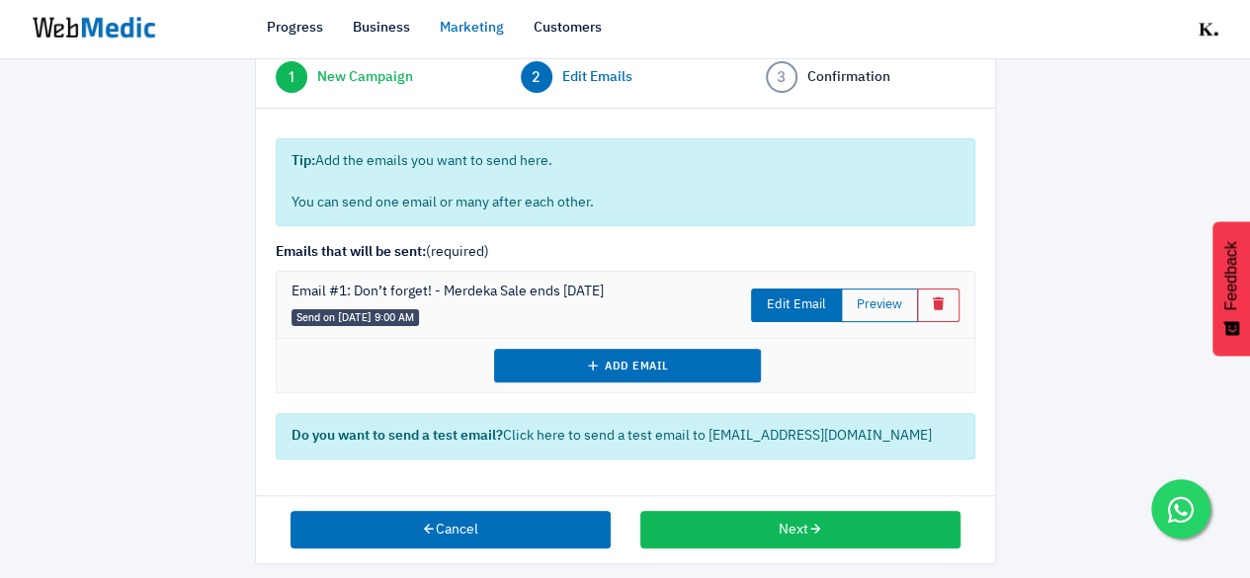
scroll to position [148, 0]
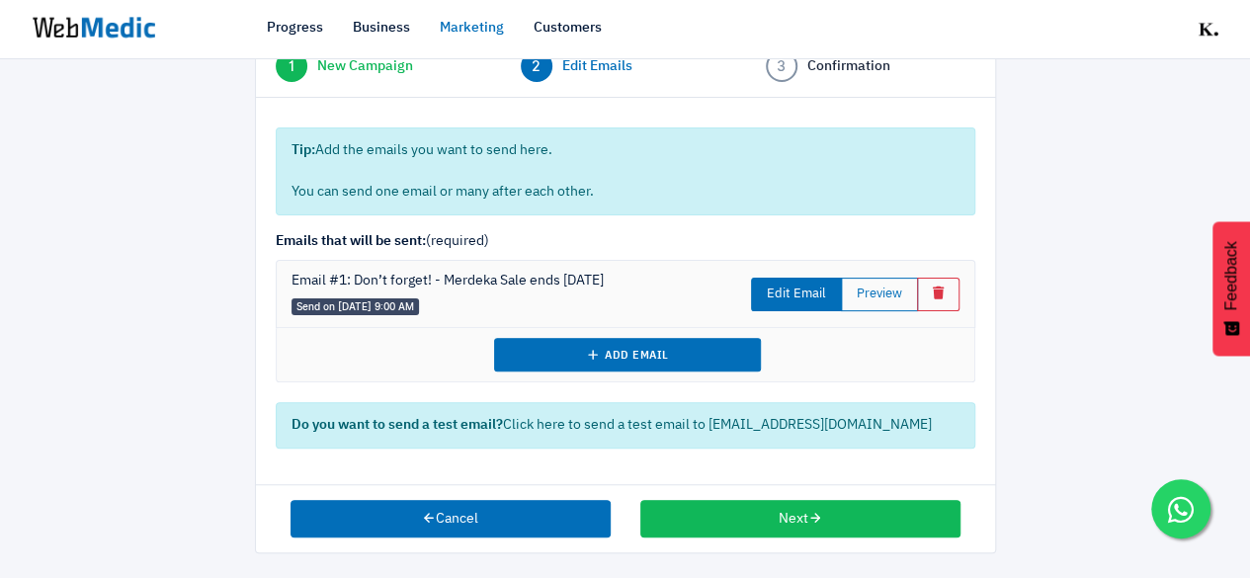
click at [809, 420] on div "Do you want to send a test email? Click here to send a test email to [EMAIL_ADD…" at bounding box center [626, 425] width 700 height 46
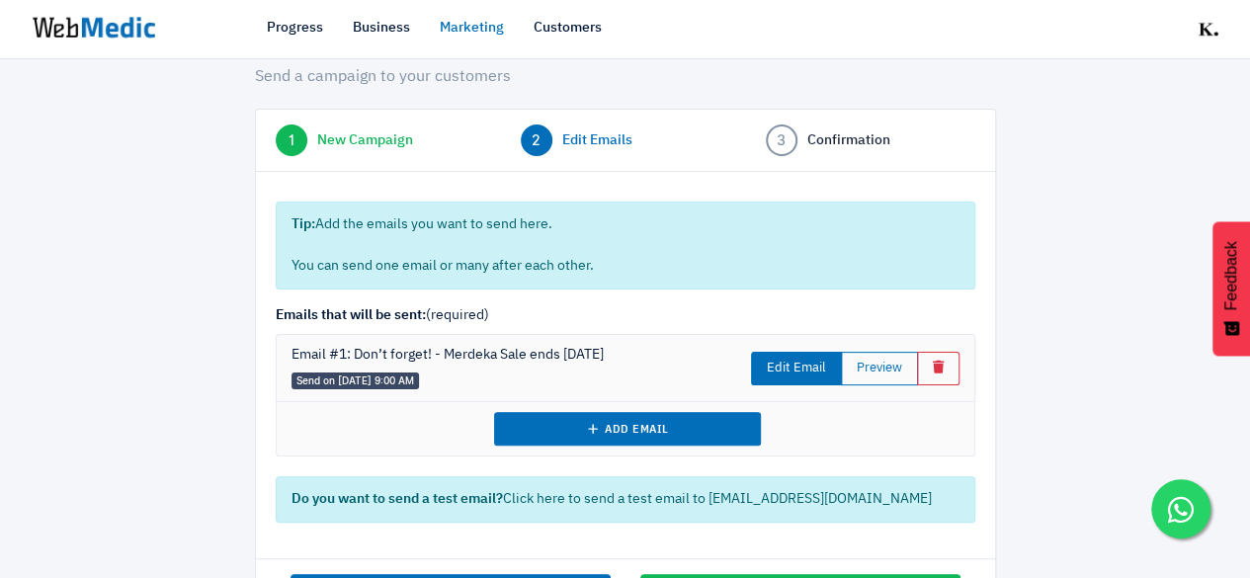
scroll to position [19, 0]
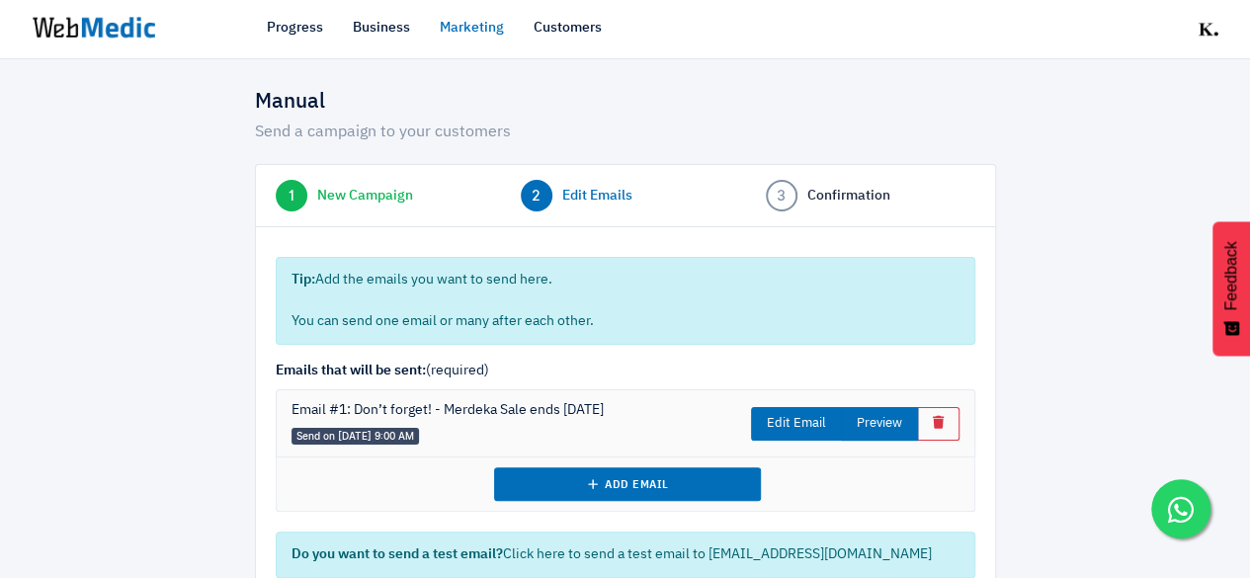
click at [866, 432] on button "Preview" at bounding box center [879, 424] width 77 height 34
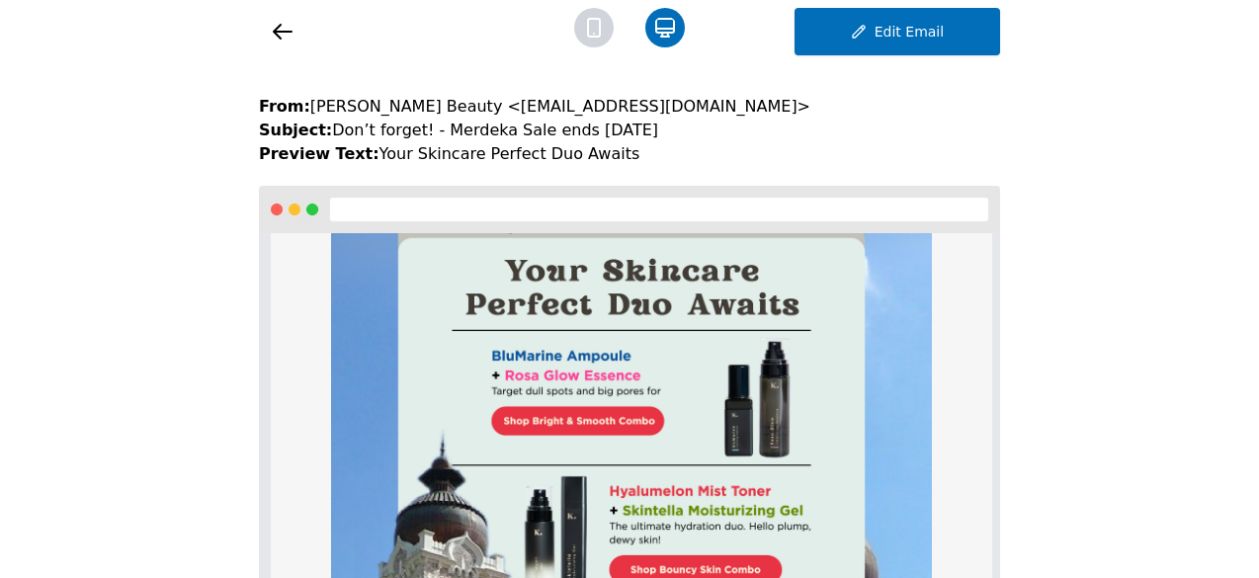
scroll to position [148, 0]
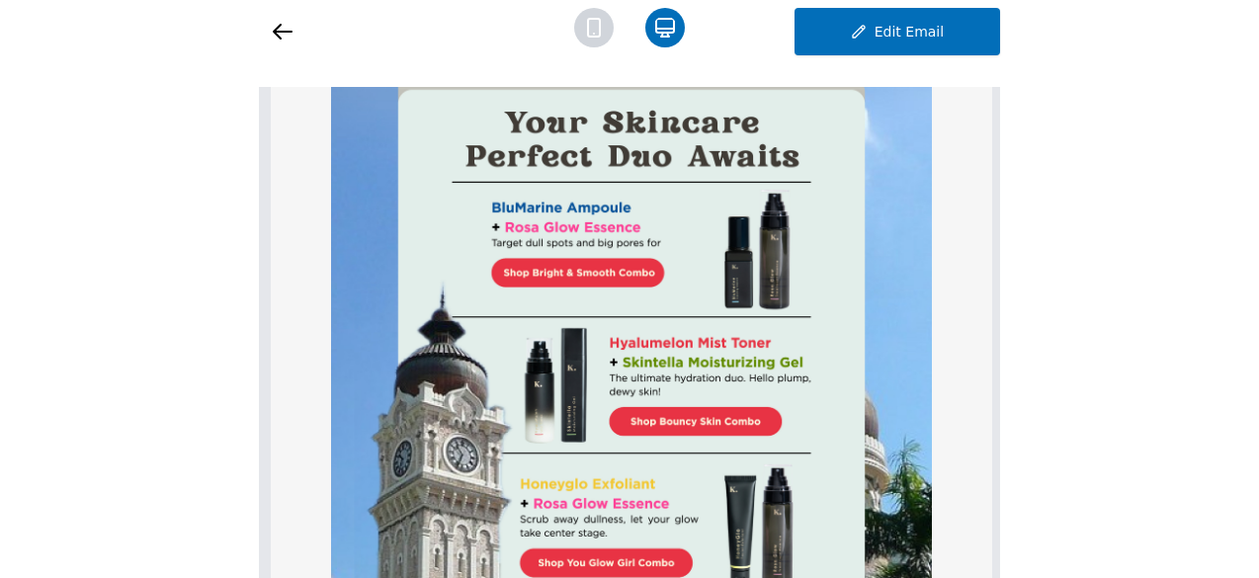
click at [288, 33] on icon at bounding box center [283, 32] width 24 height 24
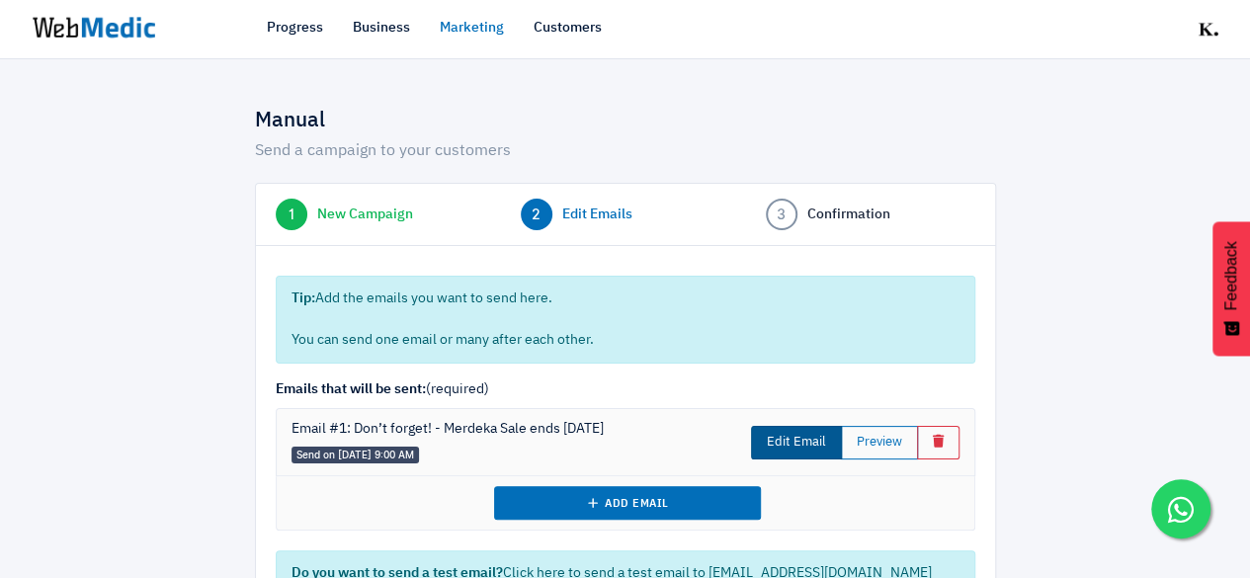
click at [791, 448] on link "Edit Email" at bounding box center [796, 443] width 91 height 34
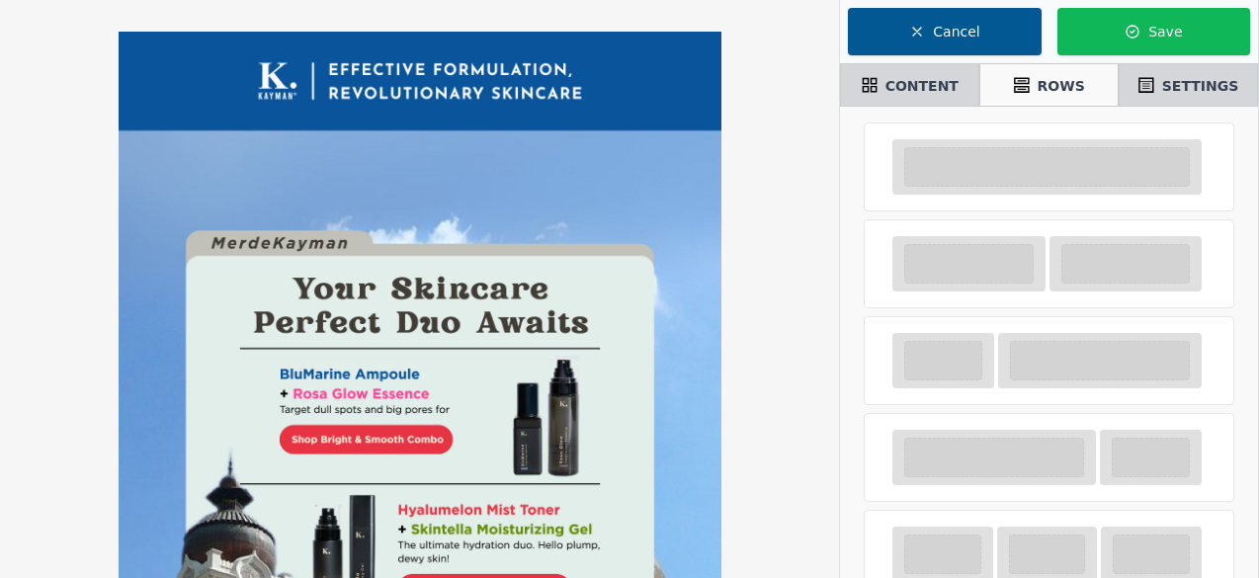
click at [982, 26] on button "Cancel" at bounding box center [944, 31] width 193 height 47
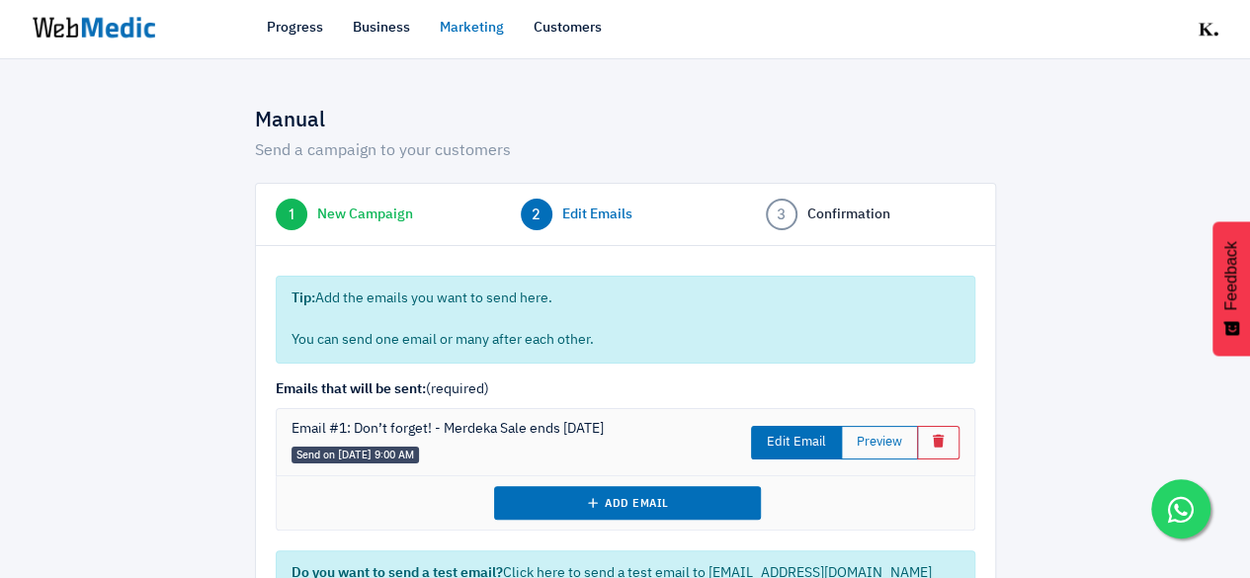
scroll to position [148, 0]
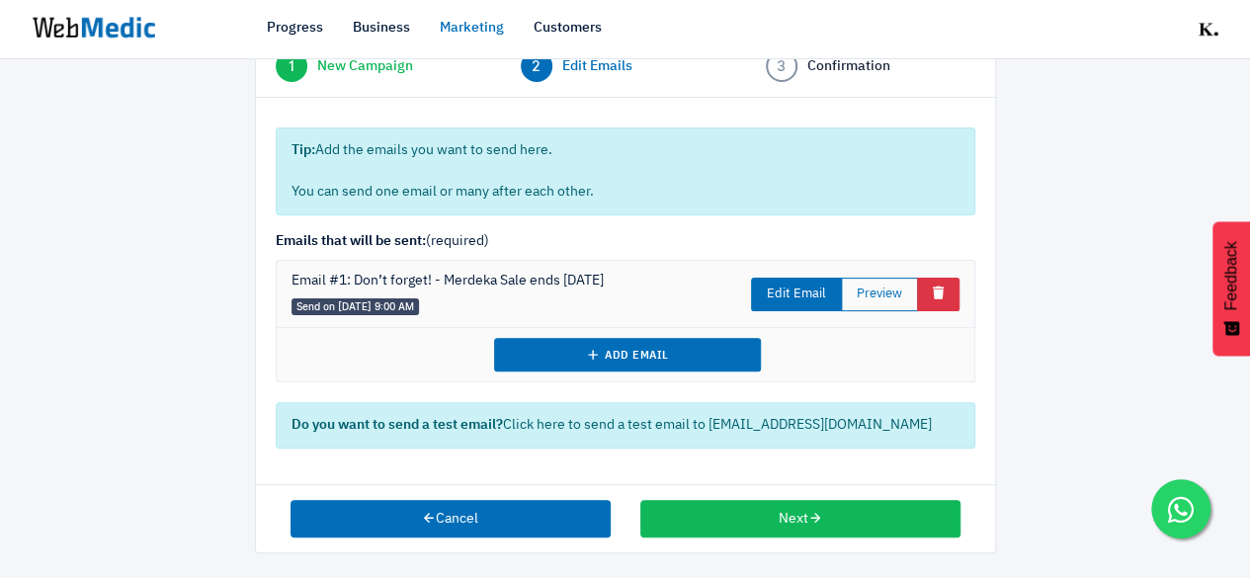
click at [950, 297] on button "Basic example" at bounding box center [938, 295] width 43 height 34
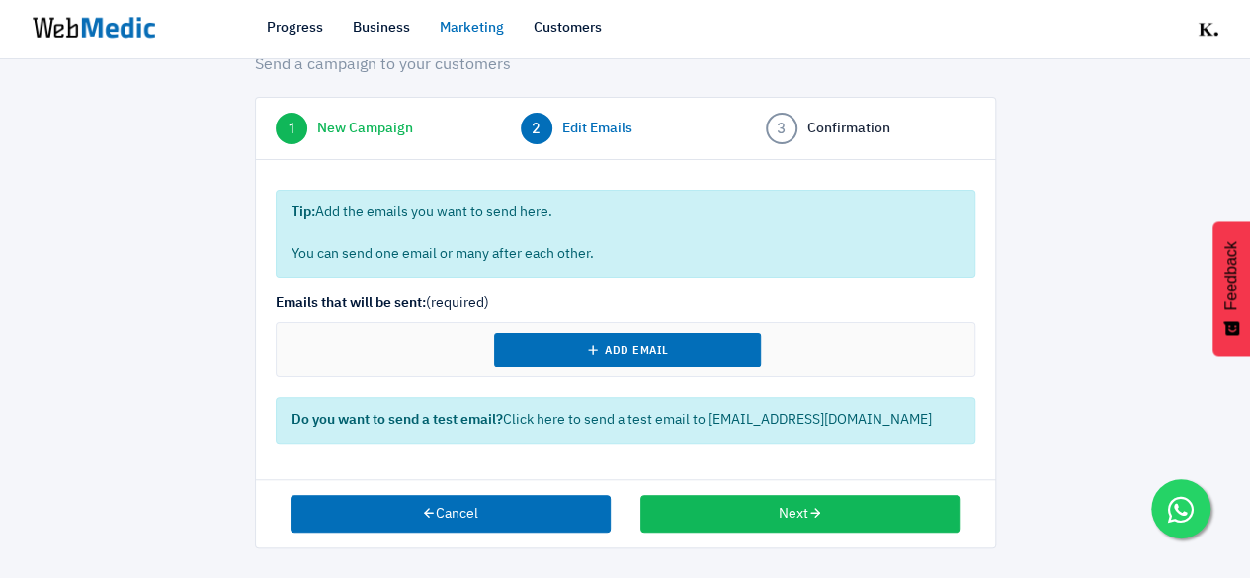
scroll to position [81, 0]
